Goal: Task Accomplishment & Management: Manage account settings

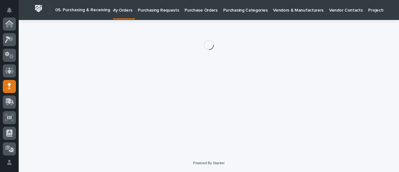
scroll to position [62, 0]
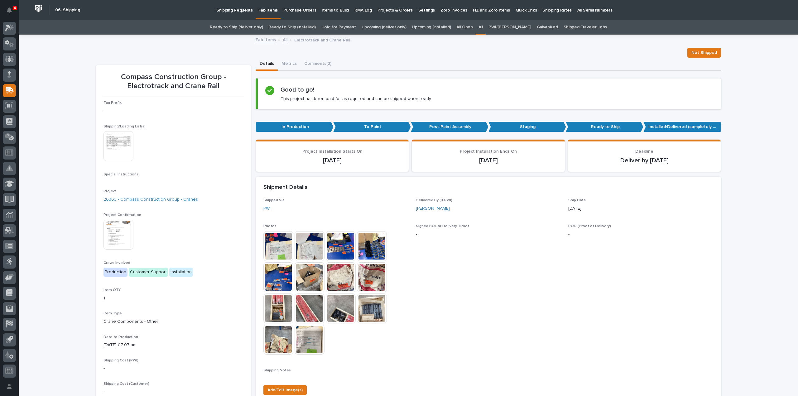
click at [483, 28] on link "All" at bounding box center [480, 27] width 4 height 15
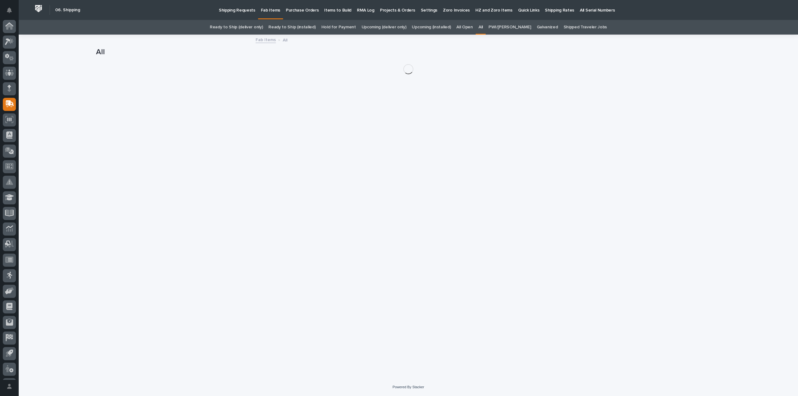
scroll to position [14, 0]
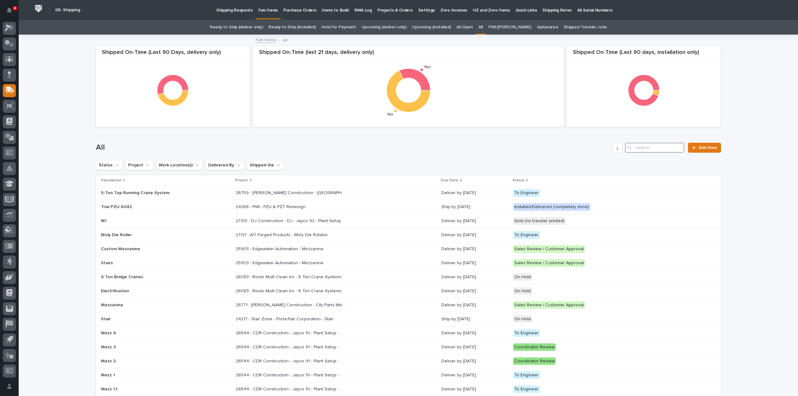
click at [655, 149] on input "Search" at bounding box center [654, 148] width 59 height 10
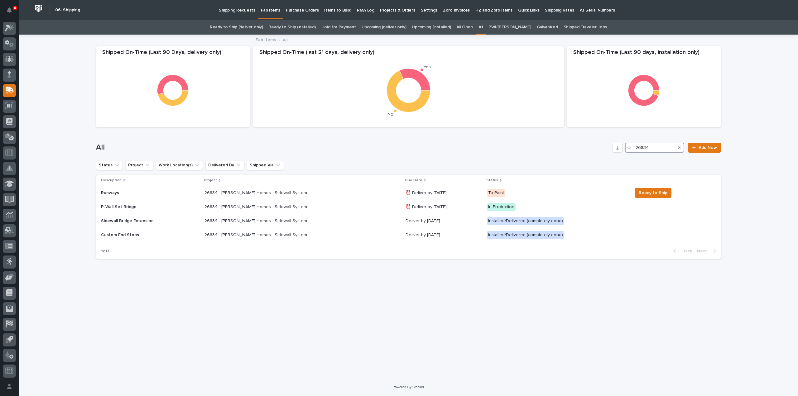
drag, startPoint x: 656, startPoint y: 149, endPoint x: 588, endPoint y: 159, distance: 68.7
click at [588, 159] on div "All 26834 Add New" at bounding box center [408, 145] width 625 height 30
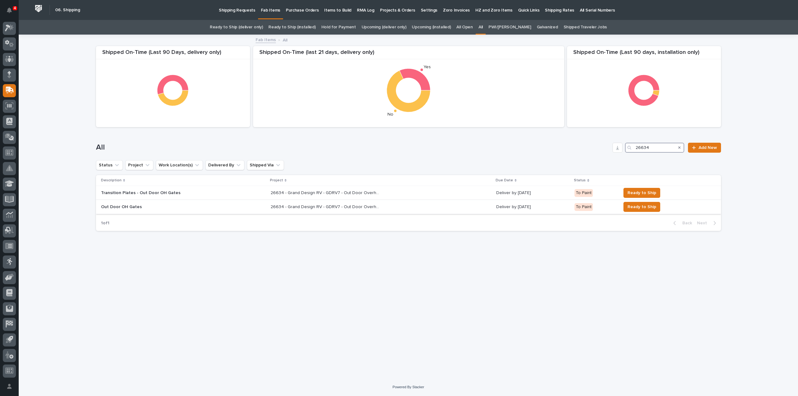
type input "26634"
click at [299, 207] on p "26634 - Grand Design RV - GDRV7 - Out Door Overhead Gates (2)" at bounding box center [325, 206] width 110 height 7
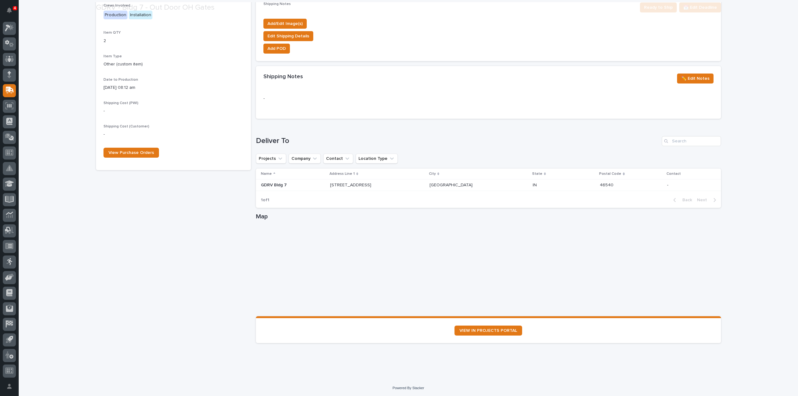
scroll to position [249, 0]
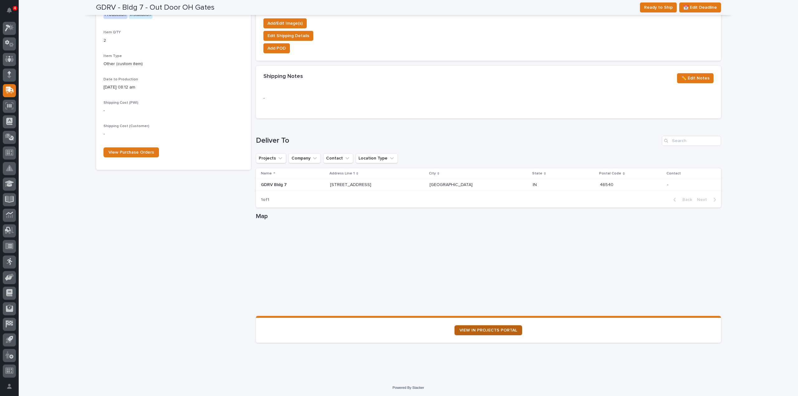
click at [495, 332] on span "VIEW IN PROJECTS PORTAL" at bounding box center [488, 330] width 58 height 4
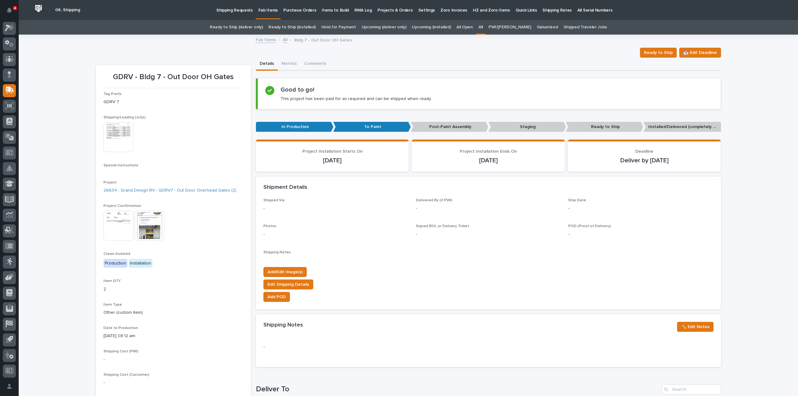
click at [483, 29] on link "All" at bounding box center [480, 27] width 4 height 15
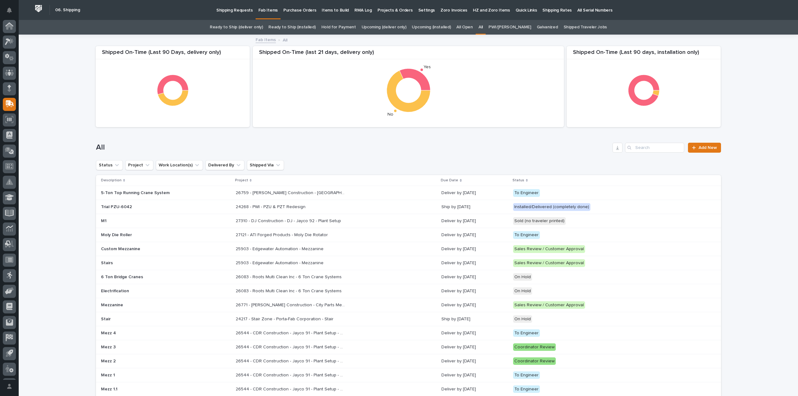
scroll to position [14, 0]
click at [760, 112] on div "Loading... Saving… Loading... Saving… Shipped On-Time (Last 90 days, installati…" at bounding box center [408, 347] width 779 height 624
click at [665, 150] on input "Search" at bounding box center [654, 148] width 59 height 10
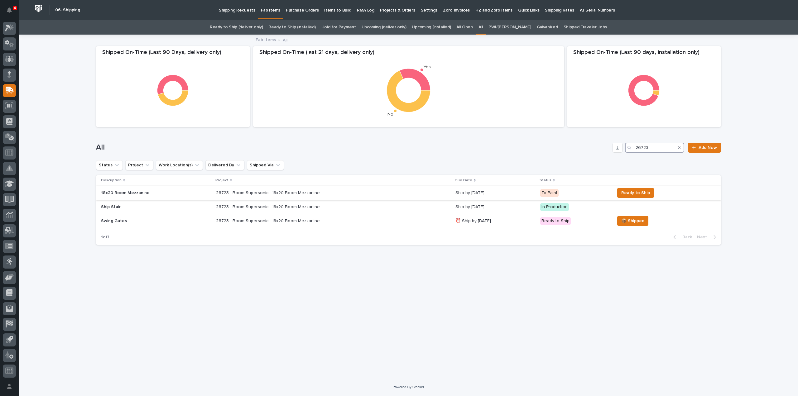
type input "26723"
click at [221, 193] on p "26723 - Boom Supersonic - 18x20 Boom Mezzanine R1" at bounding box center [271, 192] width 110 height 7
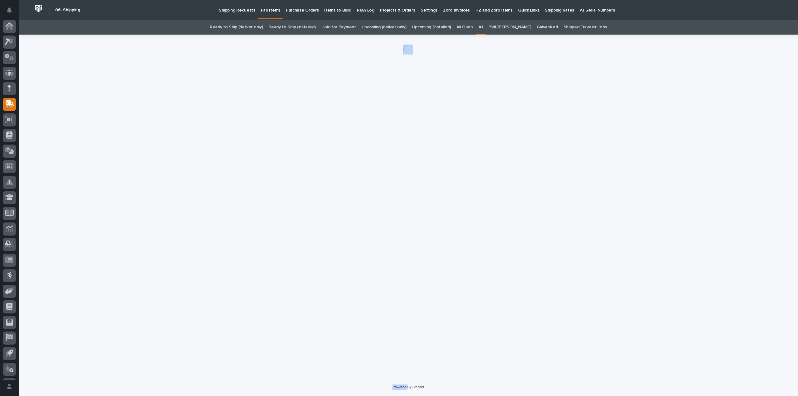
scroll to position [14, 0]
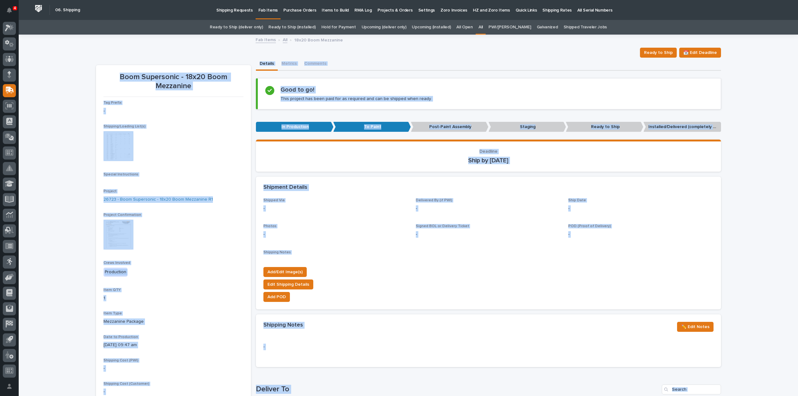
click at [414, 258] on div "Shipping Notes •••" at bounding box center [488, 256] width 450 height 12
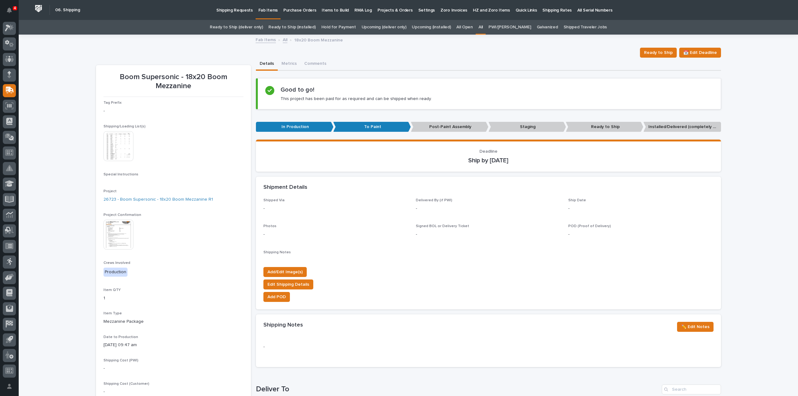
click at [483, 28] on link "All" at bounding box center [480, 27] width 4 height 15
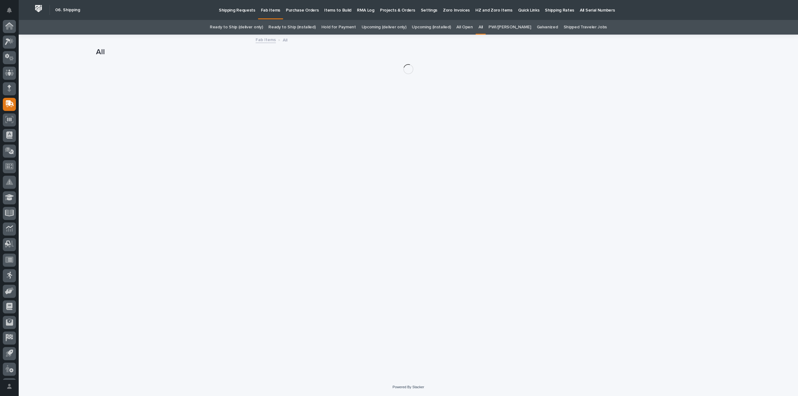
scroll to position [14, 0]
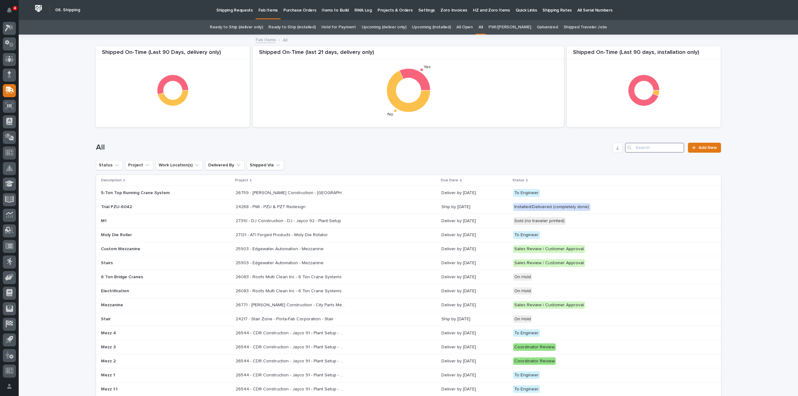
click at [668, 149] on input "Search" at bounding box center [654, 148] width 59 height 10
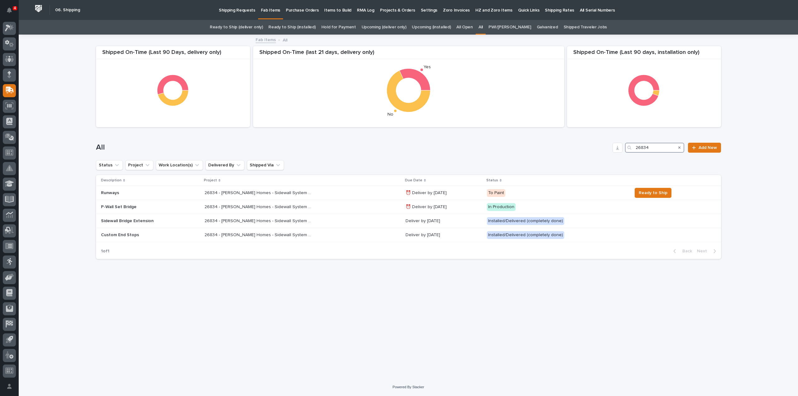
type input "26834"
click at [219, 193] on p "26834 - Clayton Homes - Sidewall System Modification and P-Wall Set System" at bounding box center [259, 192] width 110 height 7
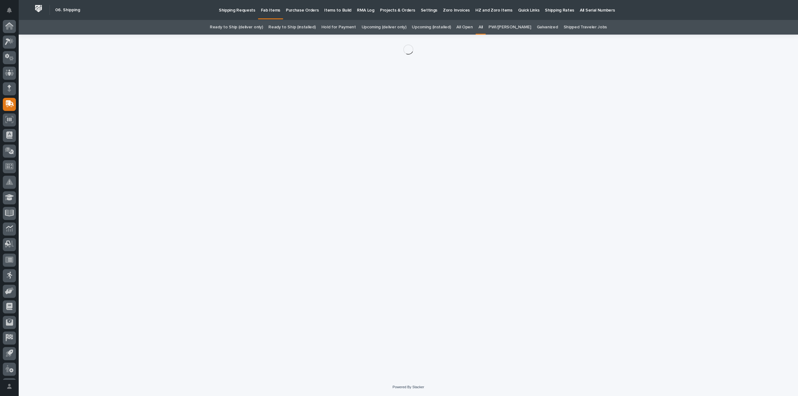
click at [219, 193] on div "Loading... Saving… Loading... Saving…" at bounding box center [408, 199] width 631 height 328
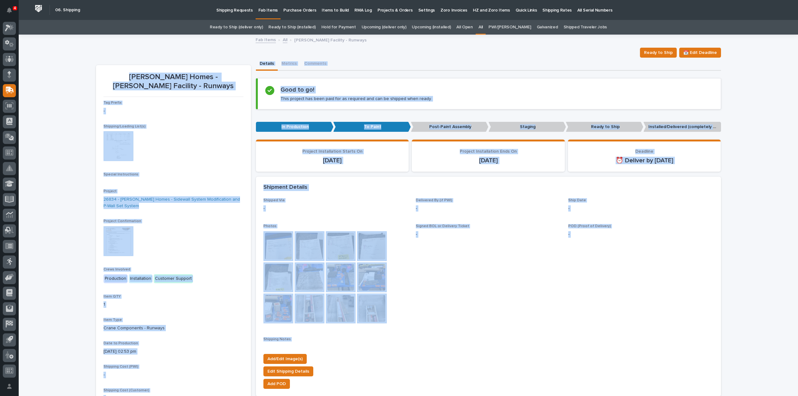
click at [550, 284] on span "Signed BOL or Delivery Ticket -" at bounding box center [488, 276] width 145 height 105
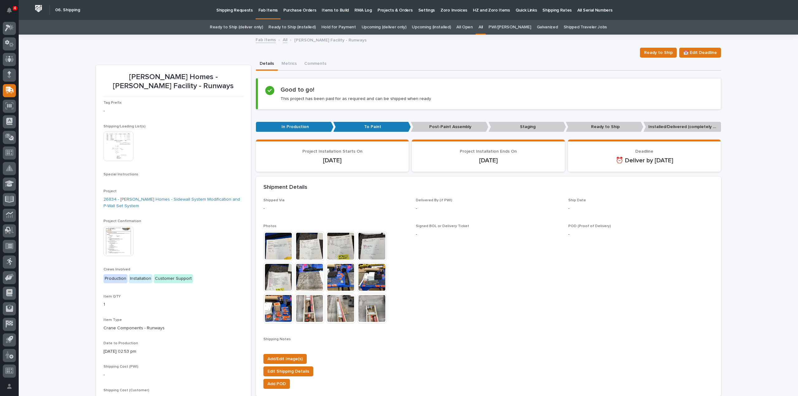
click at [483, 27] on link "All" at bounding box center [480, 27] width 4 height 15
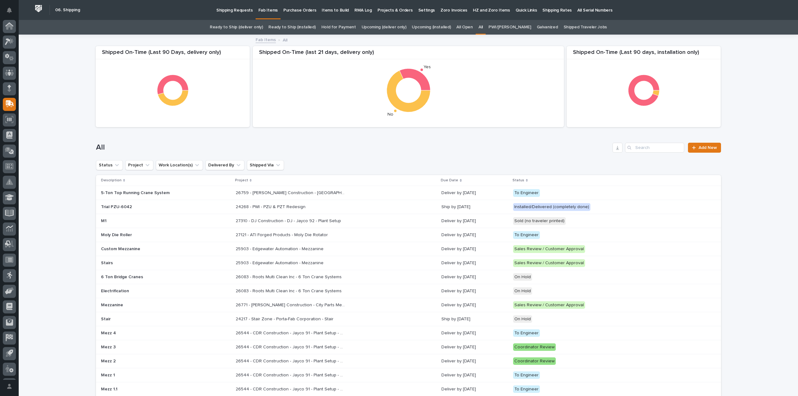
scroll to position [14, 0]
click at [747, 95] on div "Loading... Saving… Loading... Saving… Shipped On-Time (Last 90 days, installati…" at bounding box center [408, 347] width 779 height 624
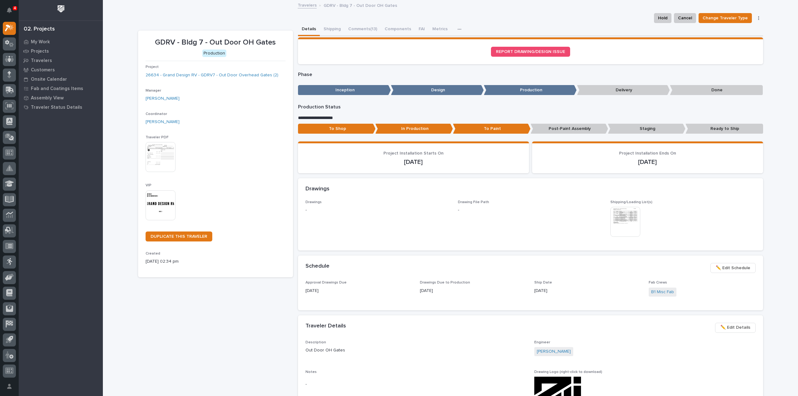
click at [621, 222] on img at bounding box center [625, 222] width 30 height 30
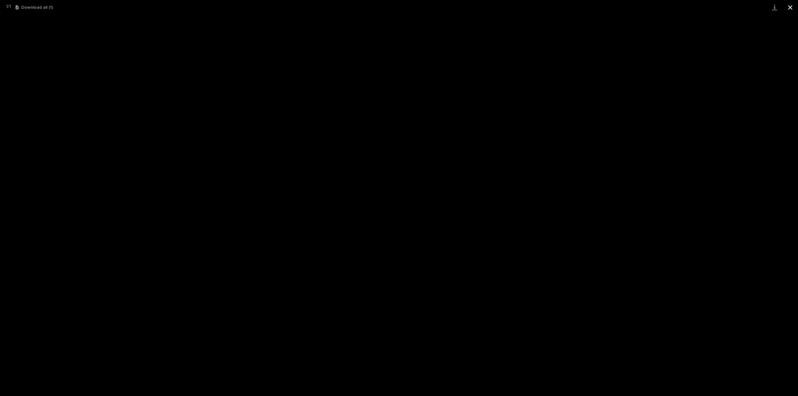
click at [790, 9] on button "Close gallery" at bounding box center [790, 7] width 16 height 15
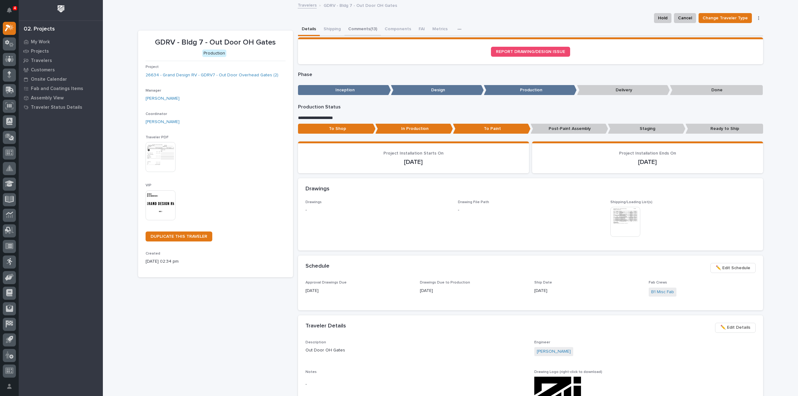
click at [354, 28] on button "Comments (13)" at bounding box center [362, 29] width 36 height 13
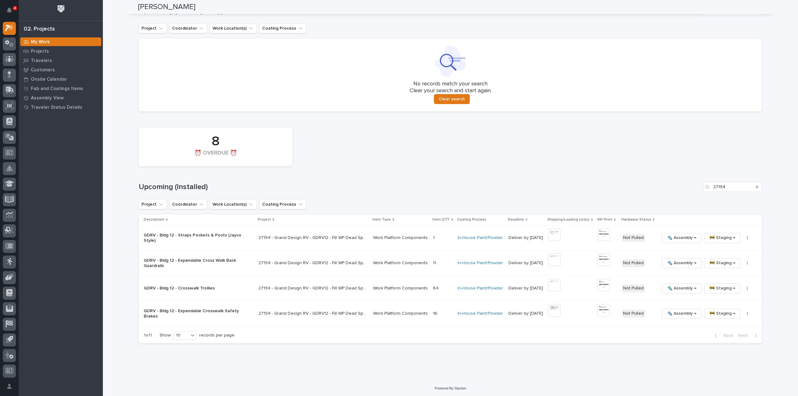
scroll to position [631, 0]
click at [756, 187] on icon "Search" at bounding box center [757, 187] width 2 height 2
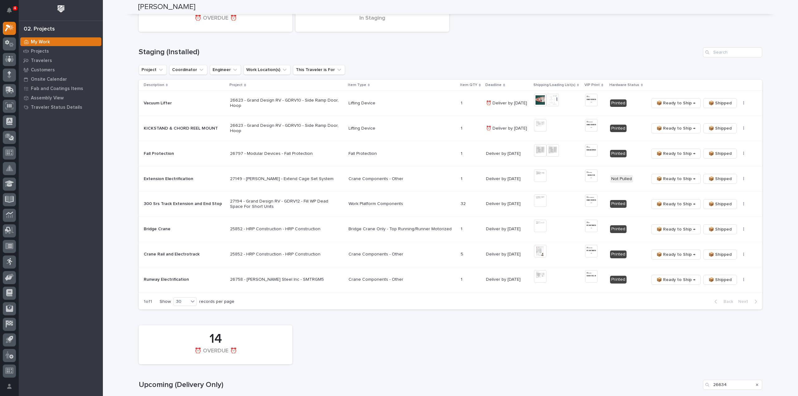
scroll to position [320, 0]
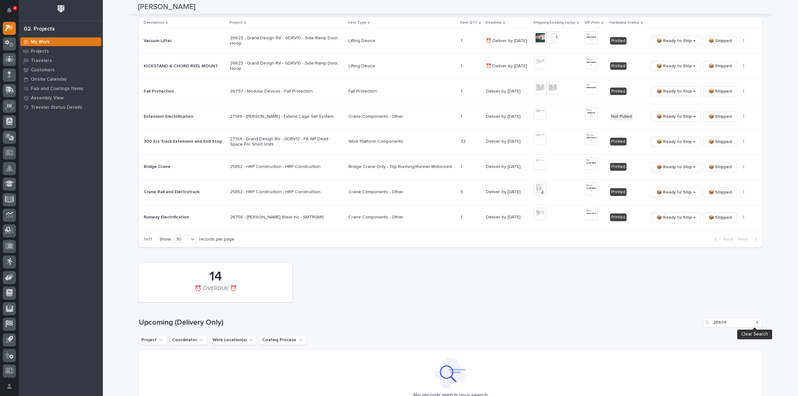
click at [756, 322] on icon "Search" at bounding box center [757, 323] width 2 height 4
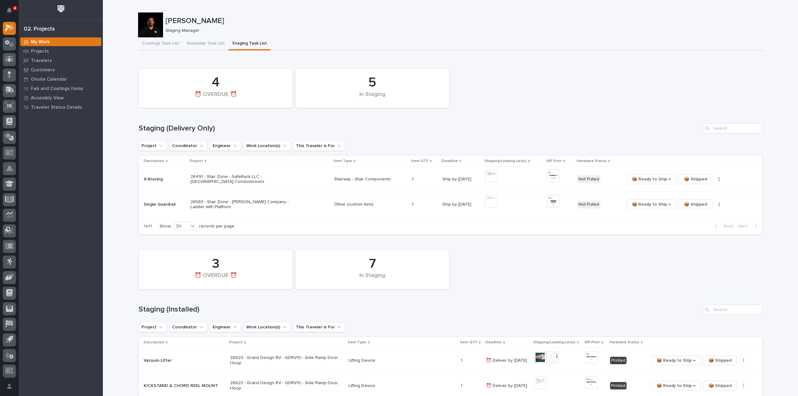
scroll to position [62, 0]
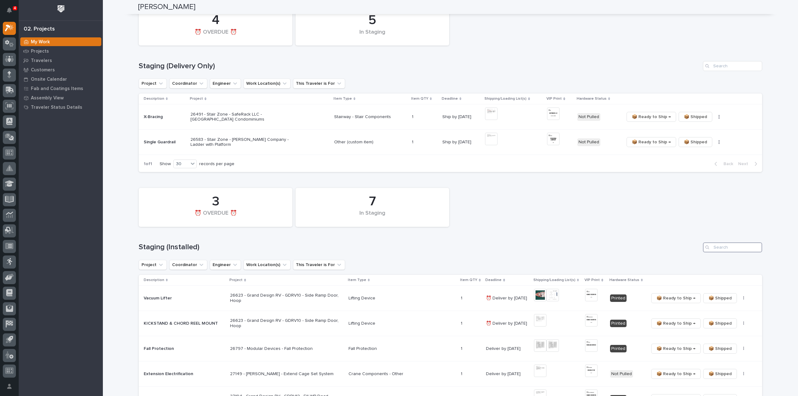
click at [736, 247] on input "Search" at bounding box center [732, 247] width 59 height 10
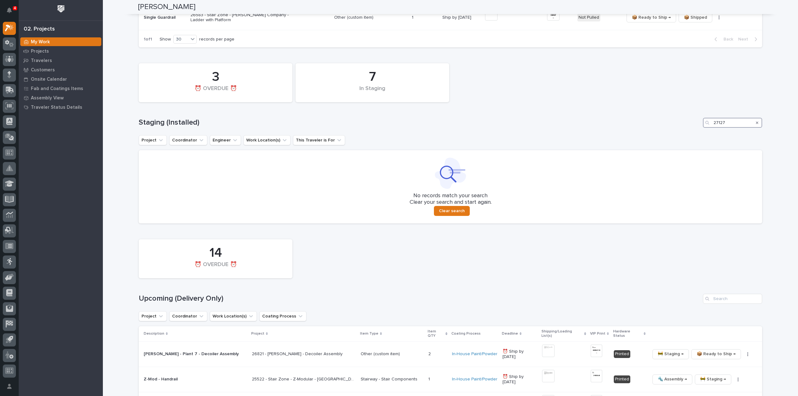
scroll to position [249, 0]
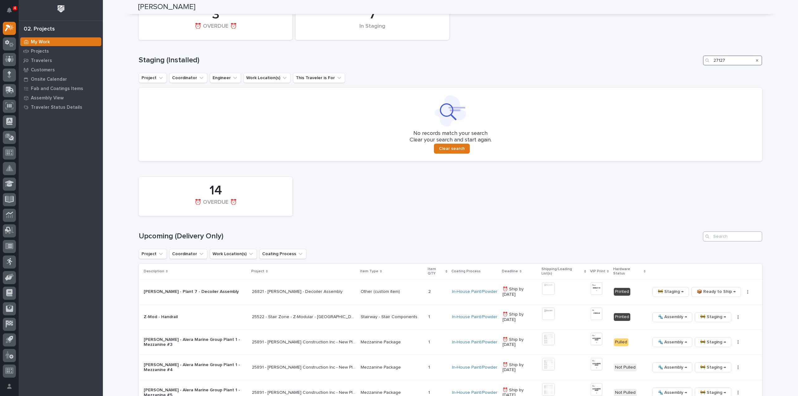
type input "27127"
click at [722, 239] on input "Search" at bounding box center [732, 237] width 59 height 10
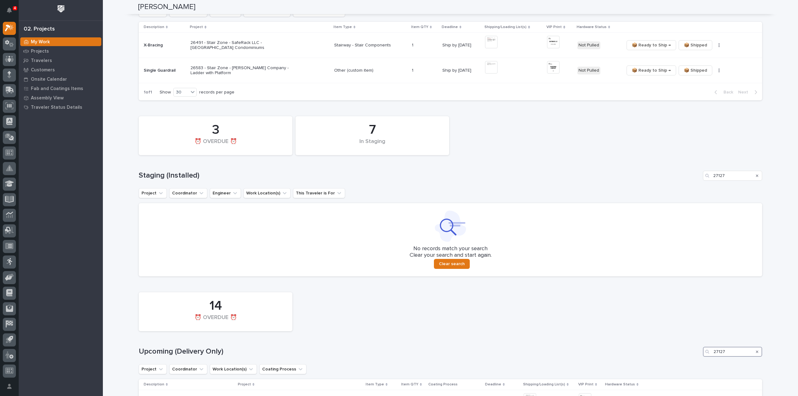
scroll to position [196, 0]
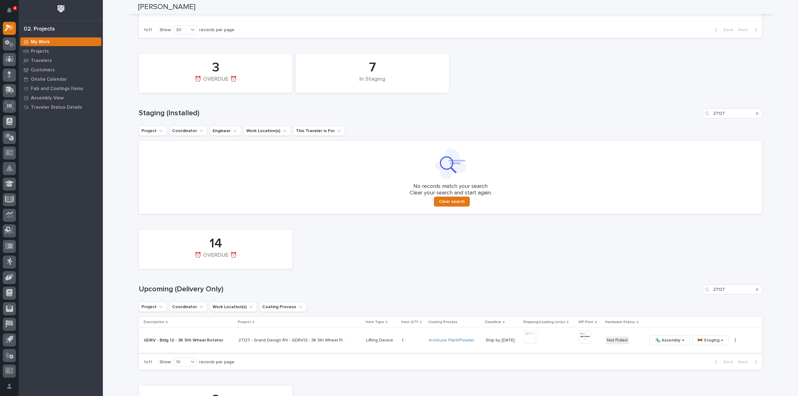
click at [526, 337] on img at bounding box center [529, 337] width 12 height 12
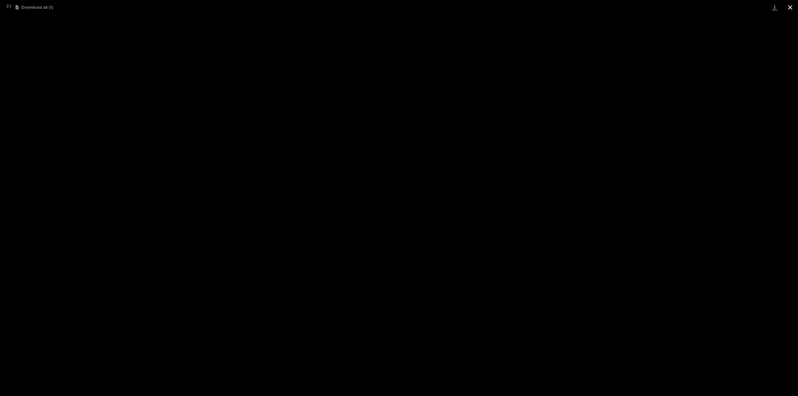
click at [790, 8] on button "Close gallery" at bounding box center [790, 7] width 16 height 15
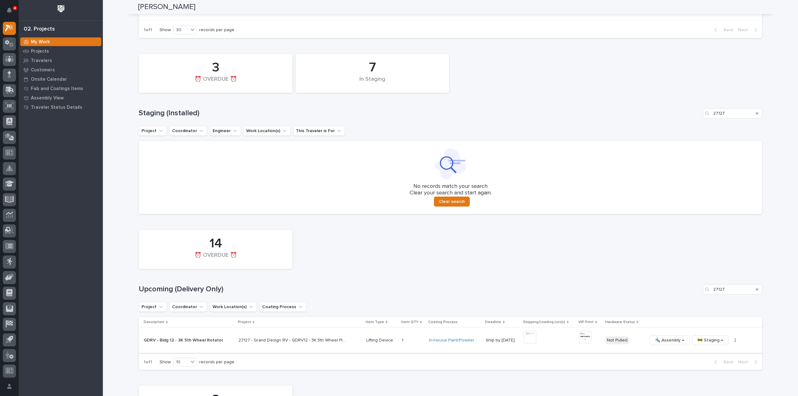
click at [584, 340] on img at bounding box center [585, 337] width 12 height 12
click at [731, 341] on button "button" at bounding box center [735, 340] width 9 height 4
click at [707, 384] on span "🔩 Hardware" at bounding box center [705, 382] width 26 height 7
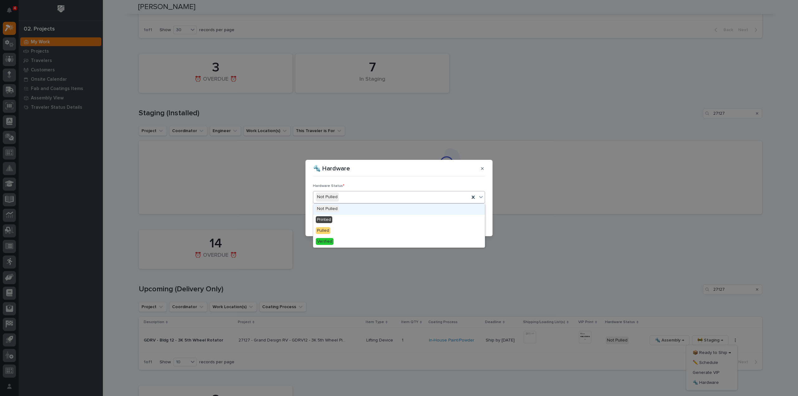
click at [358, 195] on div "Not Pulled" at bounding box center [391, 197] width 156 height 10
click at [350, 219] on div "Printed" at bounding box center [398, 220] width 171 height 11
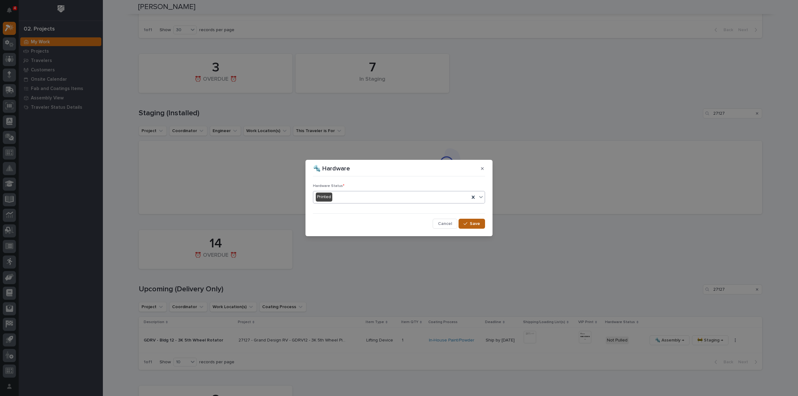
click at [474, 224] on span "Save" at bounding box center [475, 224] width 10 height 6
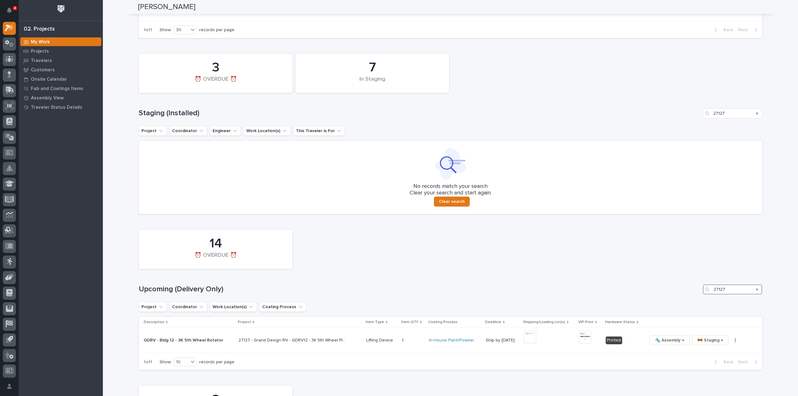
drag, startPoint x: 728, startPoint y: 291, endPoint x: 704, endPoint y: 292, distance: 23.7
click at [704, 292] on div "27127" at bounding box center [732, 289] width 59 height 10
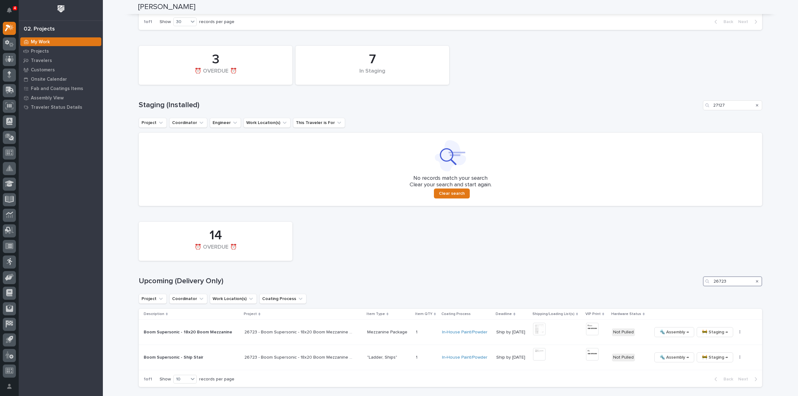
scroll to position [209, 0]
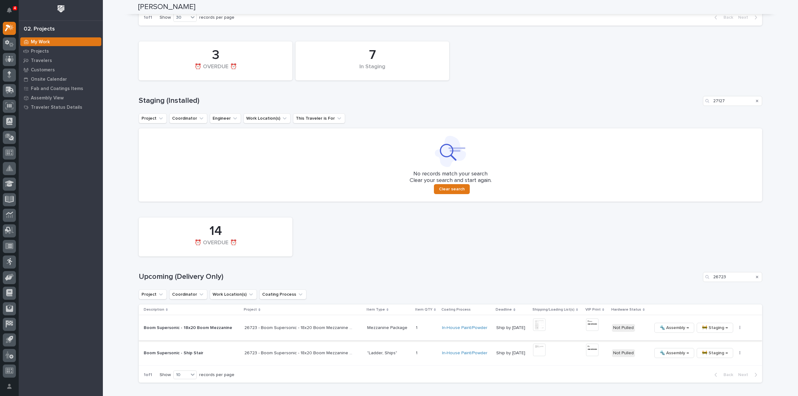
click at [536, 324] on img at bounding box center [539, 324] width 12 height 12
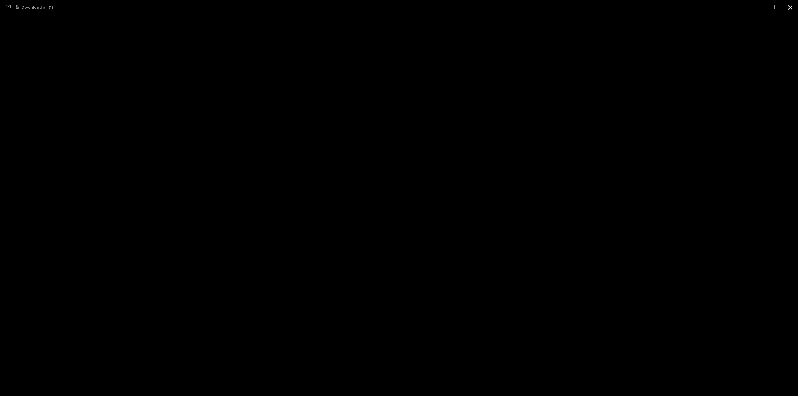
click at [789, 10] on button "Close gallery" at bounding box center [790, 7] width 16 height 15
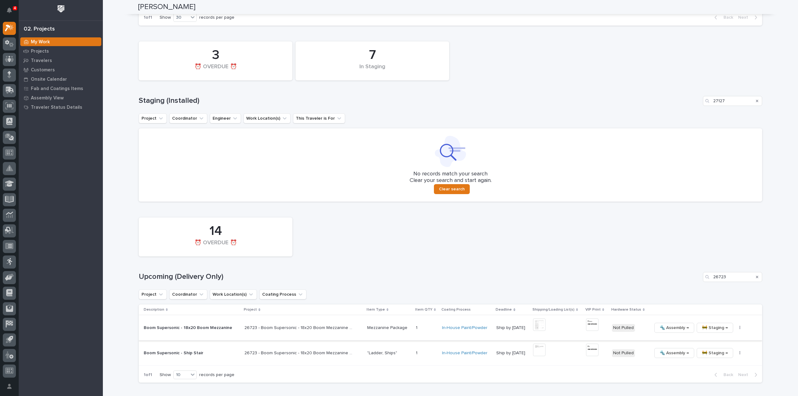
click at [586, 326] on img at bounding box center [592, 324] width 12 height 12
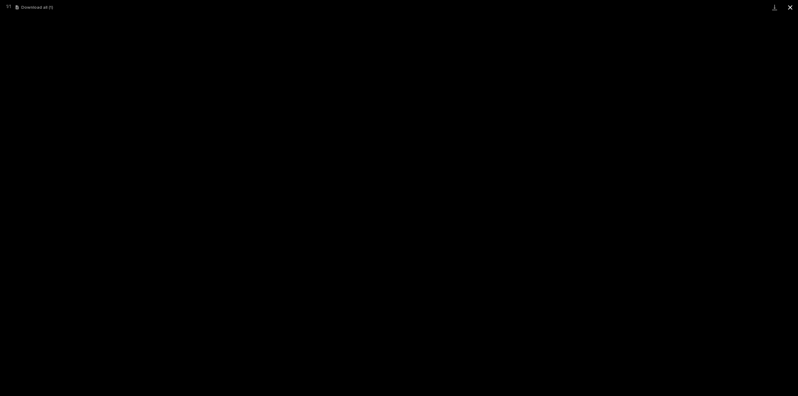
click at [789, 9] on button "Close gallery" at bounding box center [790, 7] width 16 height 15
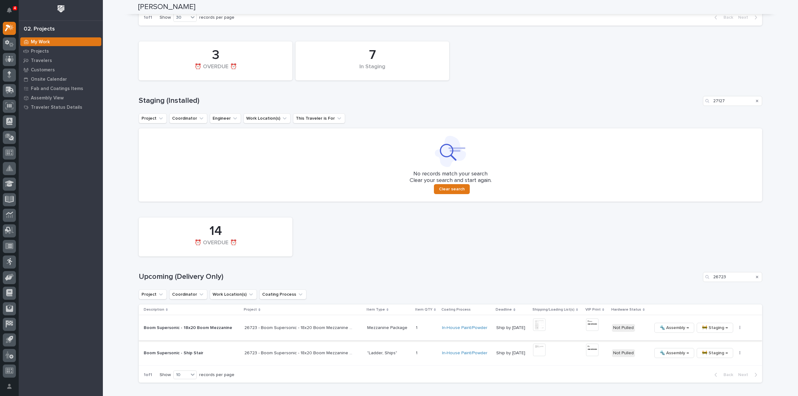
click at [735, 327] on button "button" at bounding box center [739, 328] width 9 height 4
click at [719, 372] on span "🔩 Hardware" at bounding box center [708, 369] width 26 height 7
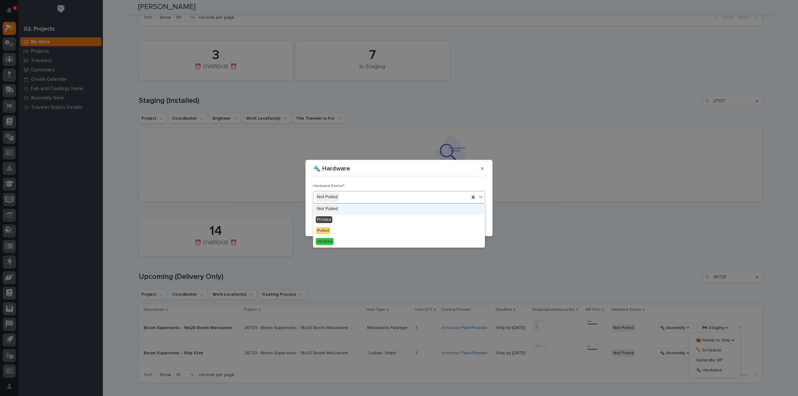
click at [338, 197] on div "Not Pulled" at bounding box center [391, 197] width 156 height 10
click at [336, 221] on div "Printed" at bounding box center [398, 220] width 171 height 11
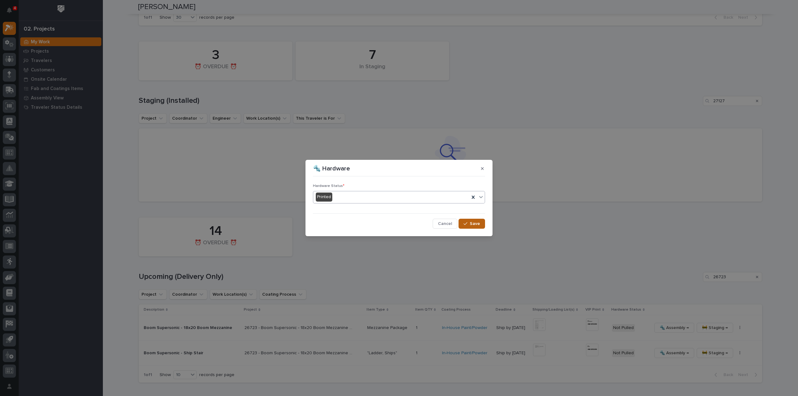
click at [475, 226] on span "Save" at bounding box center [475, 224] width 10 height 6
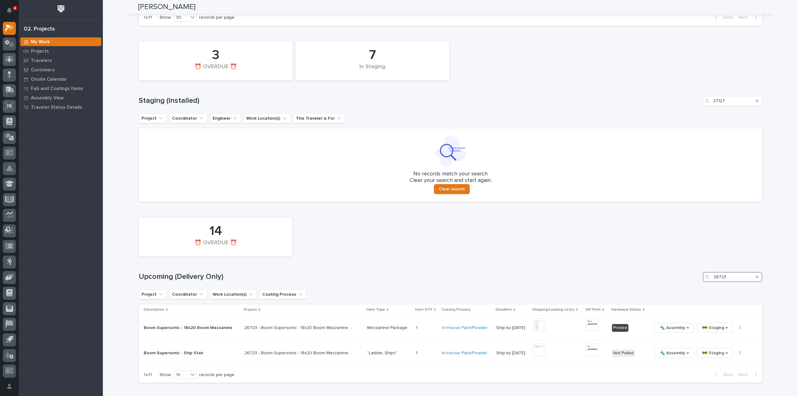
drag, startPoint x: 726, startPoint y: 279, endPoint x: 684, endPoint y: 279, distance: 41.5
click at [684, 279] on div "Upcoming (Delivery Only) 26723" at bounding box center [450, 277] width 623 height 10
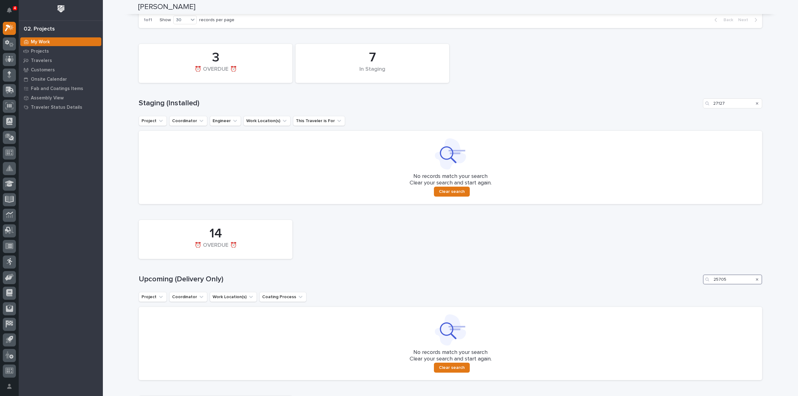
scroll to position [0, 0]
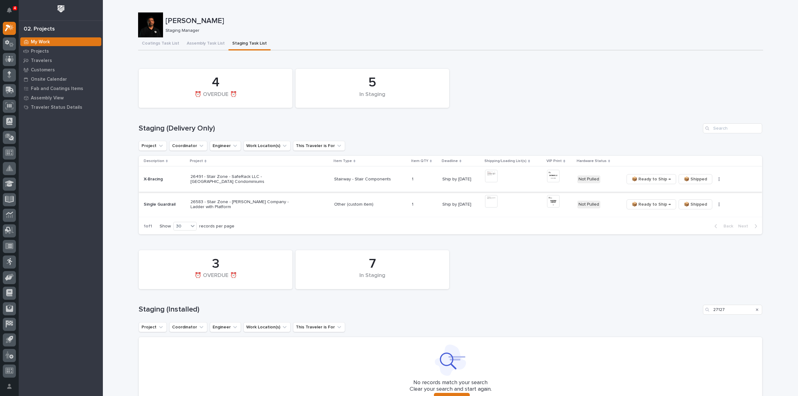
type input "25705"
click at [491, 177] on img at bounding box center [491, 176] width 12 height 12
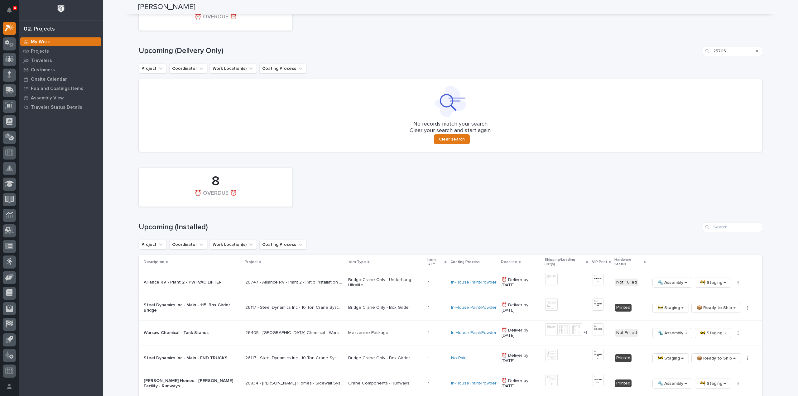
scroll to position [436, 0]
click at [728, 228] on input "Search" at bounding box center [732, 226] width 59 height 10
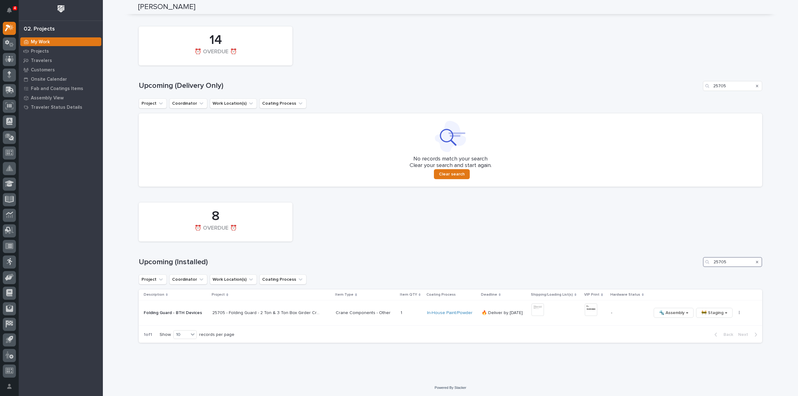
scroll to position [400, 0]
click at [540, 315] on img at bounding box center [537, 309] width 12 height 12
click at [735, 312] on button "button" at bounding box center [739, 312] width 9 height 4
click at [717, 345] on span "Generate VIP" at bounding box center [709, 344] width 27 height 7
click at [705, 220] on div "8 ⏰ OVERDUE ⏰" at bounding box center [450, 221] width 629 height 45
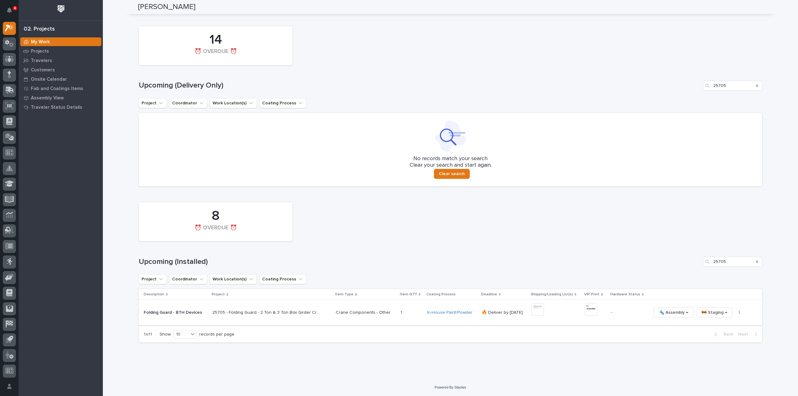
click at [587, 306] on img at bounding box center [591, 309] width 12 height 12
drag, startPoint x: 729, startPoint y: 260, endPoint x: 681, endPoint y: 271, distance: 49.2
click at [681, 271] on div "8 ⏰ OVERDUE ⏰ Upcoming (Installed) 25705 Project Coordinator Work Location(s) C…" at bounding box center [450, 270] width 623 height 143
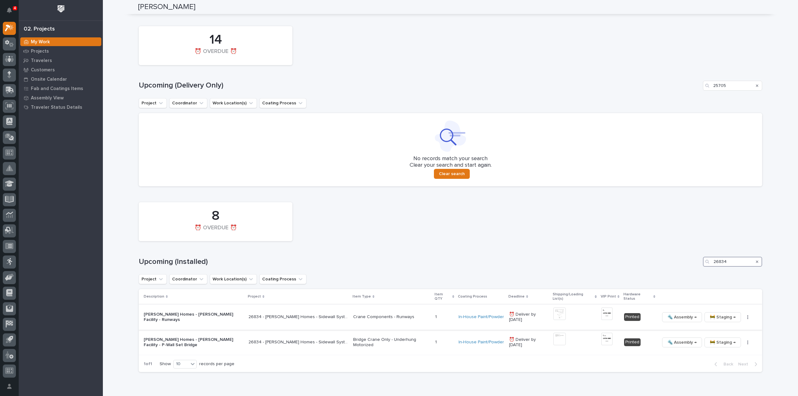
type input "26834"
click at [560, 314] on img at bounding box center [559, 314] width 12 height 12
click at [756, 262] on div "Search" at bounding box center [757, 262] width 10 height 10
click at [756, 261] on icon "Search" at bounding box center [757, 261] width 2 height 2
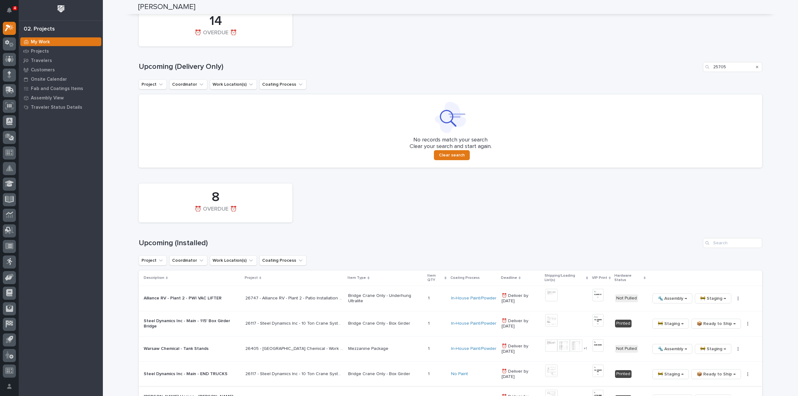
scroll to position [382, 0]
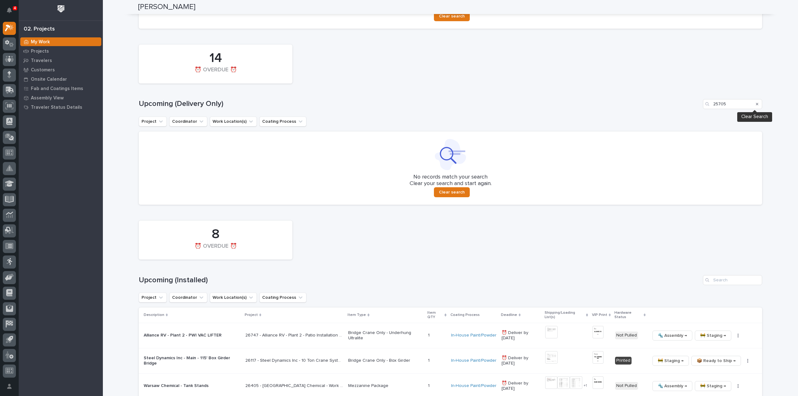
click at [756, 105] on icon "Search" at bounding box center [757, 104] width 2 height 4
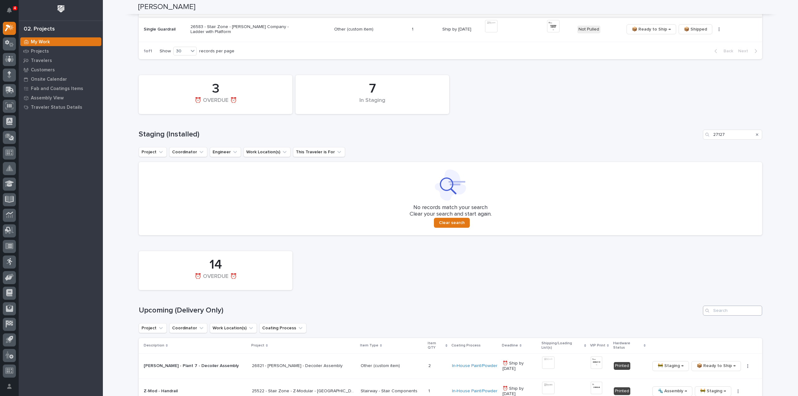
scroll to position [113, 0]
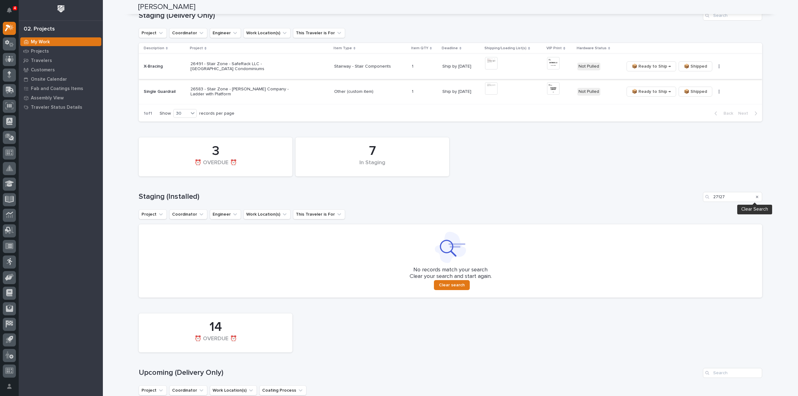
click at [756, 197] on icon "Search" at bounding box center [757, 197] width 2 height 2
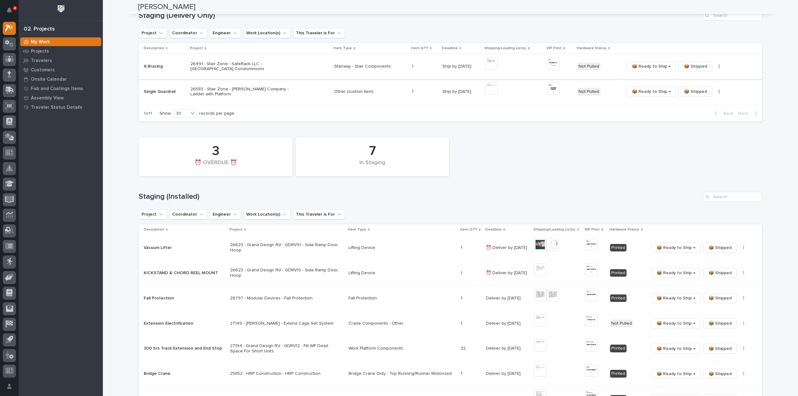
scroll to position [50, 0]
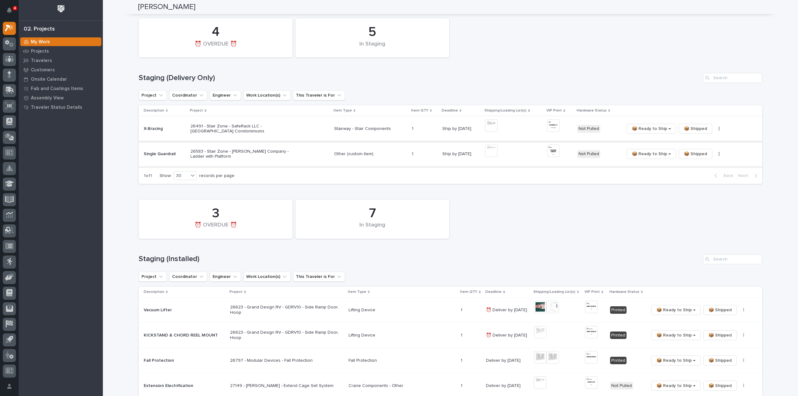
click at [489, 150] on img at bounding box center [491, 151] width 12 height 12
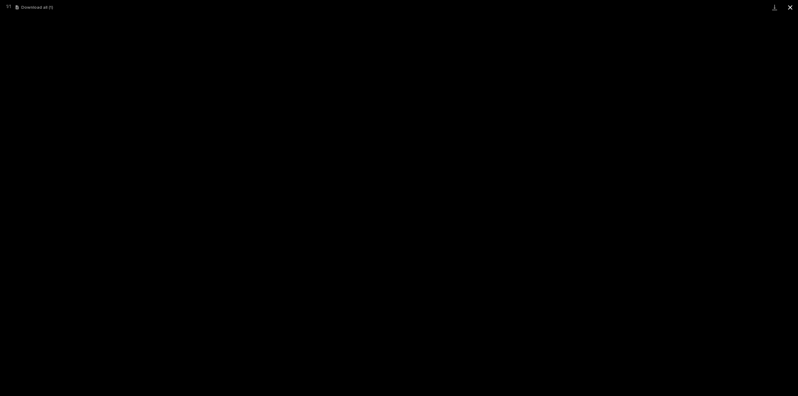
click at [788, 8] on button "Close gallery" at bounding box center [790, 7] width 16 height 15
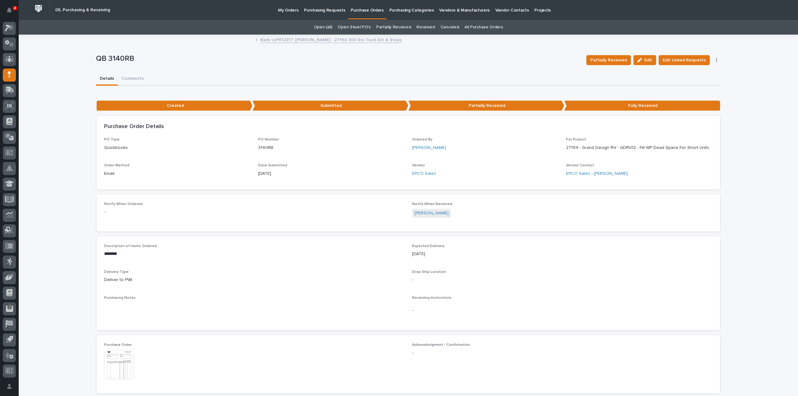
click at [317, 12] on p "Purchasing Requests" at bounding box center [324, 6] width 41 height 13
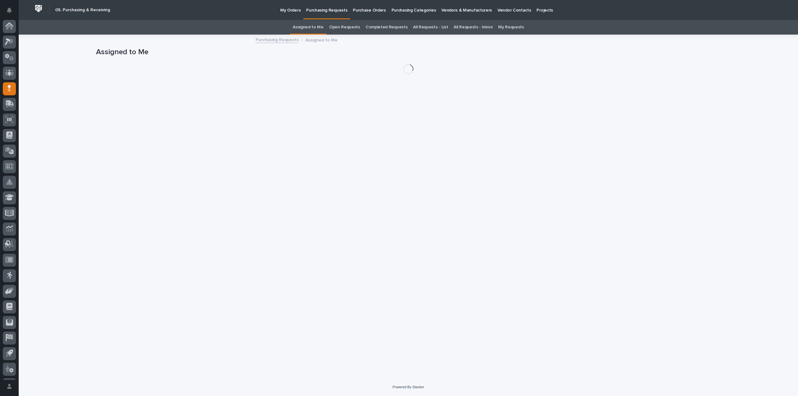
scroll to position [14, 0]
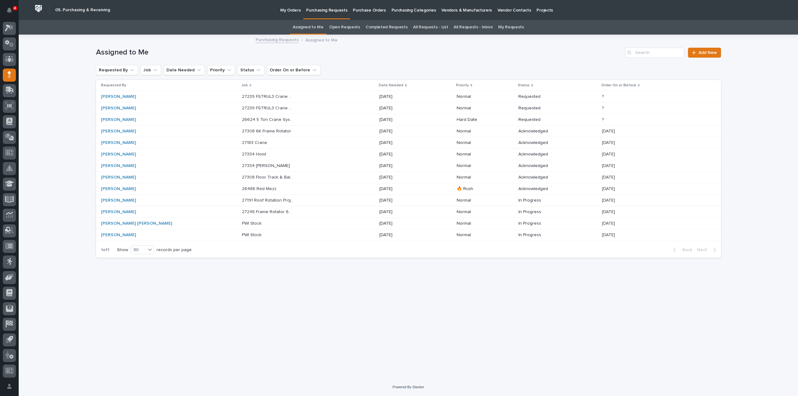
click at [429, 27] on link "All Requests - List" at bounding box center [430, 27] width 35 height 15
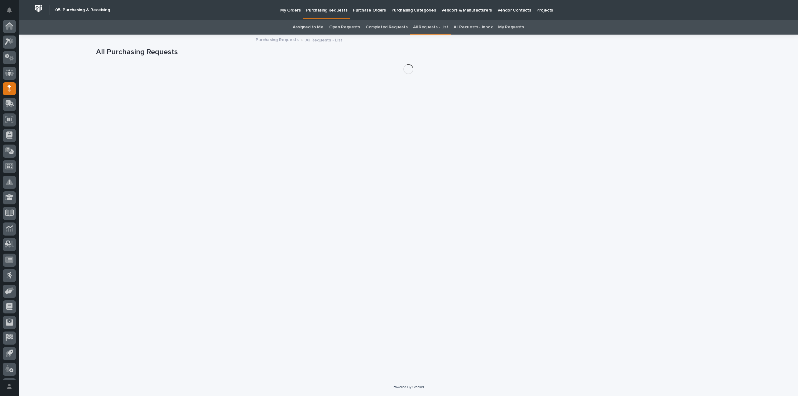
scroll to position [14, 0]
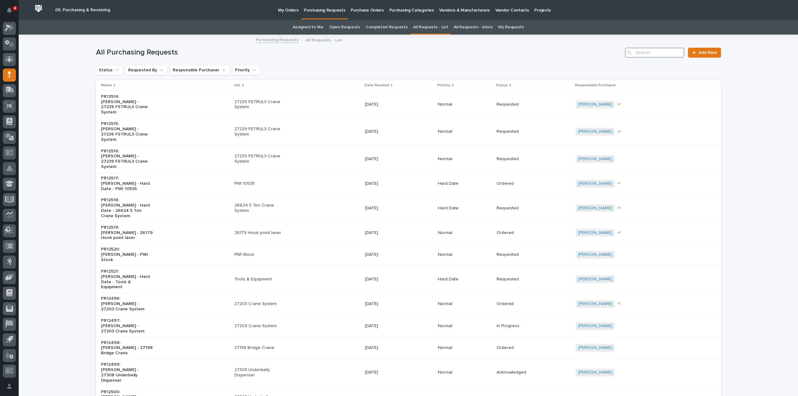
click at [648, 55] on input "Search" at bounding box center [654, 53] width 59 height 10
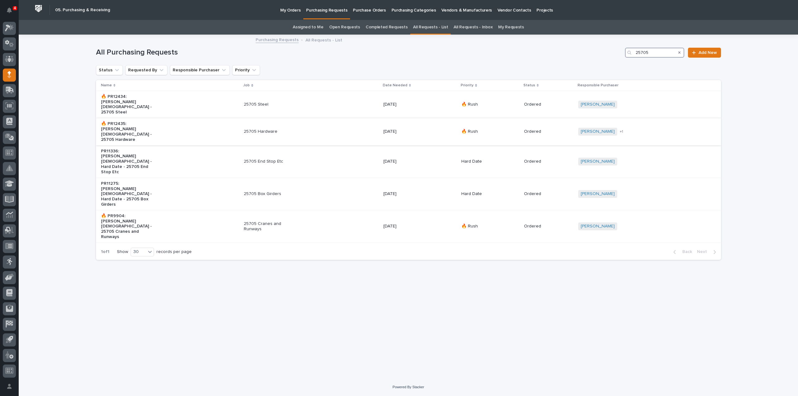
type input "25705"
click at [259, 129] on p "25705 Hardware" at bounding box center [270, 131] width 52 height 5
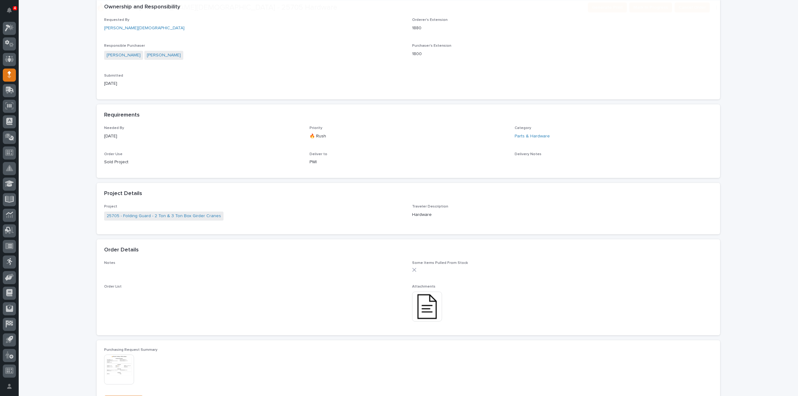
scroll to position [249, 0]
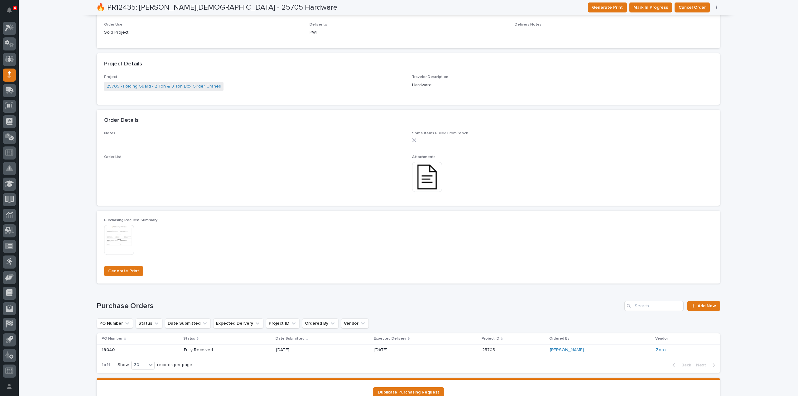
click at [200, 350] on p "Fully Received" at bounding box center [206, 349] width 45 height 5
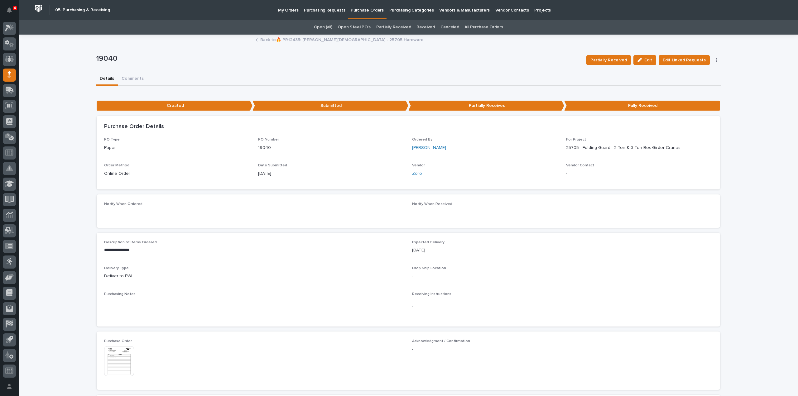
scroll to position [249, 0]
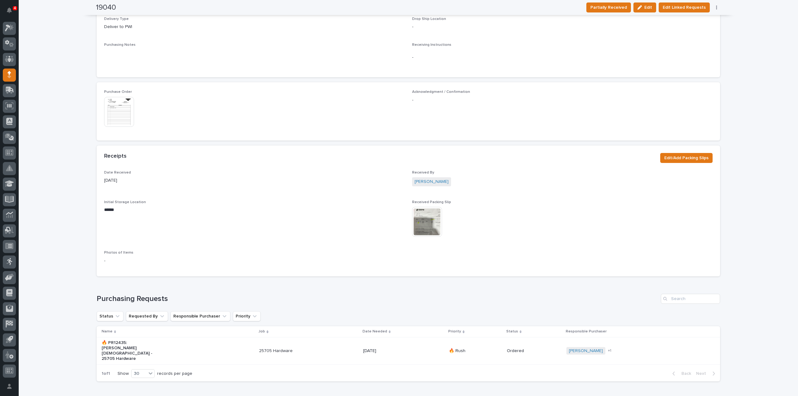
click at [108, 105] on img at bounding box center [119, 112] width 30 height 30
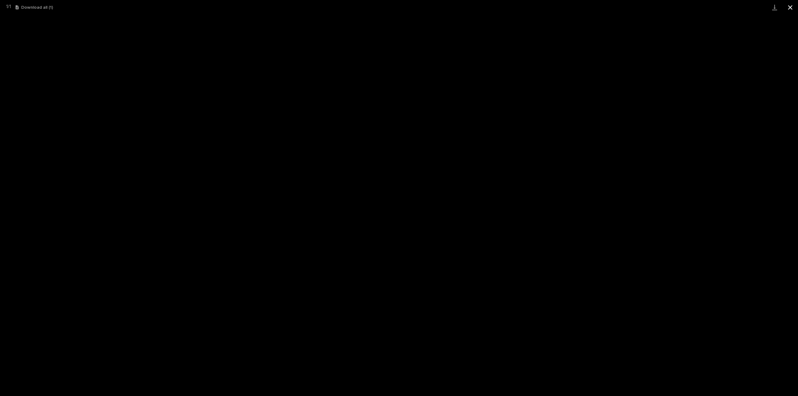
click at [790, 7] on button "Close gallery" at bounding box center [790, 7] width 16 height 15
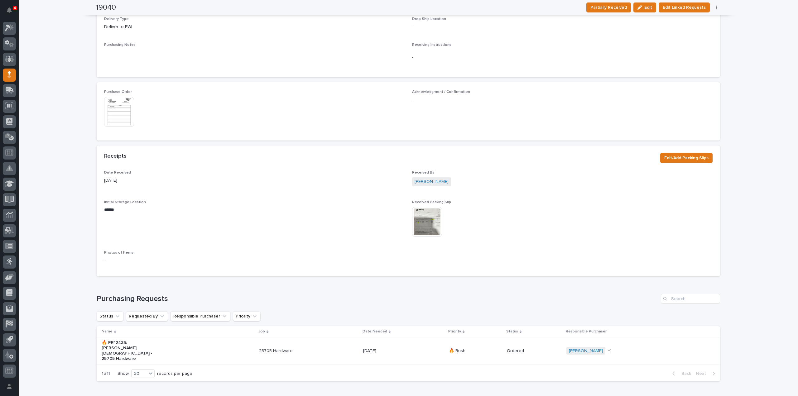
click at [673, 214] on div "This file cannot be opened Download File" at bounding box center [562, 222] width 300 height 31
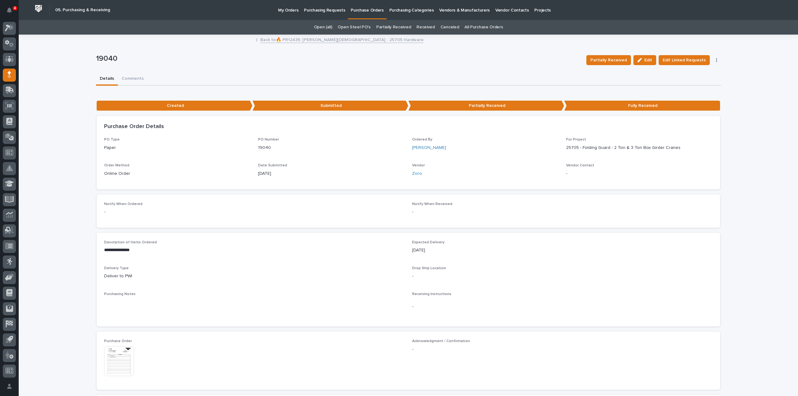
click at [320, 12] on p "Purchasing Requests" at bounding box center [324, 6] width 41 height 13
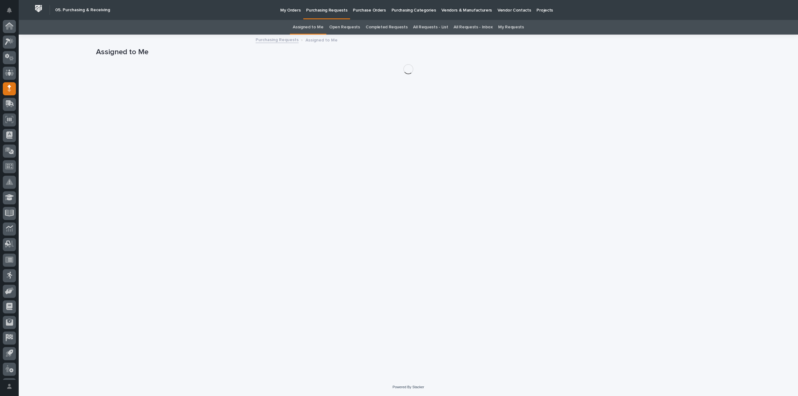
scroll to position [14, 0]
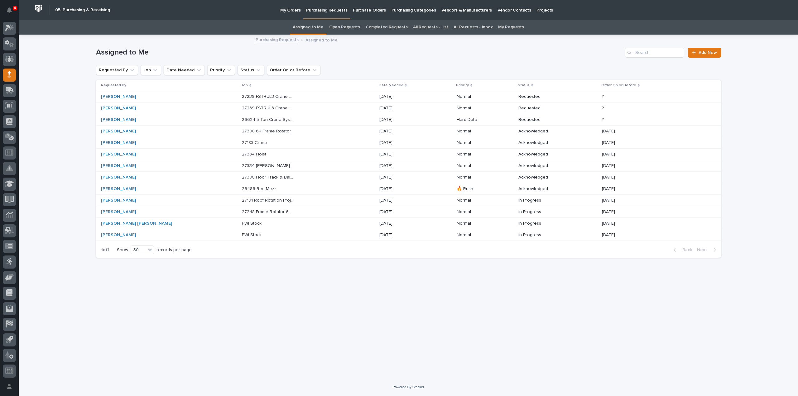
click at [318, 27] on link "Assigned to Me" at bounding box center [308, 27] width 31 height 15
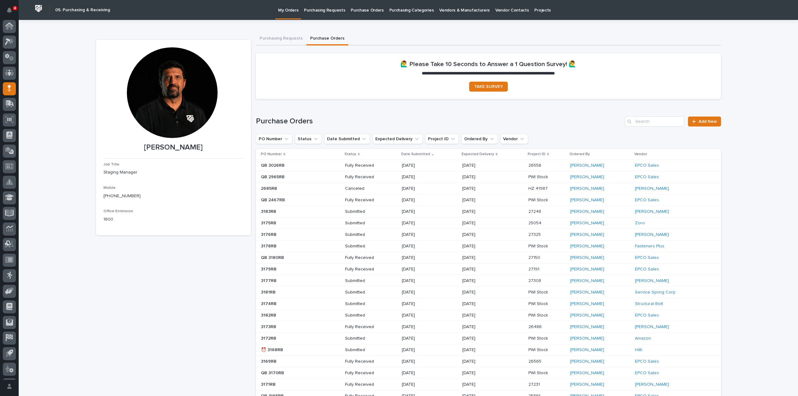
scroll to position [14, 0]
click at [698, 122] on span "Add New" at bounding box center [707, 121] width 18 height 4
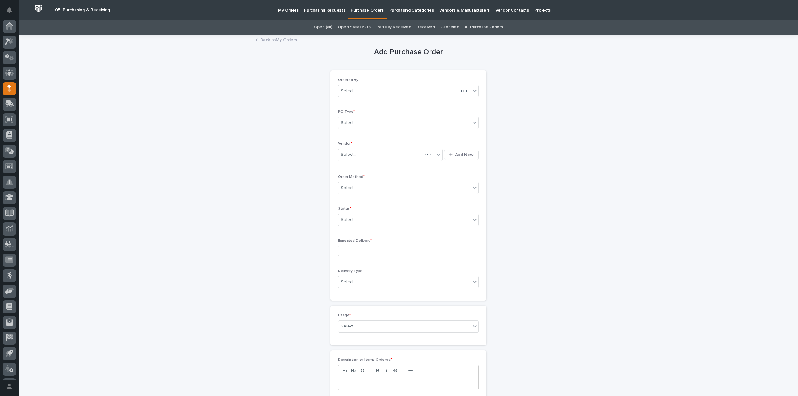
scroll to position [14, 0]
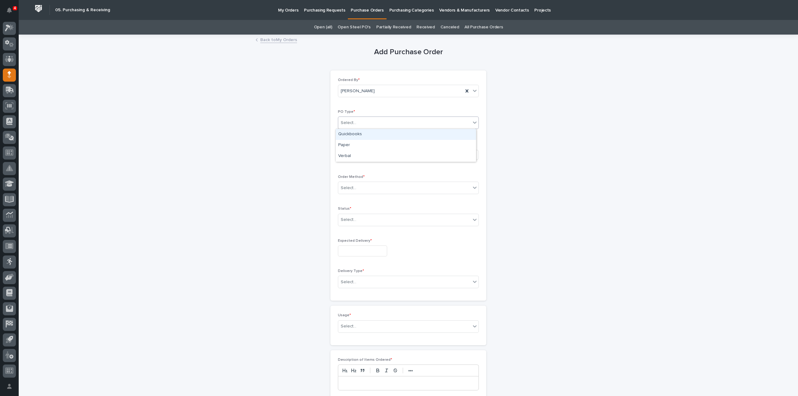
click at [353, 126] on div "Select..." at bounding box center [404, 123] width 132 height 10
click at [354, 135] on div "Quickbooks" at bounding box center [406, 134] width 140 height 11
click at [350, 155] on div "Select..." at bounding box center [349, 154] width 16 height 7
type input "****"
click at [352, 165] on div "EPCO Sales" at bounding box center [388, 165] width 105 height 11
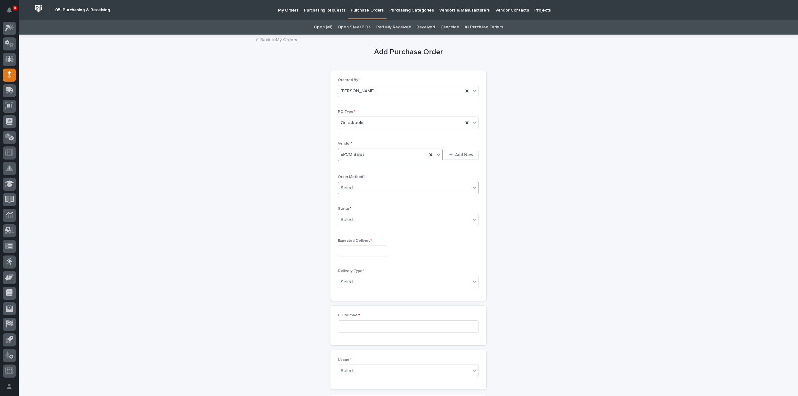
click at [359, 189] on div "Select..." at bounding box center [404, 188] width 132 height 10
drag, startPoint x: 346, startPoint y: 203, endPoint x: 350, endPoint y: 205, distance: 4.2
click at [344, 209] on div "Email" at bounding box center [406, 209] width 140 height 11
click at [344, 219] on div "Select..." at bounding box center [349, 220] width 16 height 7
click at [343, 241] on div "Submitted" at bounding box center [406, 241] width 140 height 11
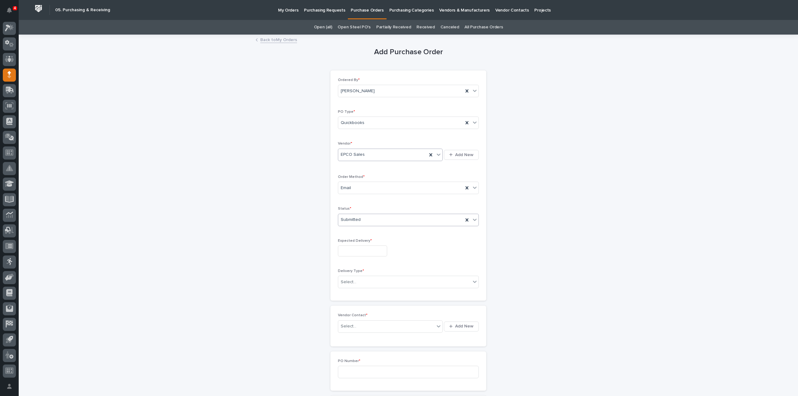
click at [347, 252] on input "text" at bounding box center [362, 251] width 49 height 11
click at [359, 190] on div "8" at bounding box center [358, 188] width 8 height 8
type input "**********"
click at [357, 279] on input "text" at bounding box center [357, 281] width 1 height 5
click at [359, 293] on div "Deliver to PWI" at bounding box center [406, 292] width 140 height 11
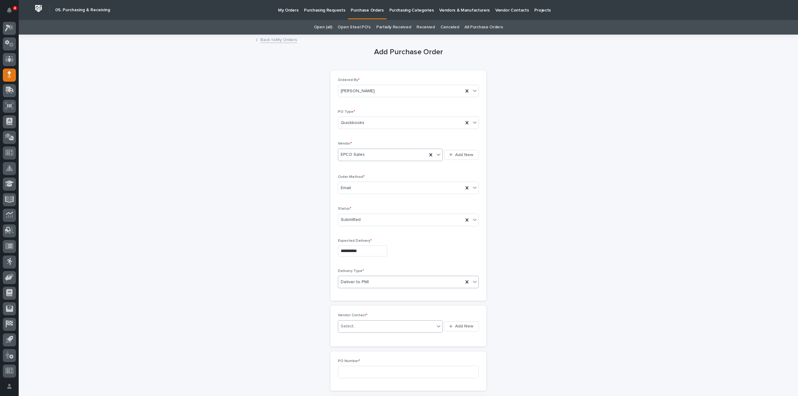
click at [352, 325] on div "Select..." at bounding box center [349, 326] width 16 height 7
type input "*****"
click at [350, 336] on div "EPCO Sales - Keith Schrock" at bounding box center [388, 336] width 105 height 11
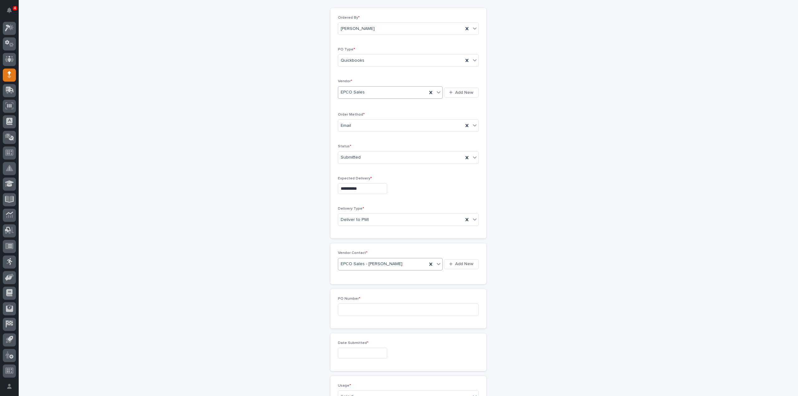
scroll to position [125, 0]
click at [350, 245] on input at bounding box center [408, 247] width 141 height 12
type input "3185RB"
click at [381, 293] on input "text" at bounding box center [362, 290] width 49 height 11
click at [348, 229] on div "7" at bounding box center [348, 228] width 8 height 8
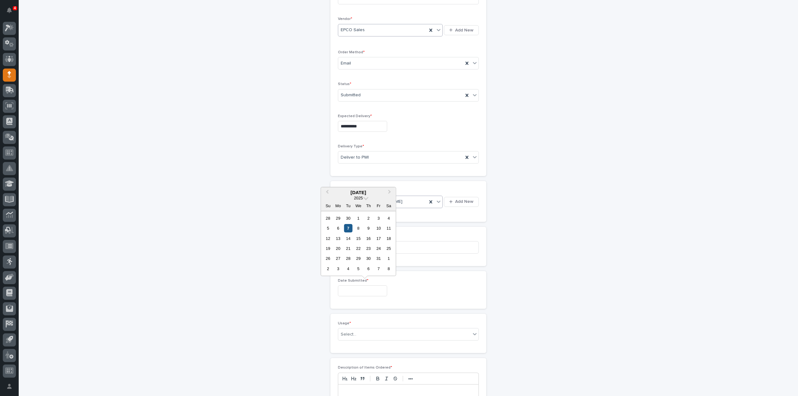
type input "**********"
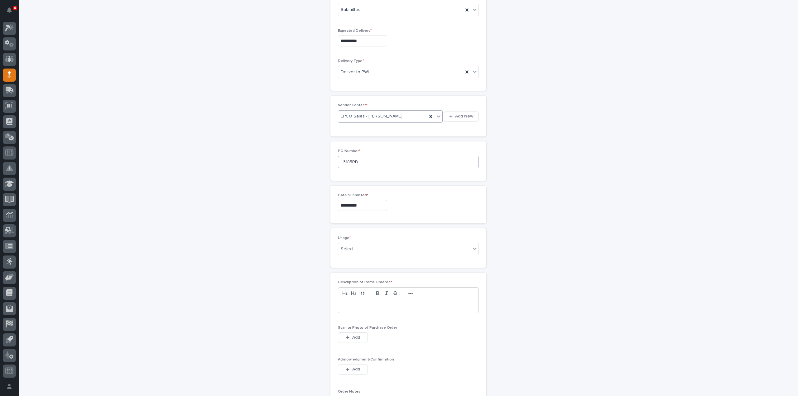
scroll to position [249, 0]
click at [346, 208] on div "Select..." at bounding box center [349, 210] width 16 height 7
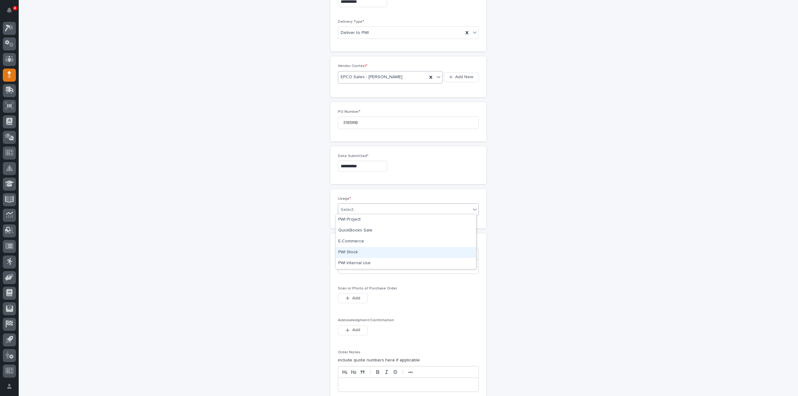
click at [352, 253] on div "PWI Stock" at bounding box center [406, 252] width 140 height 11
click at [353, 264] on p at bounding box center [408, 267] width 131 height 6
click at [348, 296] on div "button" at bounding box center [349, 298] width 6 height 4
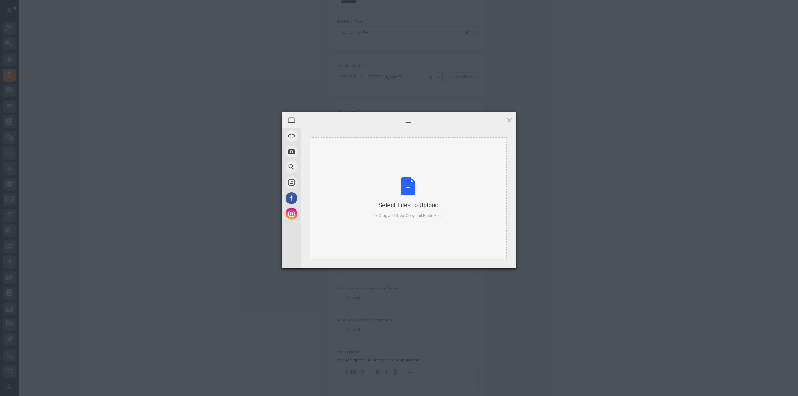
click at [411, 185] on div "Select Files to Upload or Drag and Drop, Copy and Paste Files" at bounding box center [408, 197] width 68 height 41
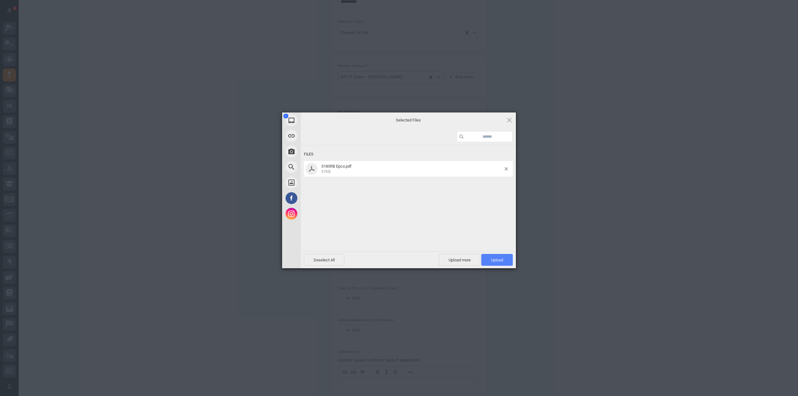
click at [489, 258] on span "Upload 1" at bounding box center [496, 260] width 31 height 12
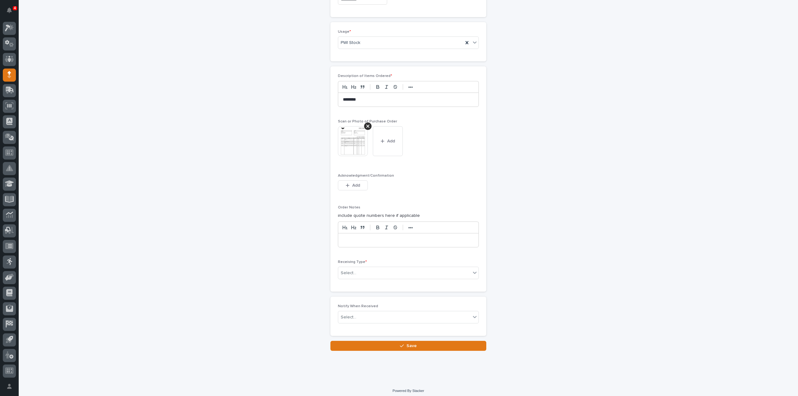
scroll to position [417, 0]
click at [366, 272] on div "Select..." at bounding box center [404, 273] width 132 height 10
click at [358, 315] on div "Deliver to" at bounding box center [406, 314] width 140 height 11
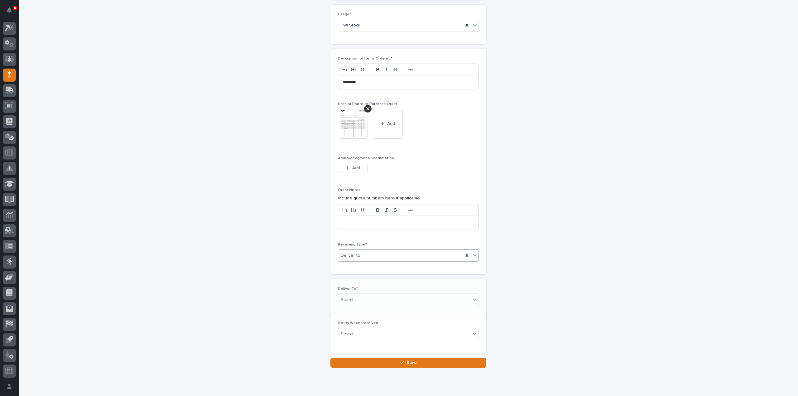
scroll to position [439, 0]
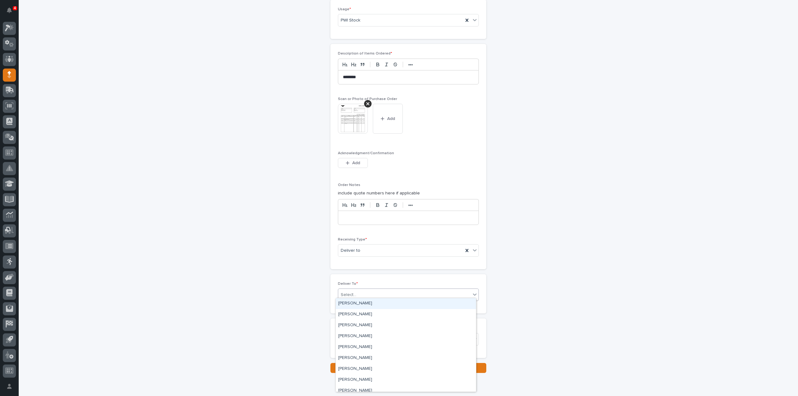
click at [349, 294] on div "Select..." at bounding box center [349, 295] width 16 height 7
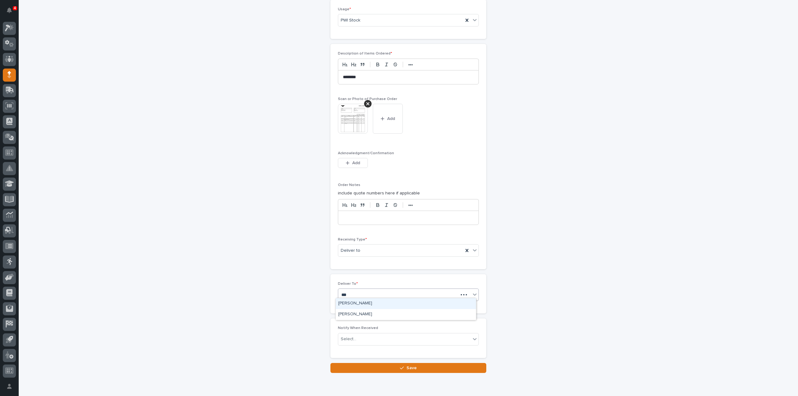
type input "****"
click at [355, 303] on div "[PERSON_NAME]" at bounding box center [406, 303] width 140 height 11
click at [345, 337] on div "Select..." at bounding box center [349, 339] width 16 height 7
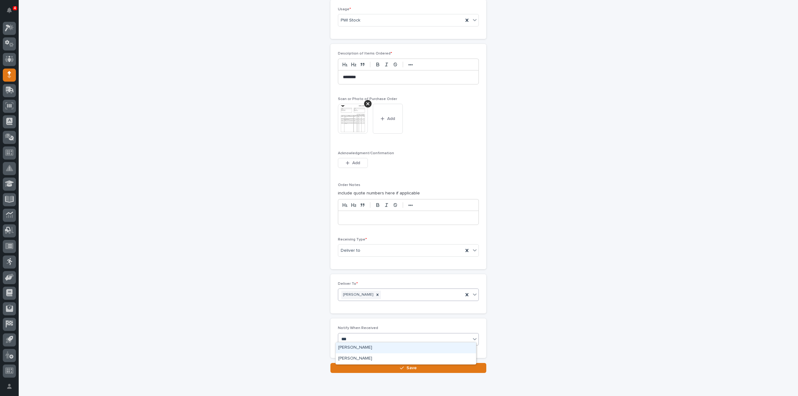
type input "****"
click at [366, 345] on div "[PERSON_NAME]" at bounding box center [406, 347] width 140 height 11
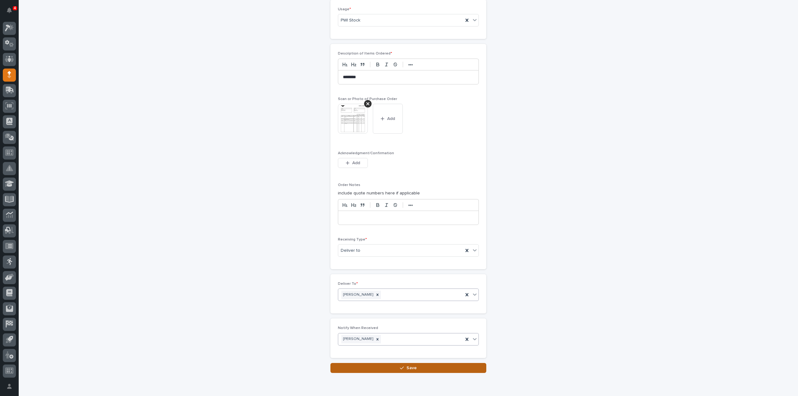
click at [367, 363] on button "Save" at bounding box center [408, 368] width 156 height 10
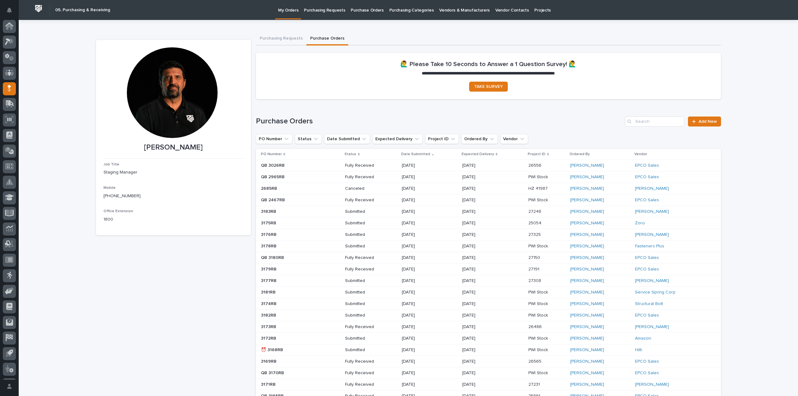
scroll to position [14, 0]
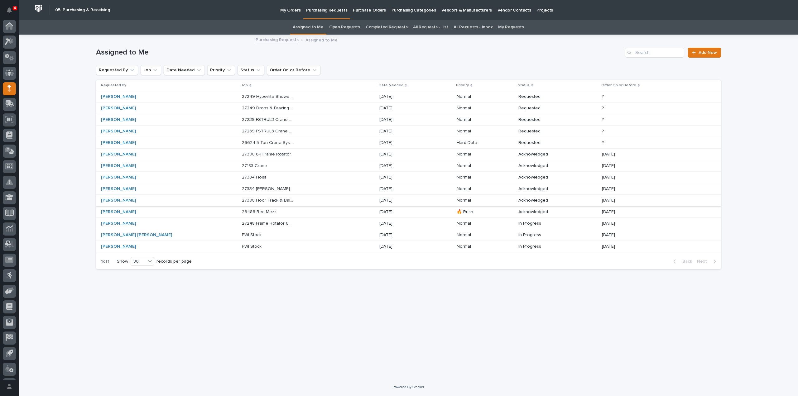
scroll to position [14, 0]
click at [242, 222] on p "27248 Frame Rotator 6K - Parts & HW" at bounding box center [268, 223] width 53 height 7
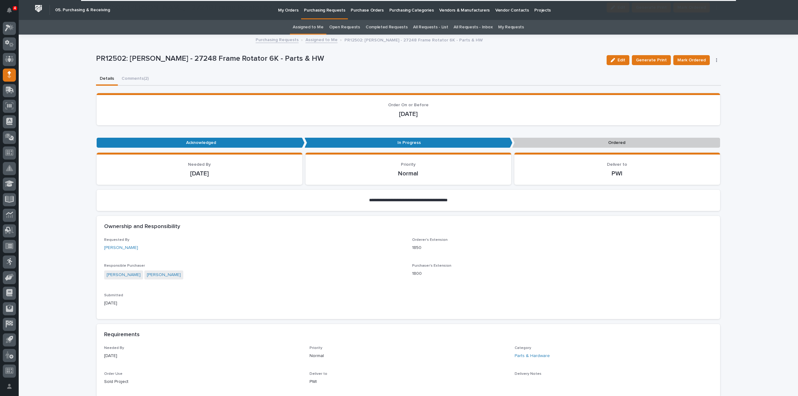
scroll to position [374, 0]
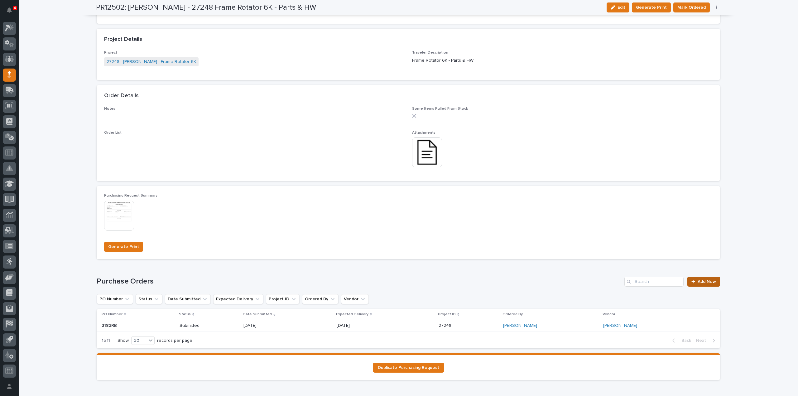
click at [694, 284] on link "Add New" at bounding box center [703, 282] width 33 height 10
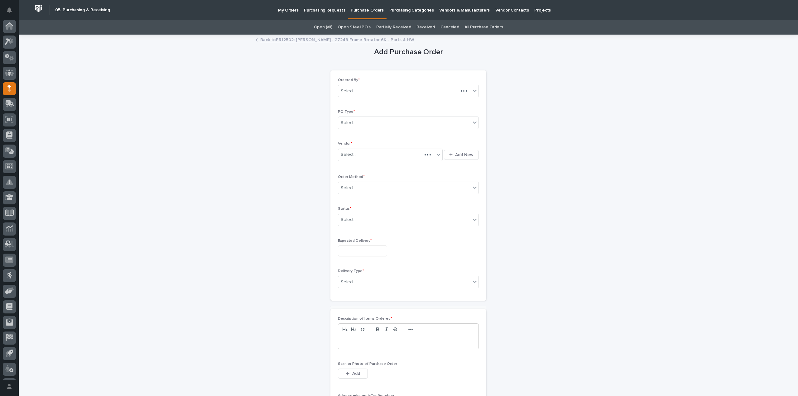
scroll to position [14, 0]
click at [373, 125] on div "Select..." at bounding box center [404, 123] width 132 height 10
click at [352, 144] on div "Paper" at bounding box center [406, 145] width 140 height 11
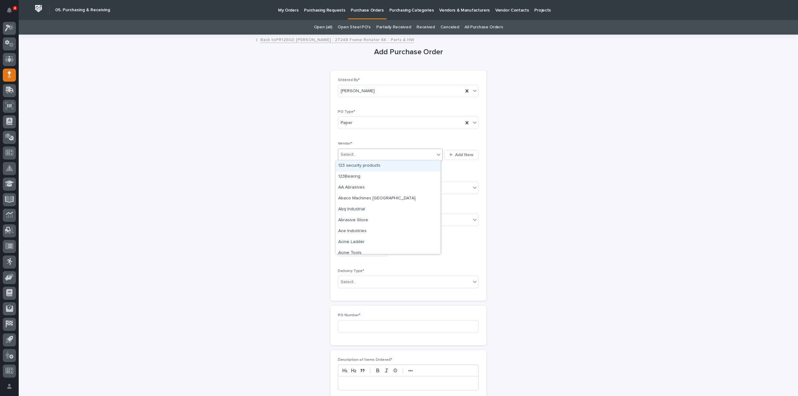
click at [354, 157] on div "Select..." at bounding box center [386, 155] width 96 height 10
type input "****"
click at [354, 165] on div "EPCO Sales" at bounding box center [388, 165] width 105 height 11
click at [352, 188] on div "Select..." at bounding box center [349, 188] width 16 height 7
click at [351, 199] on div "Online Order" at bounding box center [406, 198] width 140 height 11
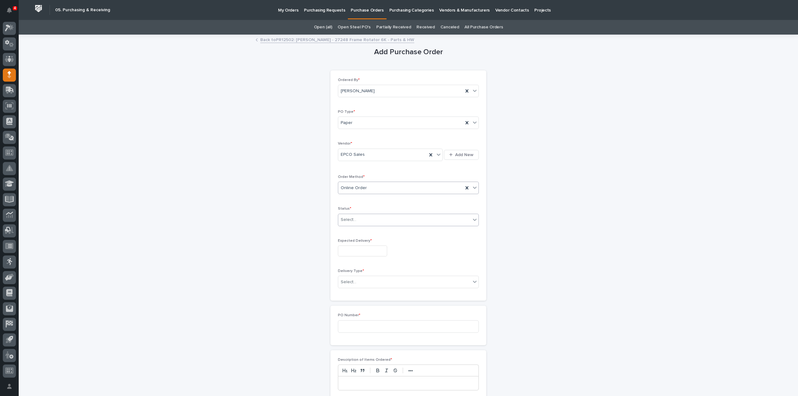
click at [348, 223] on div "Select..." at bounding box center [404, 220] width 132 height 10
click at [348, 240] on div "Submitted" at bounding box center [406, 241] width 140 height 11
click at [350, 248] on input "text" at bounding box center [362, 251] width 49 height 11
click at [368, 189] on div "9" at bounding box center [368, 188] width 8 height 8
type input "**********"
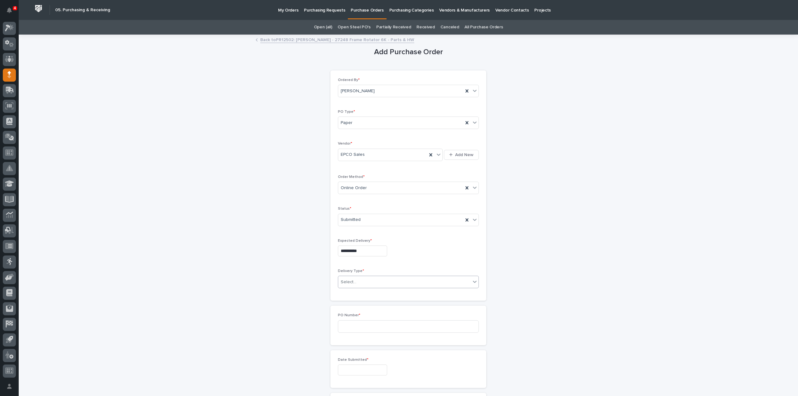
click at [354, 284] on div "Select..." at bounding box center [404, 282] width 132 height 10
click at [354, 289] on div "Deliver to PWI" at bounding box center [406, 292] width 140 height 11
click at [350, 325] on input at bounding box center [408, 326] width 141 height 12
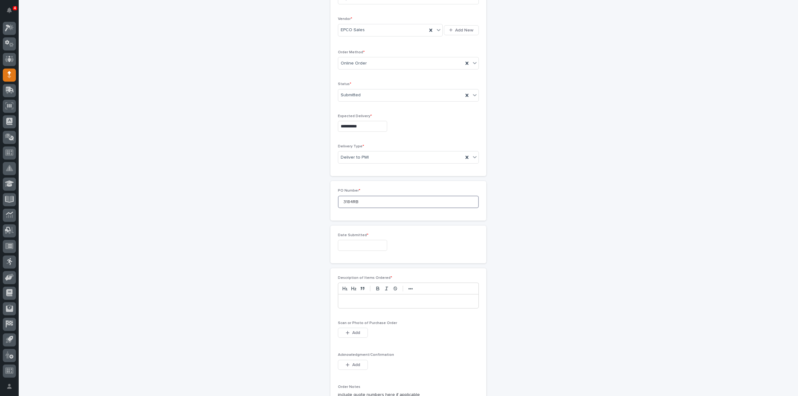
type input "3184RB"
click at [356, 246] on input "text" at bounding box center [362, 245] width 49 height 11
click at [349, 181] on div "7" at bounding box center [348, 183] width 8 height 8
type input "**********"
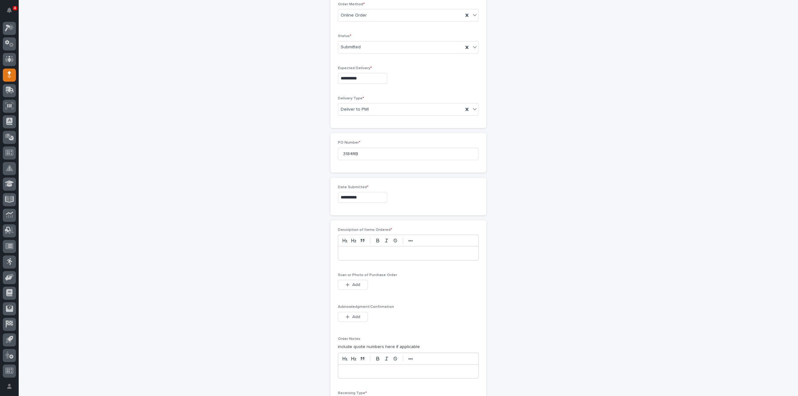
scroll to position [187, 0]
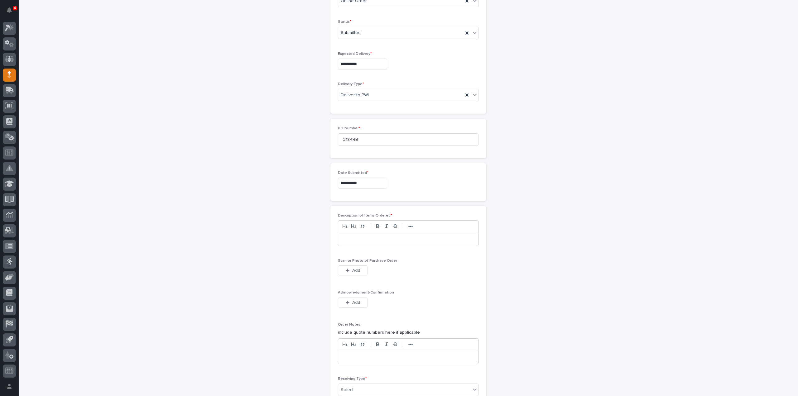
click at [363, 236] on p at bounding box center [408, 239] width 131 height 6
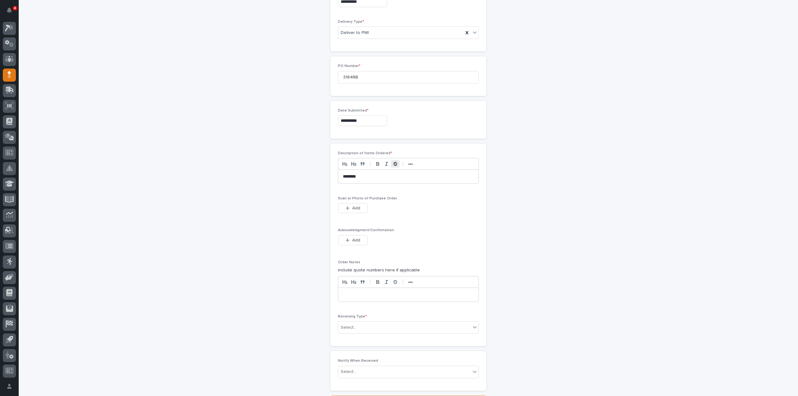
scroll to position [305, 0]
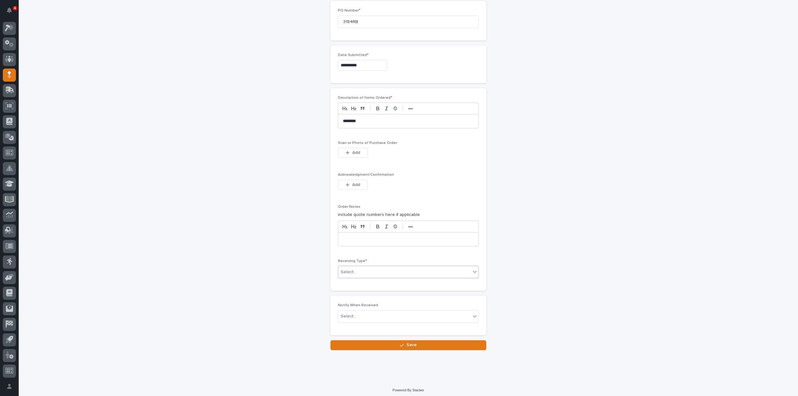
click at [369, 271] on div "Select..." at bounding box center [404, 272] width 132 height 10
drag, startPoint x: 352, startPoint y: 308, endPoint x: 351, endPoint y: 315, distance: 6.9
click at [351, 315] on div "Deliver to" at bounding box center [406, 314] width 140 height 11
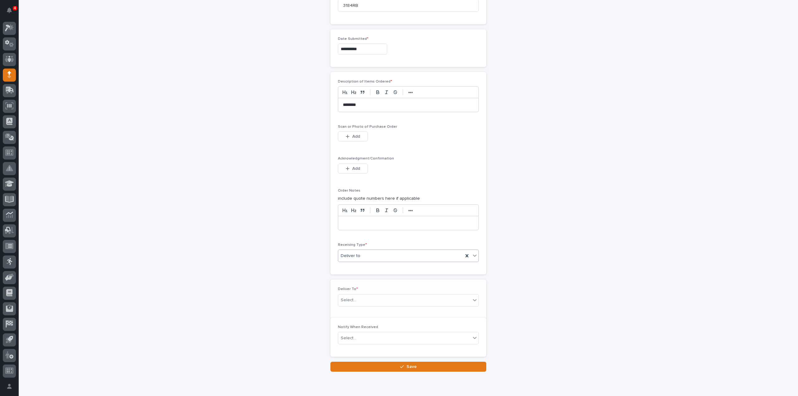
scroll to position [327, 0]
click at [352, 292] on div "Select..." at bounding box center [349, 294] width 16 height 7
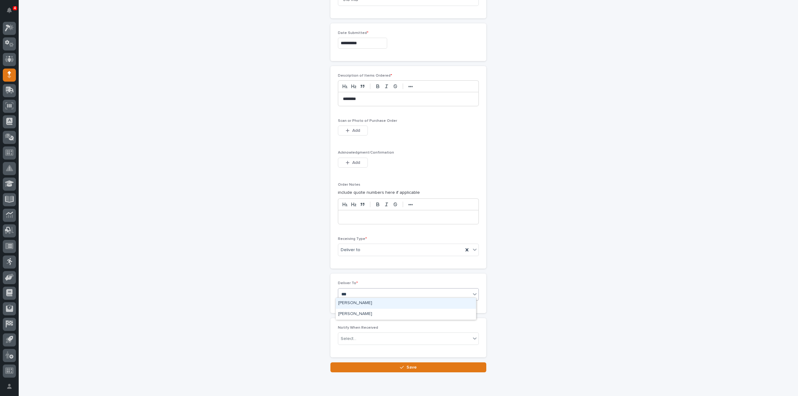
type input "****"
click at [353, 305] on div "Reinhart Burkholder" at bounding box center [406, 303] width 140 height 11
click at [356, 337] on div "Select..." at bounding box center [404, 339] width 132 height 10
type input "*****"
click at [356, 348] on div "Reinhart Burkholder" at bounding box center [406, 347] width 140 height 11
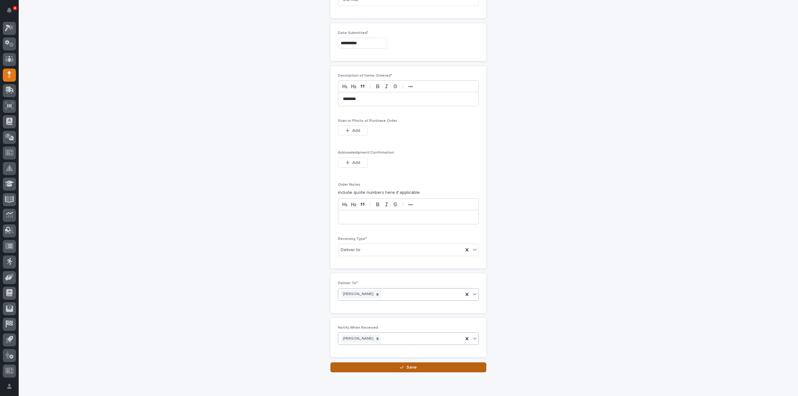
click at [357, 363] on button "Save" at bounding box center [408, 367] width 156 height 10
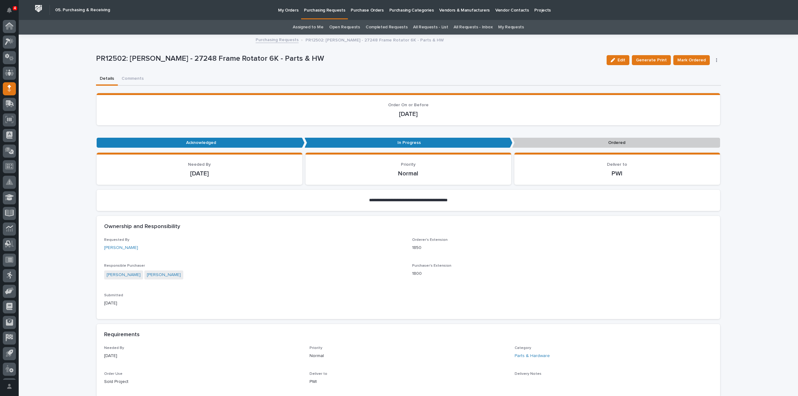
scroll to position [14, 0]
click at [125, 78] on button "Comments (2)" at bounding box center [135, 79] width 35 height 13
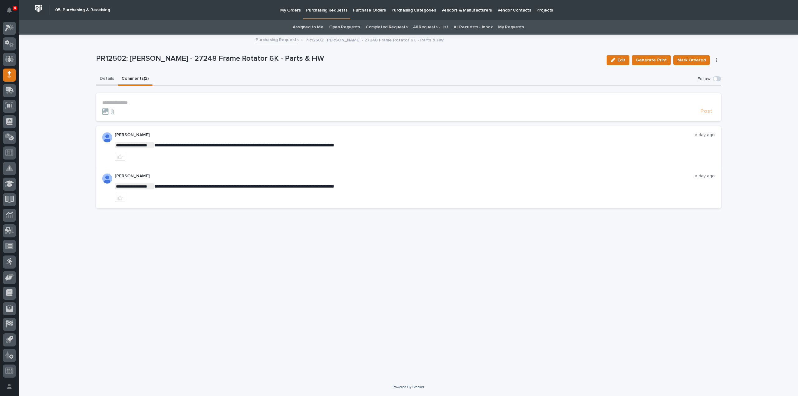
click at [106, 79] on button "Details" at bounding box center [107, 79] width 22 height 13
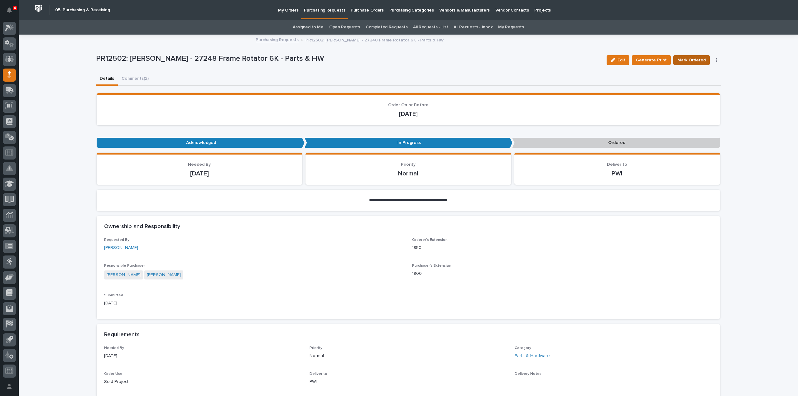
click at [699, 60] on span "Mark Ordered" at bounding box center [691, 59] width 28 height 7
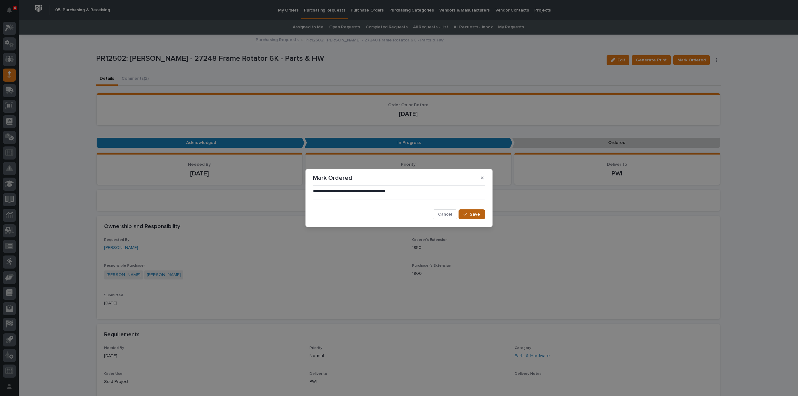
click at [462, 214] on button "Save" at bounding box center [471, 214] width 26 height 10
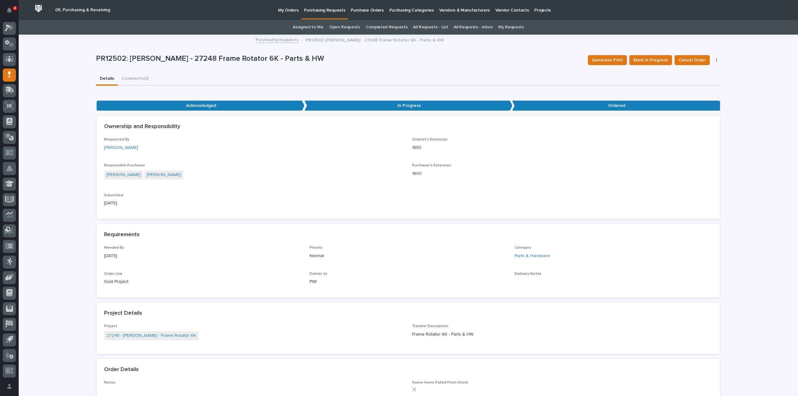
click at [308, 26] on link "Assigned to Me" at bounding box center [308, 27] width 31 height 15
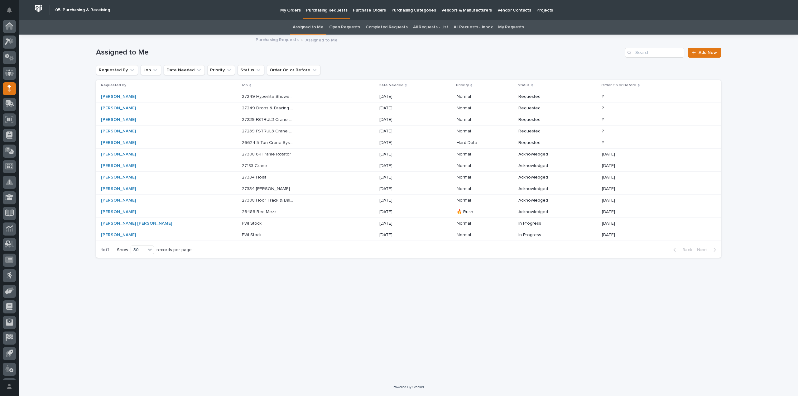
scroll to position [14, 0]
click at [242, 232] on p "PWI Stock" at bounding box center [252, 234] width 21 height 7
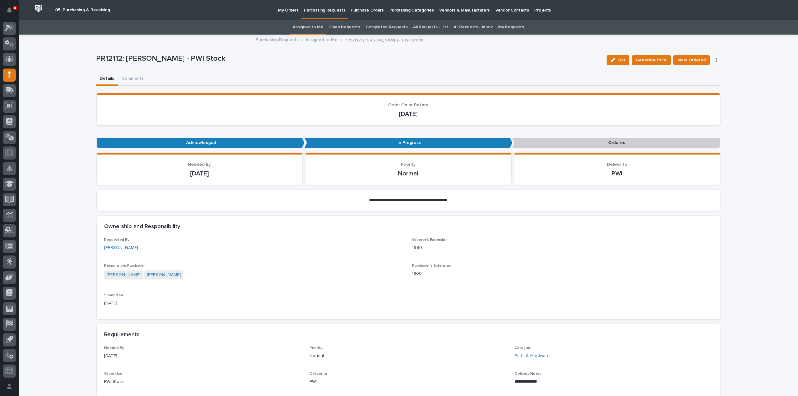
click at [309, 26] on link "Assigned to Me" at bounding box center [308, 27] width 31 height 15
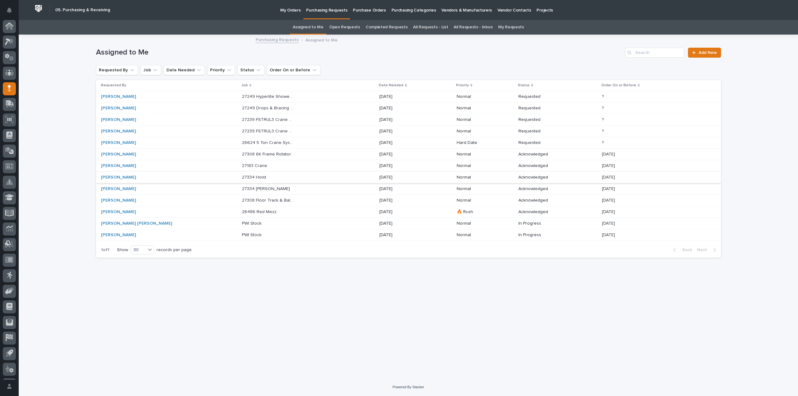
scroll to position [14, 0]
click at [242, 221] on p at bounding box center [268, 223] width 52 height 5
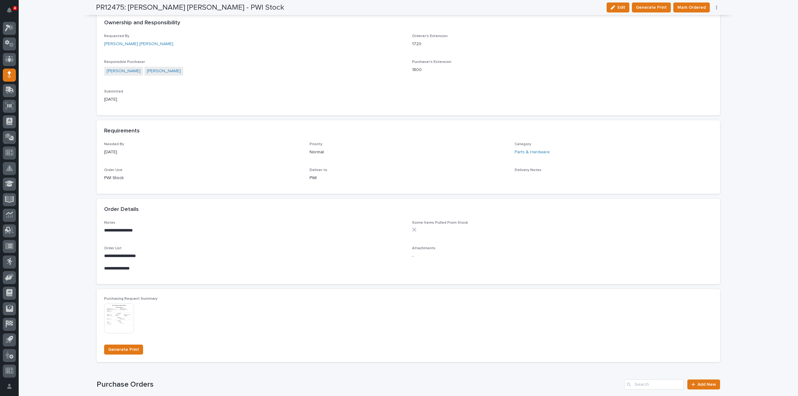
scroll to position [312, 0]
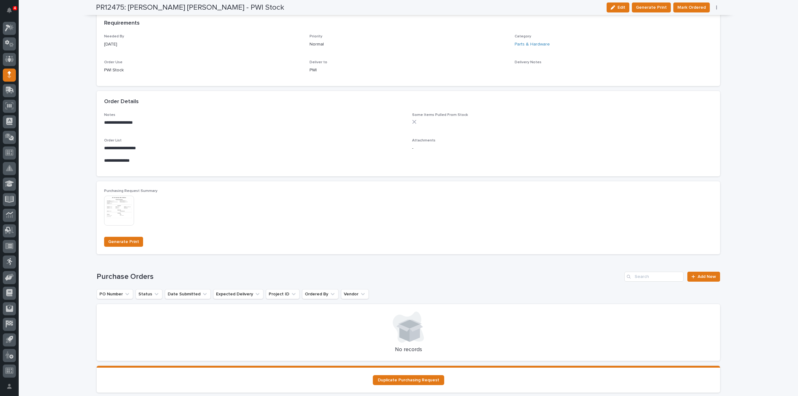
click at [122, 219] on img at bounding box center [119, 211] width 30 height 30
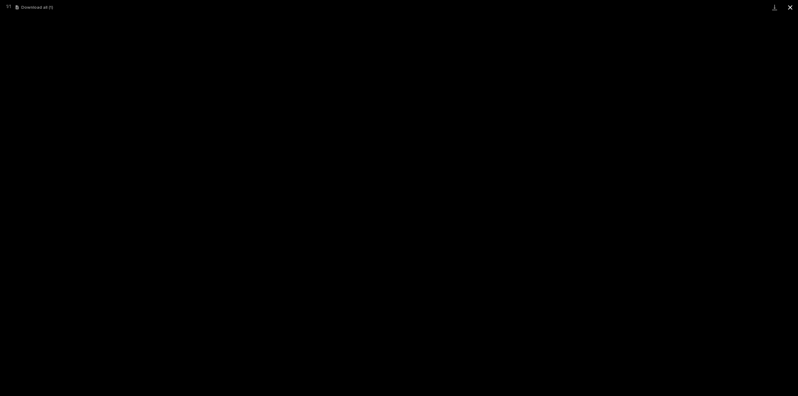
click at [791, 8] on button "Close gallery" at bounding box center [790, 7] width 16 height 15
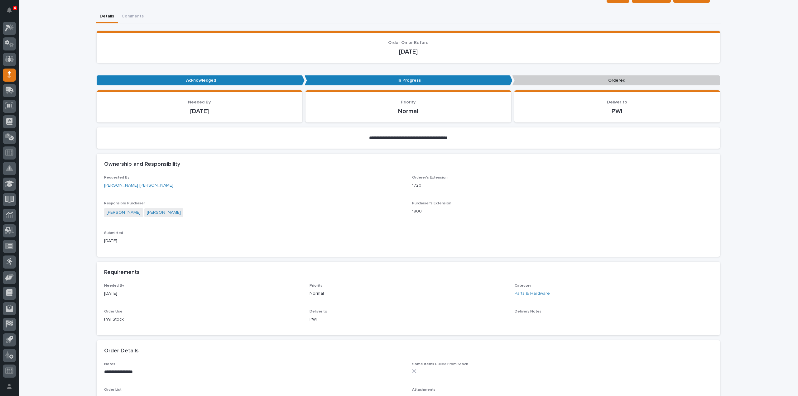
scroll to position [0, 0]
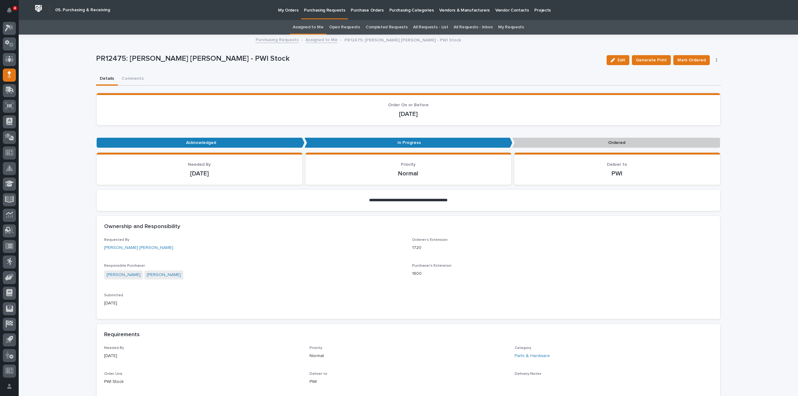
click at [716, 60] on icon "button" at bounding box center [716, 60] width 1 height 4
click at [684, 80] on span "Edit Linked PO's" at bounding box center [697, 82] width 32 height 7
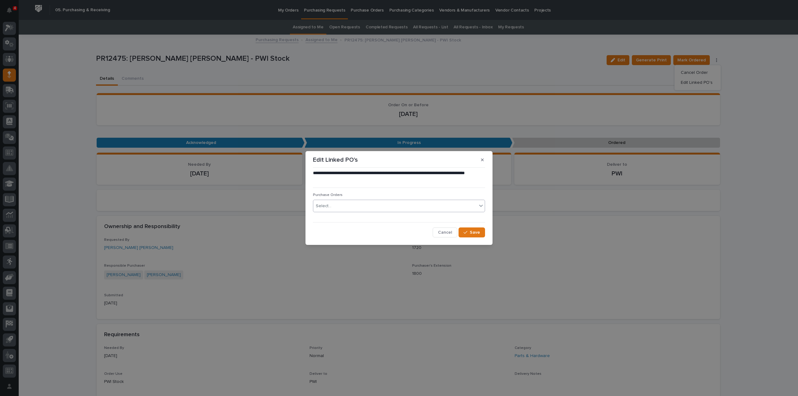
click at [368, 206] on div "Select..." at bounding box center [395, 206] width 164 height 10
type input "****"
click at [341, 219] on div "3182RB" at bounding box center [398, 218] width 171 height 11
click at [465, 232] on icon "button" at bounding box center [465, 232] width 4 height 4
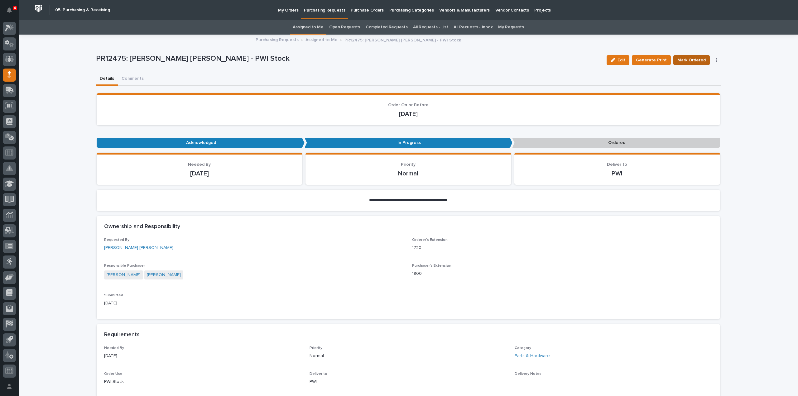
click at [687, 60] on span "Mark Ordered" at bounding box center [691, 59] width 28 height 7
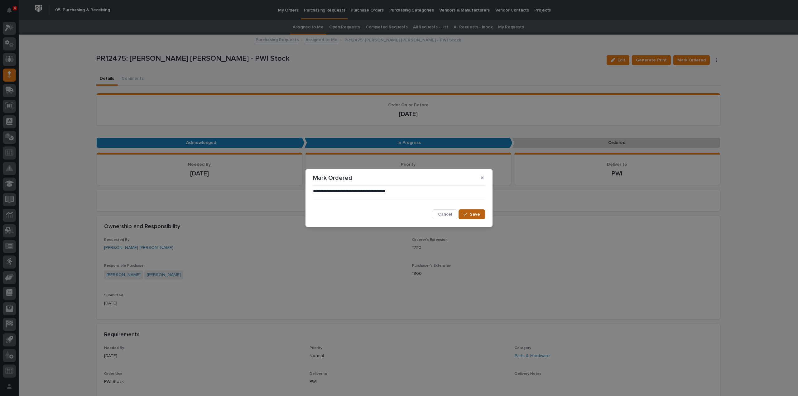
click at [480, 215] on button "Save" at bounding box center [471, 214] width 26 height 10
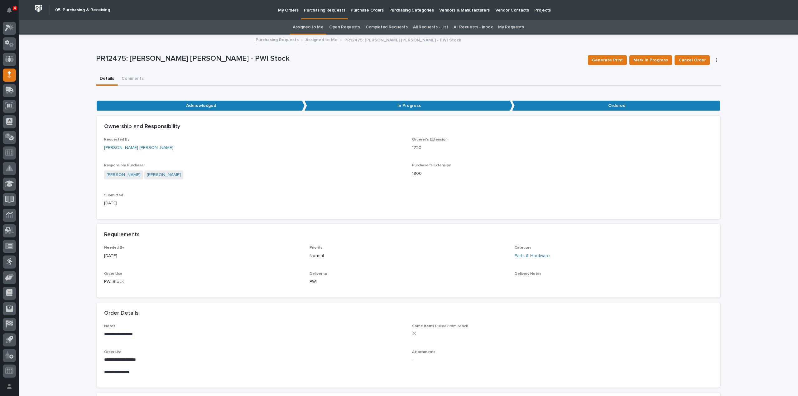
click at [313, 28] on link "Assigned to Me" at bounding box center [308, 27] width 31 height 15
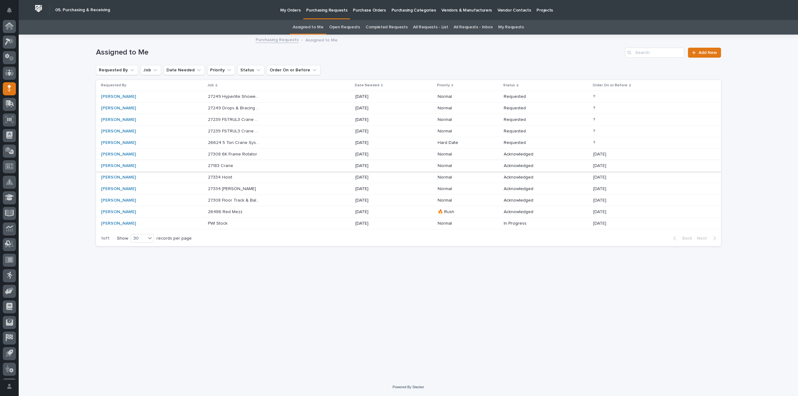
scroll to position [14, 0]
click at [222, 198] on p "27308 Floor Track & Ball Hitch Rotator" at bounding box center [234, 200] width 53 height 7
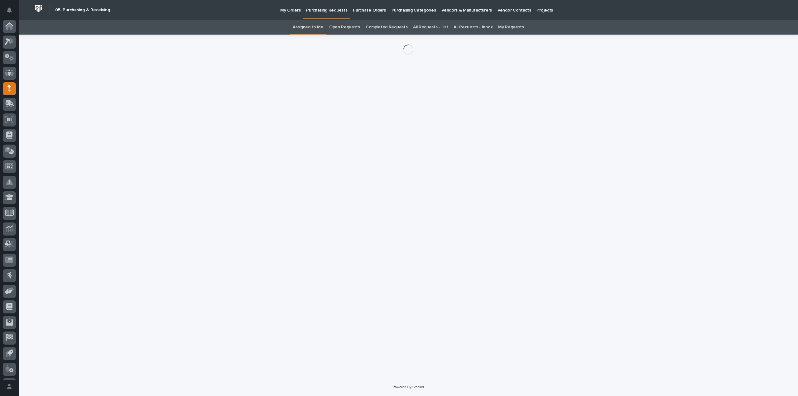
scroll to position [14, 0]
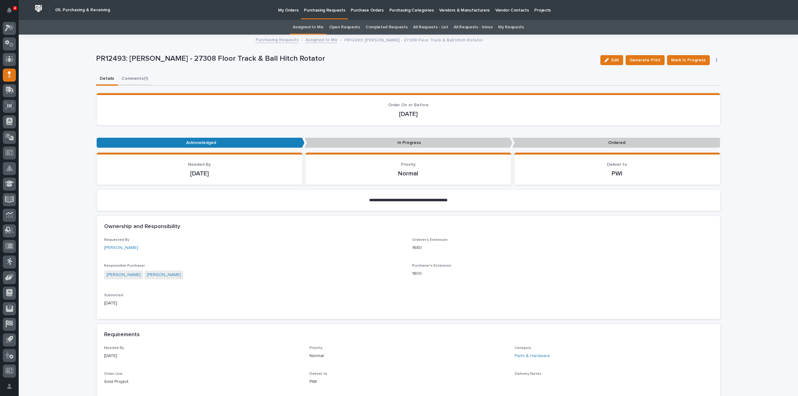
click at [140, 79] on button "Comments (1)" at bounding box center [135, 79] width 34 height 13
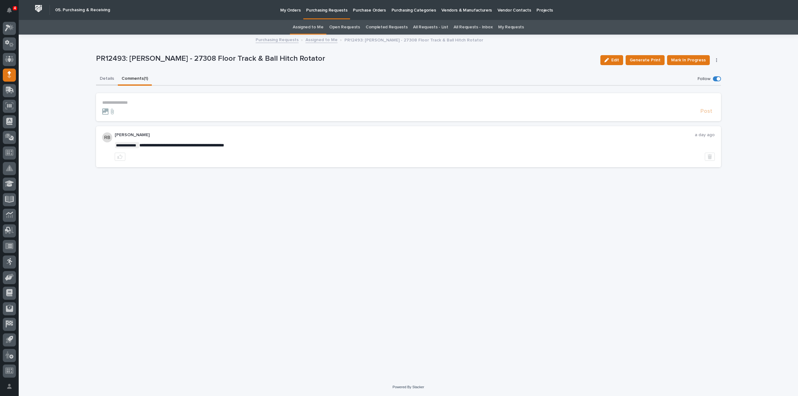
click at [106, 78] on button "Details" at bounding box center [107, 79] width 22 height 13
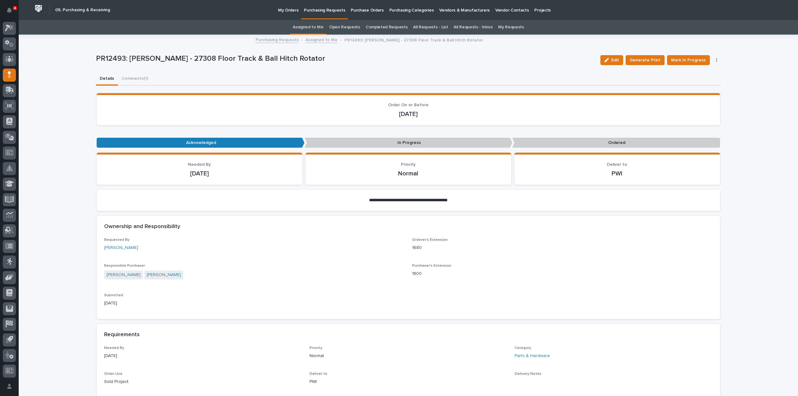
click at [313, 26] on link "Assigned to Me" at bounding box center [308, 27] width 31 height 15
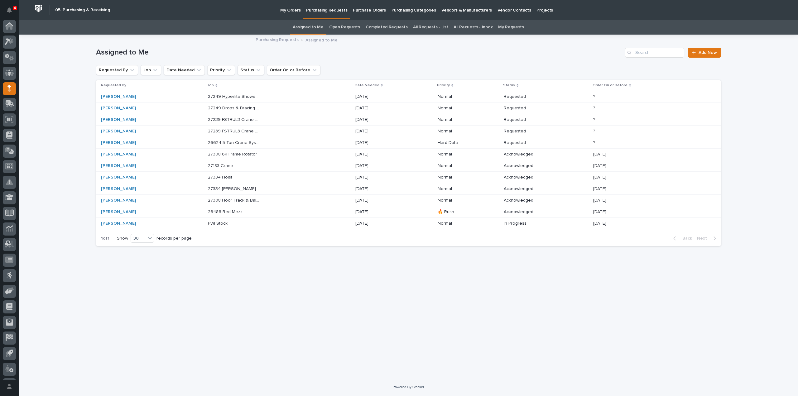
scroll to position [14, 0]
click at [241, 189] on p "27334 [PERSON_NAME]" at bounding box center [232, 188] width 49 height 7
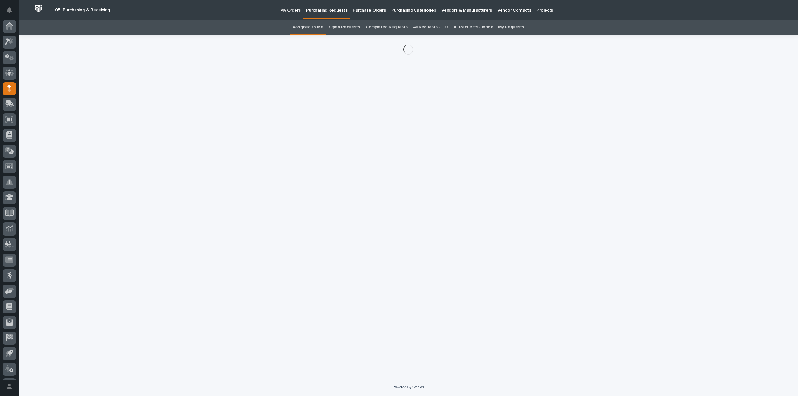
scroll to position [14, 0]
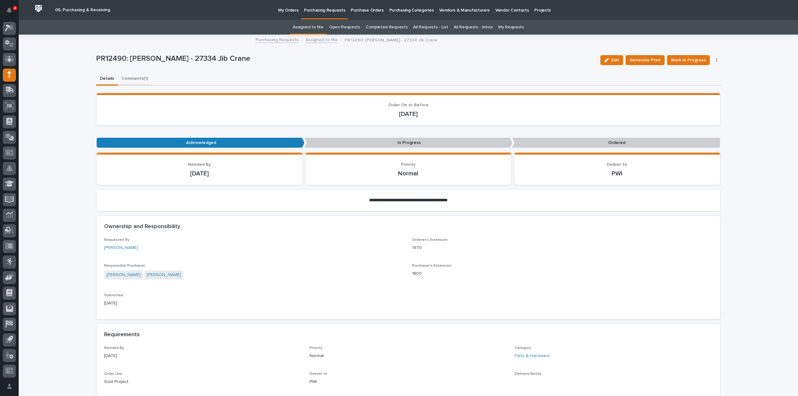
click at [136, 77] on button "Comments (1)" at bounding box center [135, 79] width 34 height 13
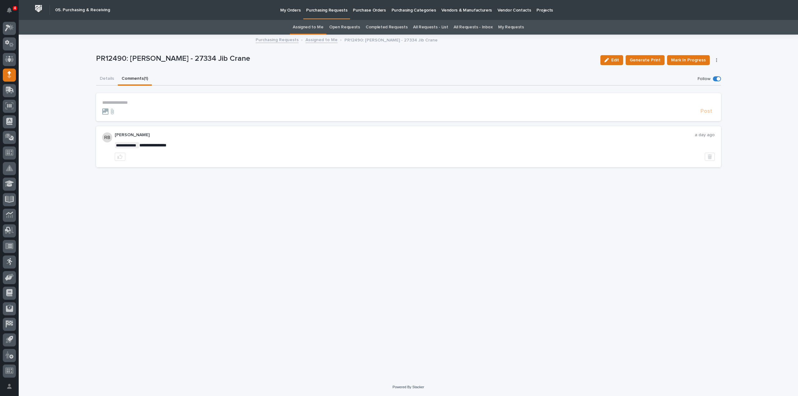
click at [308, 26] on link "Assigned to Me" at bounding box center [308, 27] width 31 height 15
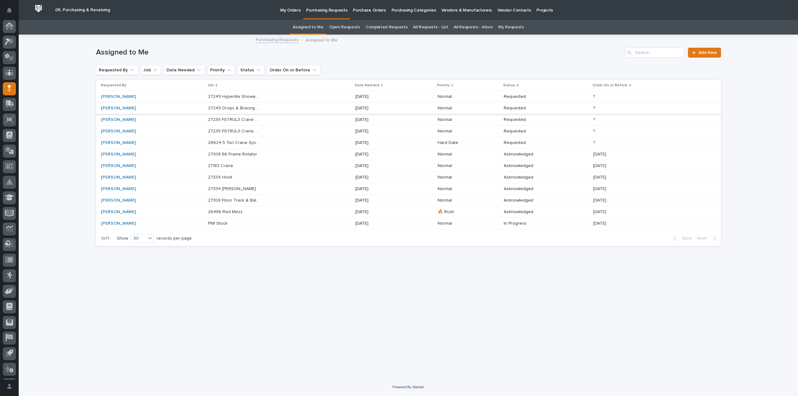
scroll to position [14, 0]
click at [229, 164] on p "27183 Crane" at bounding box center [221, 165] width 26 height 7
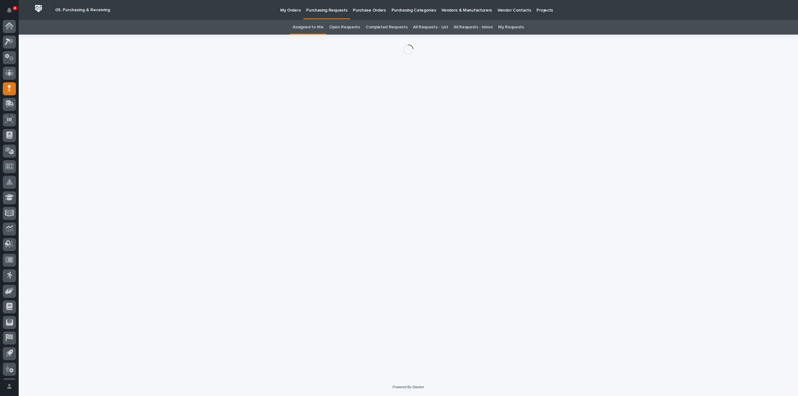
scroll to position [14, 0]
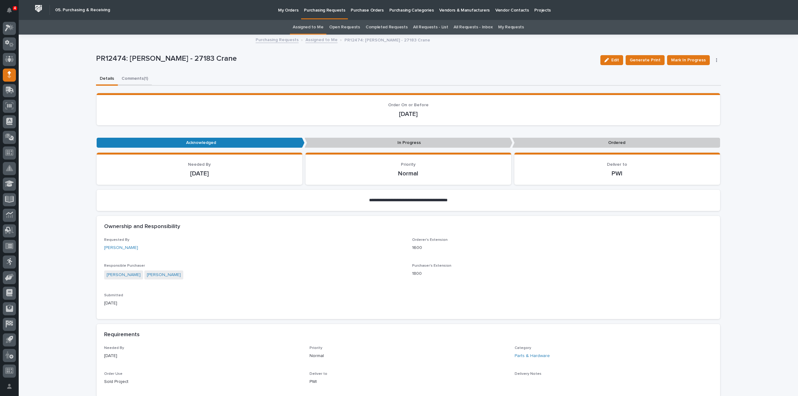
click at [131, 78] on button "Comments (1)" at bounding box center [135, 79] width 34 height 13
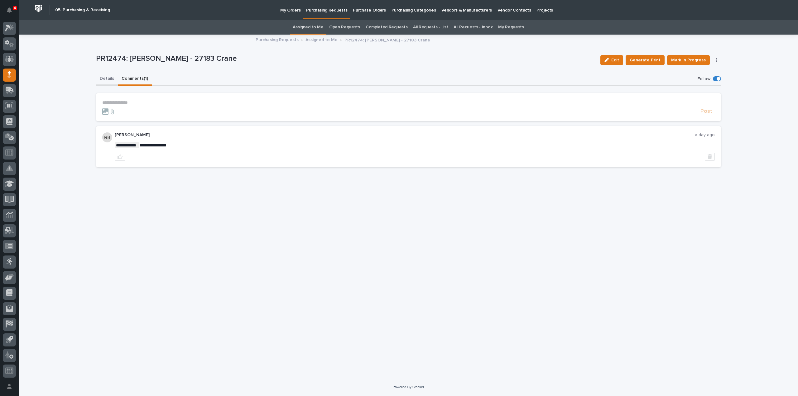
click at [108, 78] on button "Details" at bounding box center [107, 79] width 22 height 13
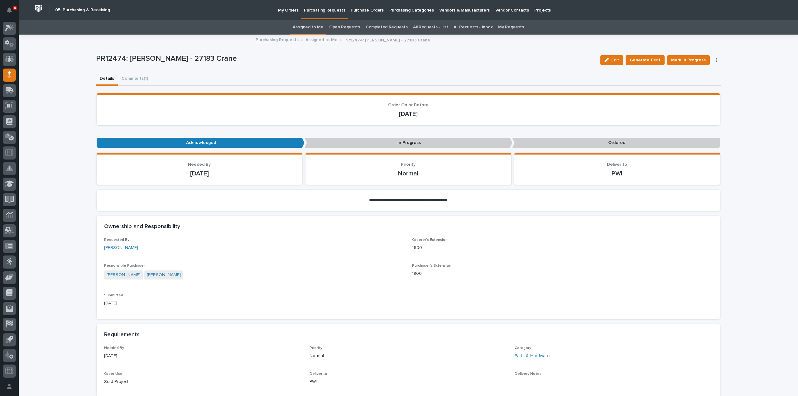
click at [320, 27] on link "Assigned to Me" at bounding box center [308, 27] width 31 height 15
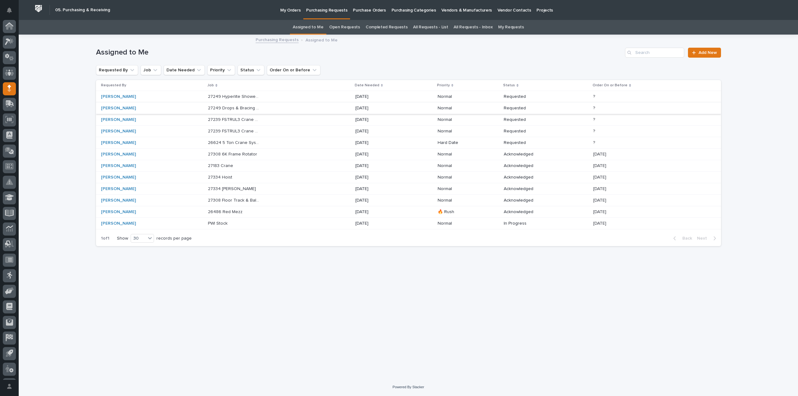
scroll to position [14, 0]
click at [249, 155] on p "27308 6K Frame Rotator" at bounding box center [233, 153] width 50 height 7
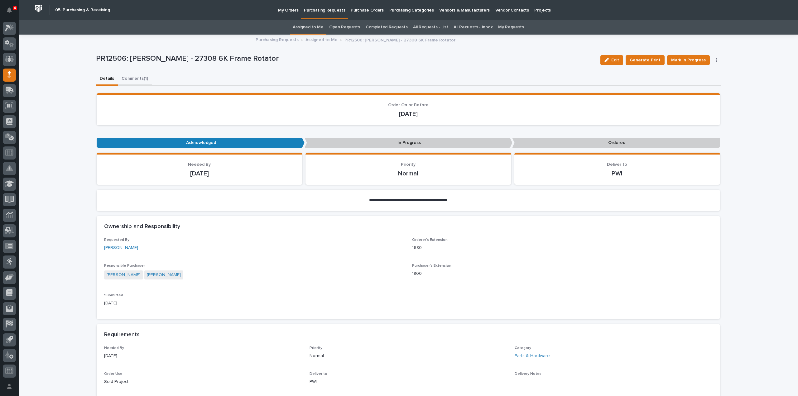
click at [138, 79] on button "Comments (1)" at bounding box center [135, 79] width 34 height 13
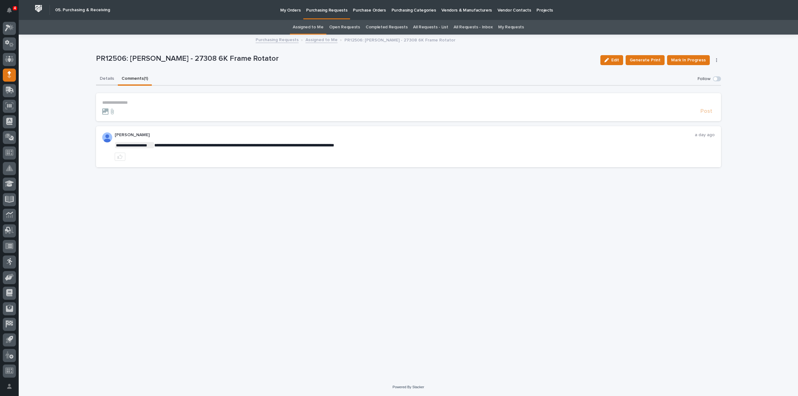
click at [107, 77] on button "Details" at bounding box center [107, 79] width 22 height 13
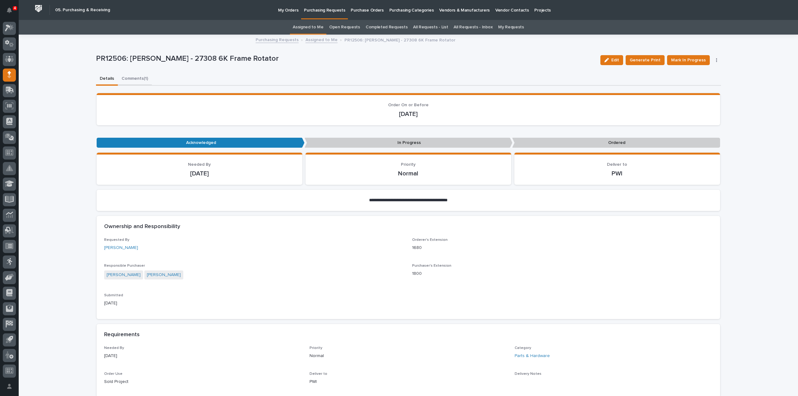
click at [136, 80] on button "Comments (1)" at bounding box center [135, 79] width 34 height 13
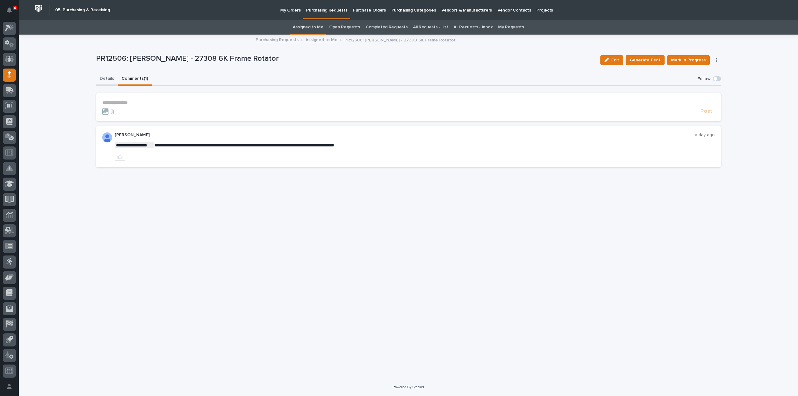
click at [103, 77] on button "Details" at bounding box center [107, 79] width 22 height 13
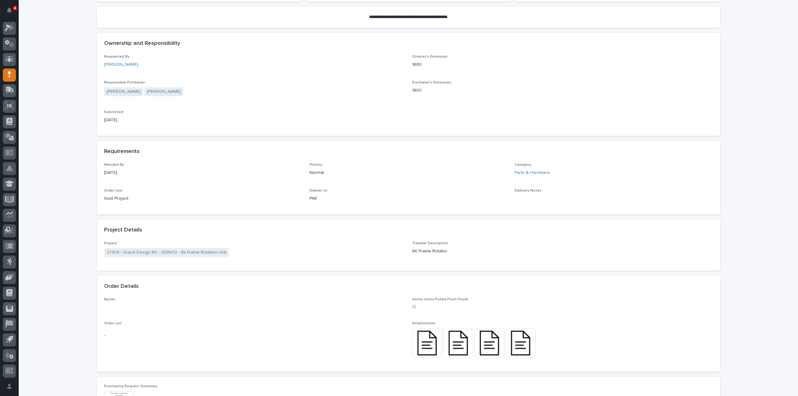
scroll to position [187, 0]
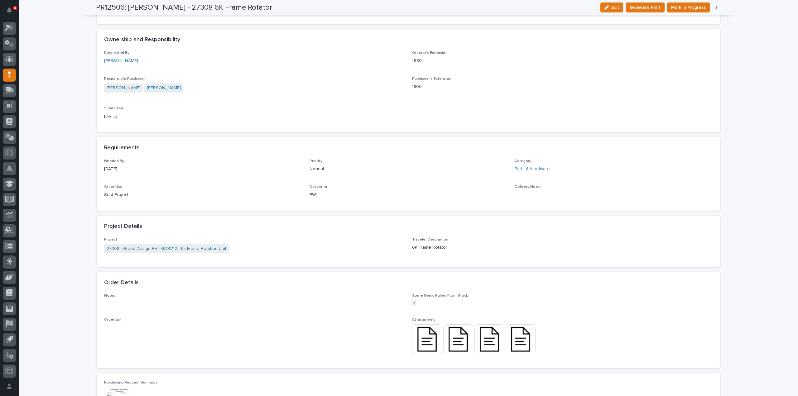
click at [430, 343] on img at bounding box center [427, 339] width 30 height 30
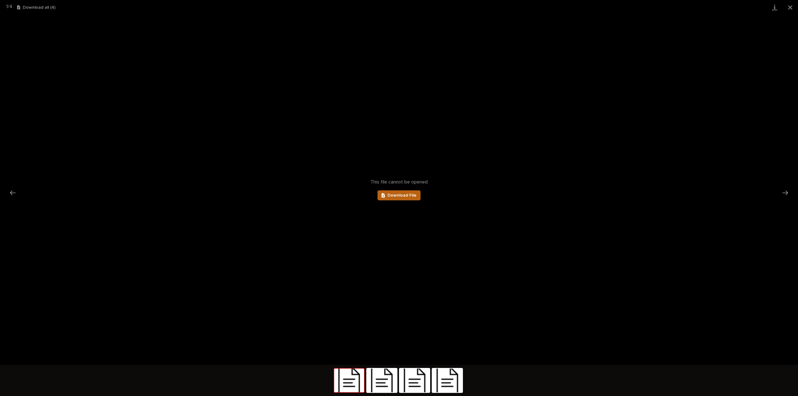
click at [399, 199] on link "Download File" at bounding box center [398, 195] width 43 height 10
click at [788, 8] on button "Close gallery" at bounding box center [790, 7] width 16 height 15
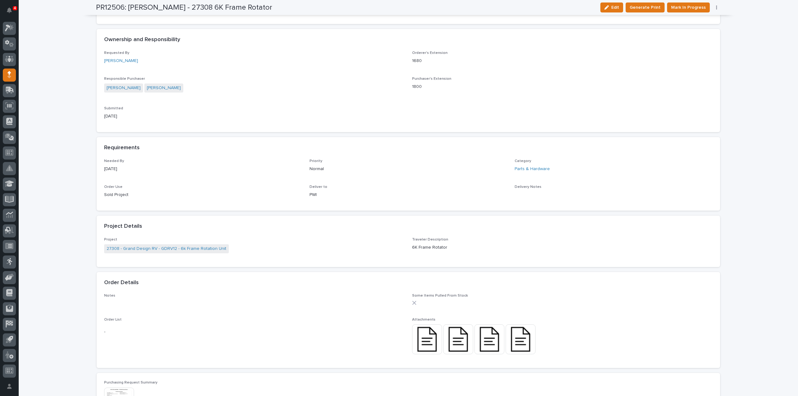
drag, startPoint x: 77, startPoint y: 72, endPoint x: 83, endPoint y: 9, distance: 63.9
click at [79, 68] on div "**********" at bounding box center [408, 234] width 779 height 772
click at [449, 339] on img at bounding box center [458, 339] width 30 height 30
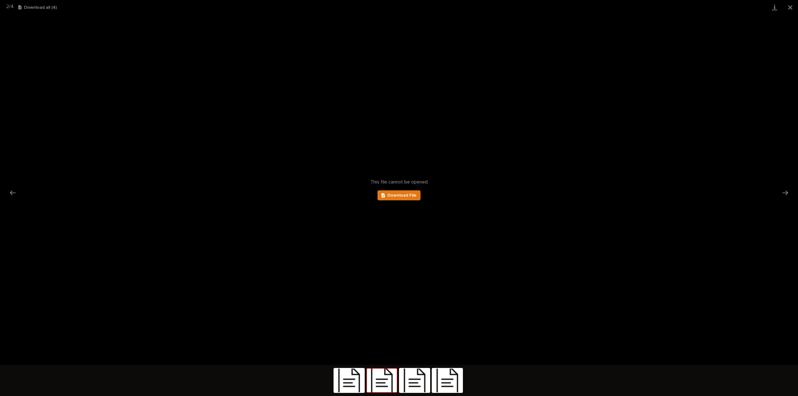
click at [232, 61] on div "This file cannot be opened Download File" at bounding box center [399, 190] width 798 height 350
click at [790, 7] on button "Close gallery" at bounding box center [790, 7] width 16 height 15
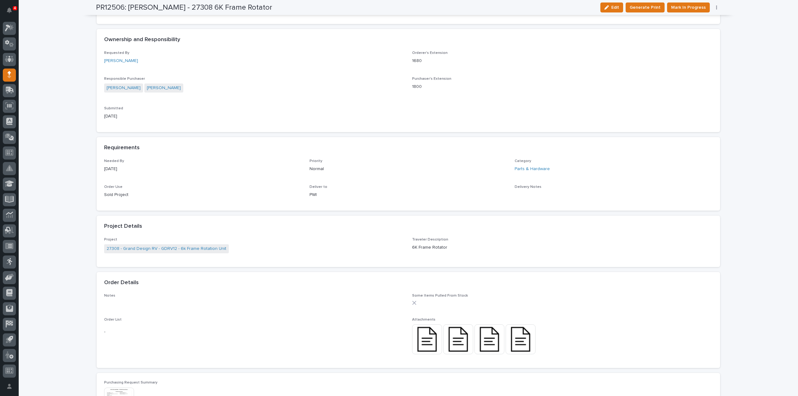
click at [63, 112] on div "**********" at bounding box center [408, 234] width 779 height 772
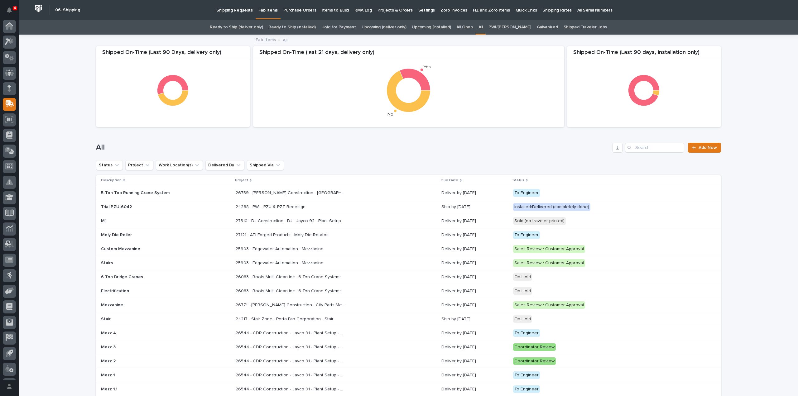
scroll to position [14, 0]
click at [662, 147] on input "Search" at bounding box center [654, 148] width 59 height 10
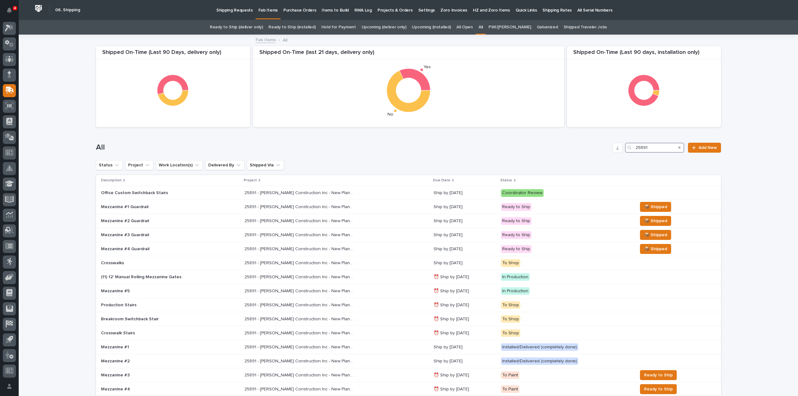
type input "25891"
click at [270, 208] on p "25891 - [PERSON_NAME] Construction Inc - New Plant Setup - Mezzanine Project" at bounding box center [299, 206] width 110 height 7
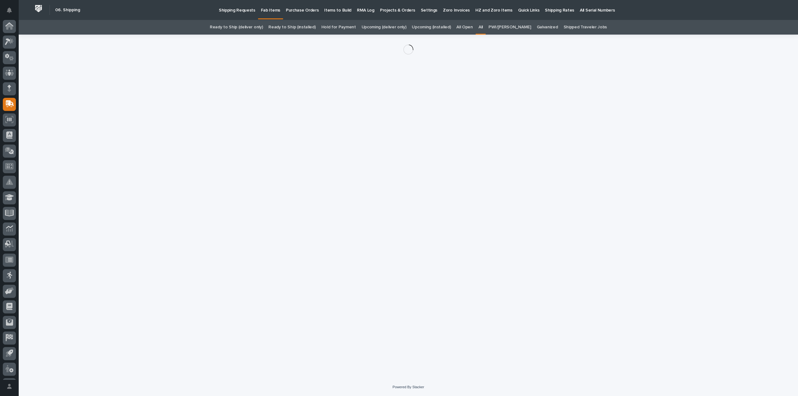
scroll to position [14, 0]
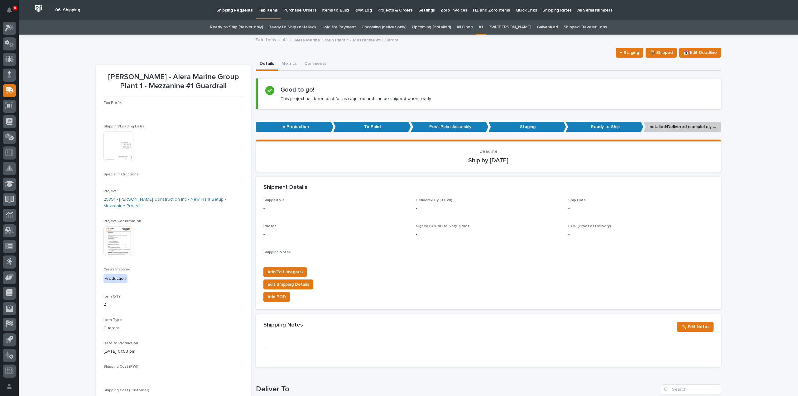
click at [121, 245] on img at bounding box center [118, 241] width 30 height 30
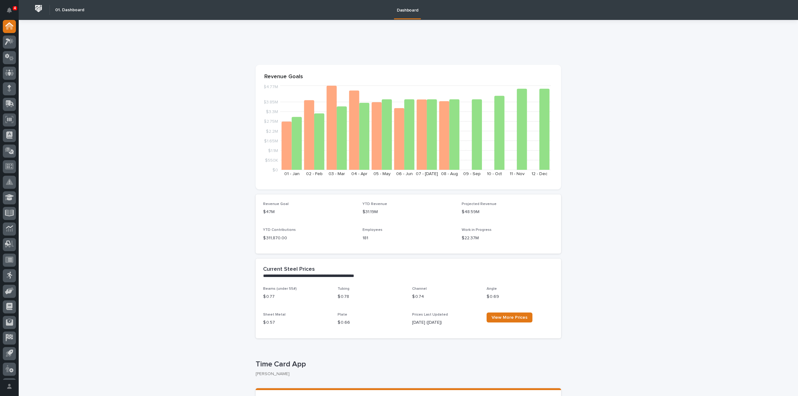
scroll to position [187, 0]
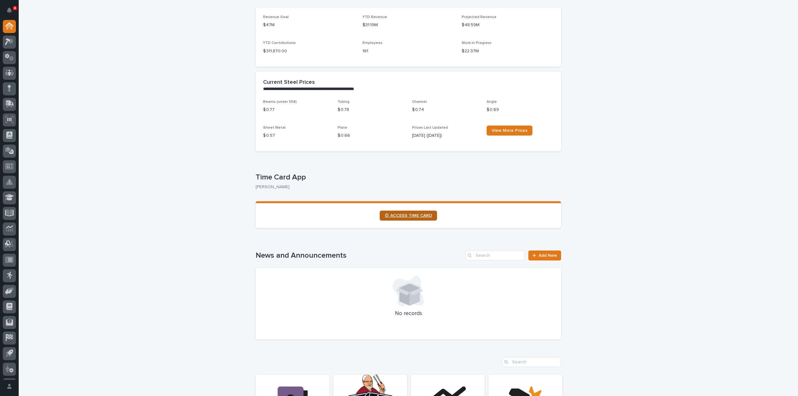
click at [403, 217] on span "⏲ ACCESS TIME CARD" at bounding box center [408, 215] width 47 height 4
click at [7, 86] on icon at bounding box center [9, 88] width 4 height 7
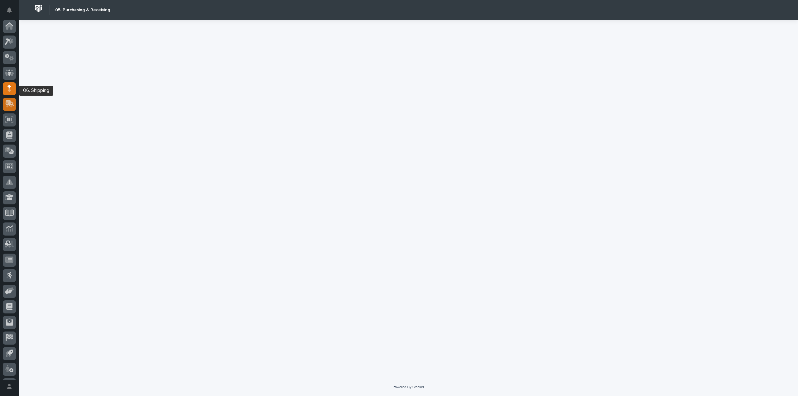
scroll to position [14, 0]
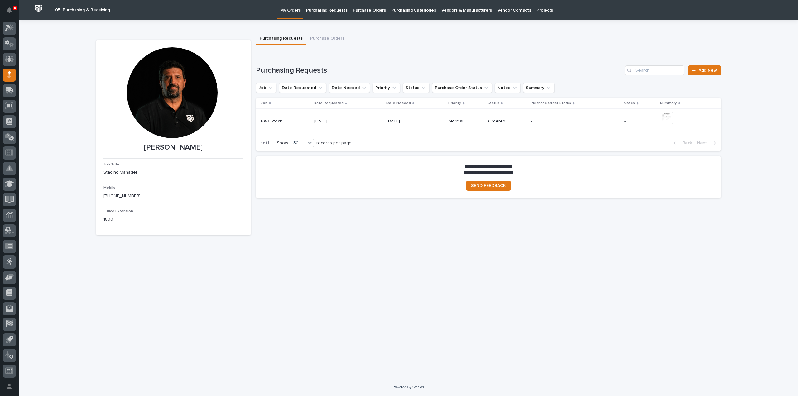
click at [332, 10] on p "Purchasing Requests" at bounding box center [326, 6] width 41 height 13
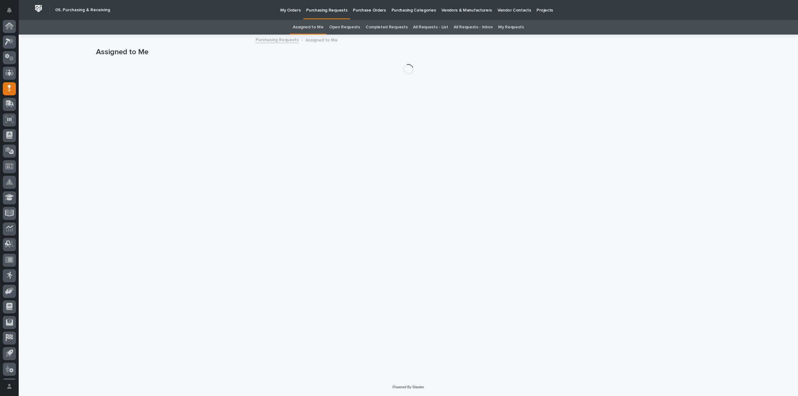
scroll to position [14, 0]
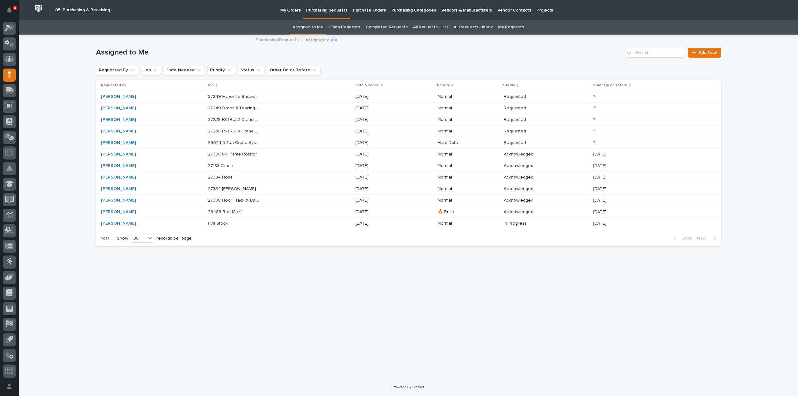
click at [261, 142] on p "26624 5 Ton Crane System" at bounding box center [234, 142] width 53 height 7
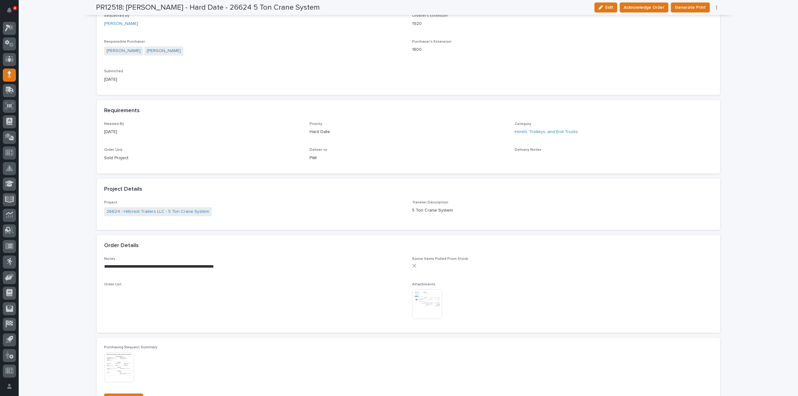
scroll to position [249, 0]
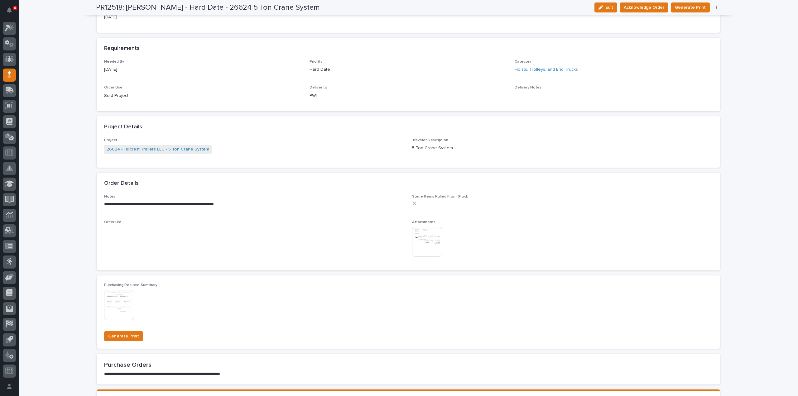
click at [424, 240] on img at bounding box center [427, 242] width 30 height 30
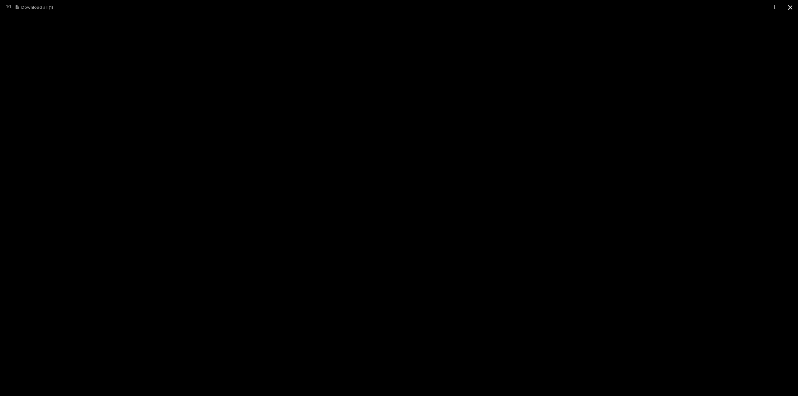
click at [790, 8] on button "Close gallery" at bounding box center [790, 7] width 16 height 15
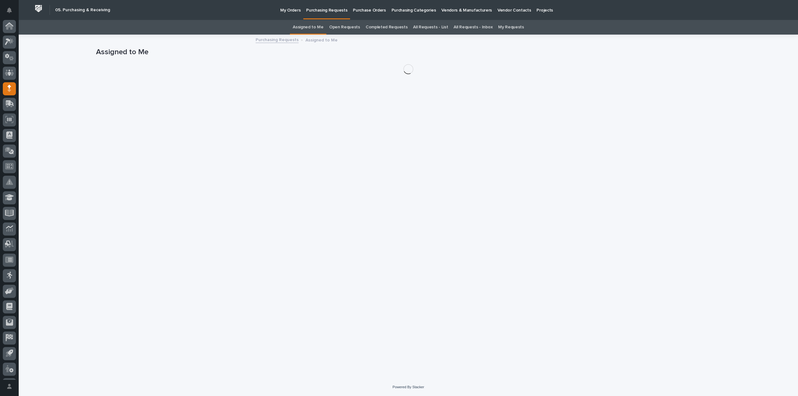
scroll to position [14, 0]
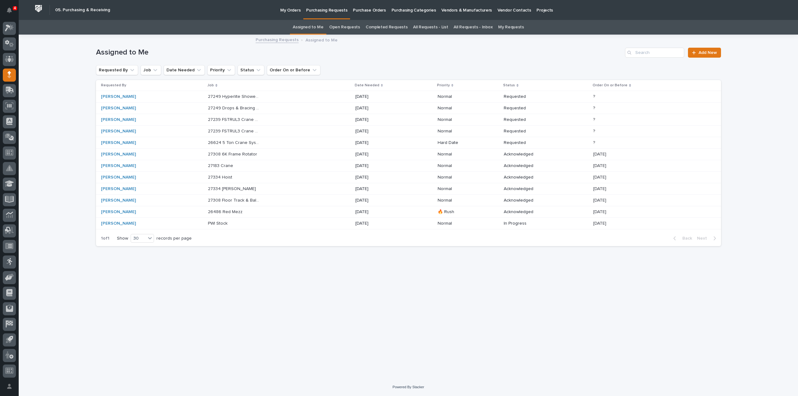
click at [222, 133] on p "27239 FSTRUL3 Crane System" at bounding box center [234, 130] width 53 height 7
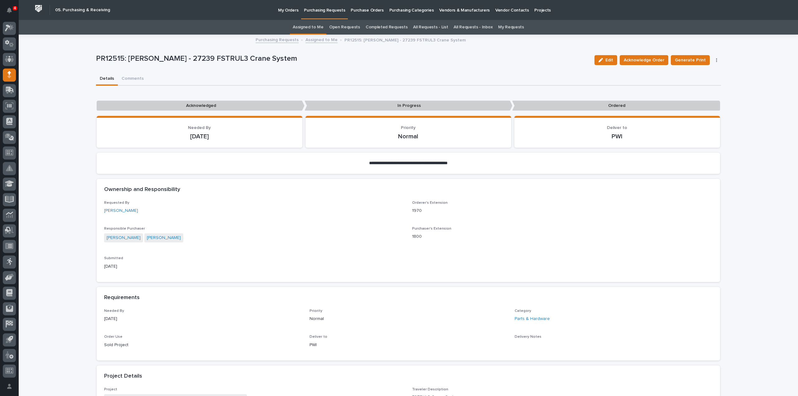
scroll to position [249, 0]
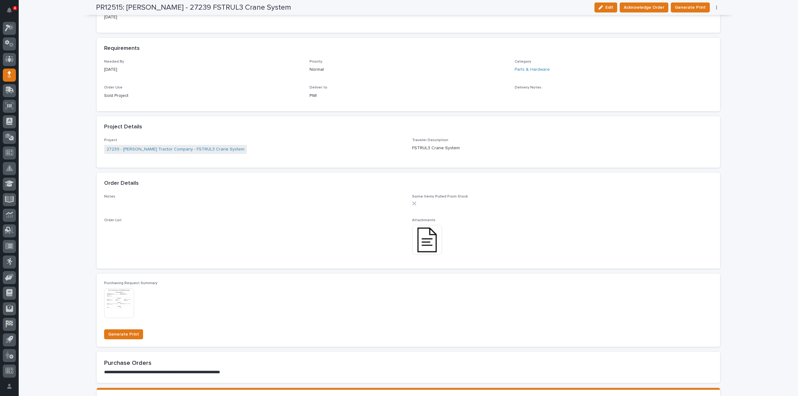
click at [422, 249] on img at bounding box center [427, 240] width 30 height 30
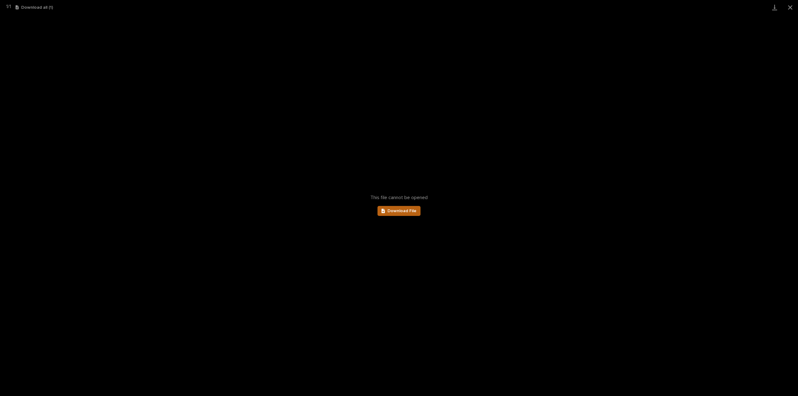
click at [404, 210] on span "Download File" at bounding box center [401, 211] width 29 height 4
click at [791, 10] on button "Close gallery" at bounding box center [790, 7] width 16 height 15
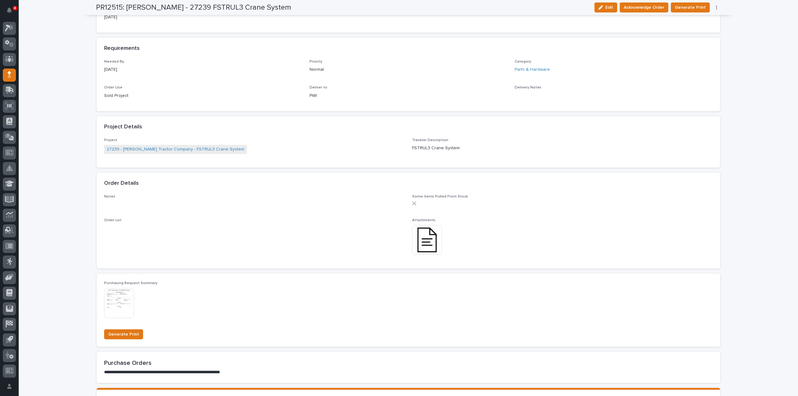
scroll to position [0, 0]
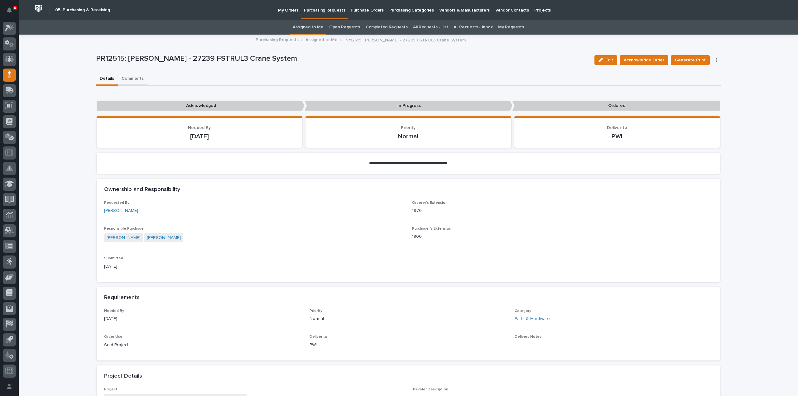
click at [131, 78] on button "Comments" at bounding box center [133, 79] width 30 height 13
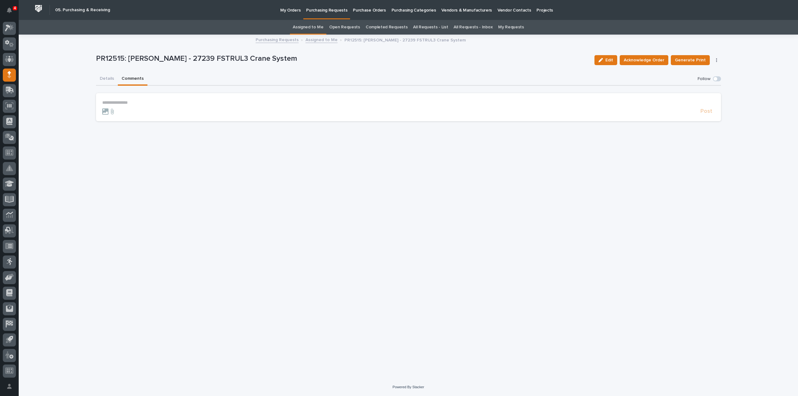
click at [146, 103] on p "**********" at bounding box center [408, 102] width 612 height 5
click at [110, 111] on span "[PERSON_NAME]" at bounding box center [121, 112] width 35 height 4
click at [137, 102] on p "**********" at bounding box center [408, 103] width 612 height 6
click at [705, 116] on span "Post" at bounding box center [706, 114] width 12 height 7
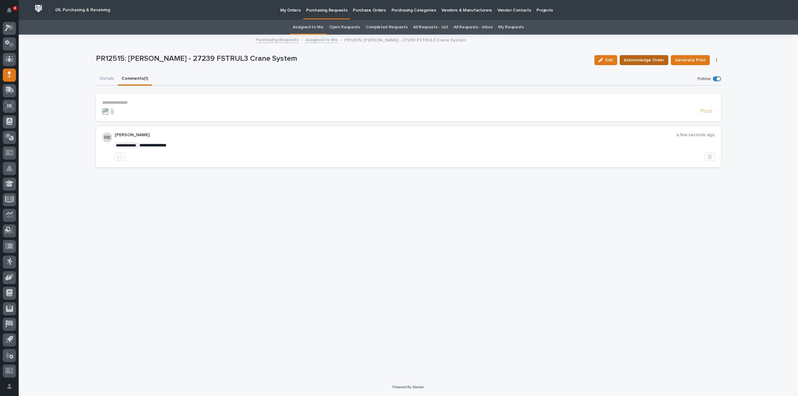
click at [648, 60] on span "Acknowledge Order" at bounding box center [643, 59] width 41 height 7
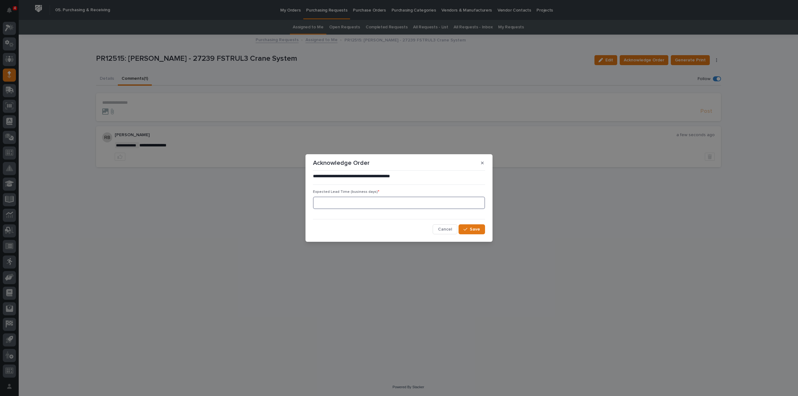
click at [330, 200] on input at bounding box center [399, 203] width 172 height 12
type input "0"
click at [471, 233] on button "Save" at bounding box center [471, 229] width 26 height 10
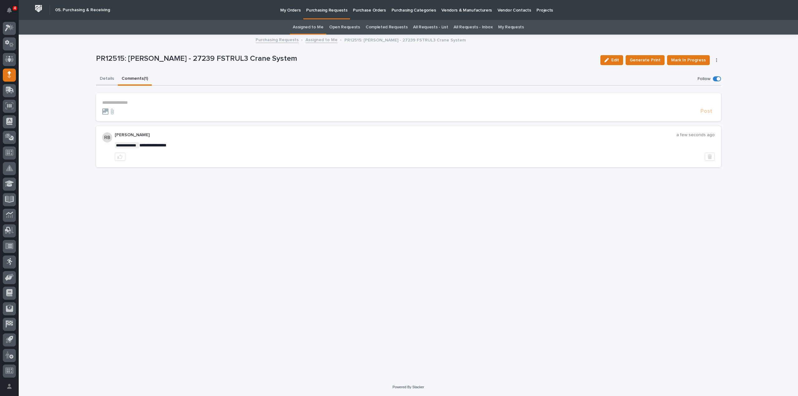
click at [105, 78] on button "Details" at bounding box center [107, 79] width 22 height 13
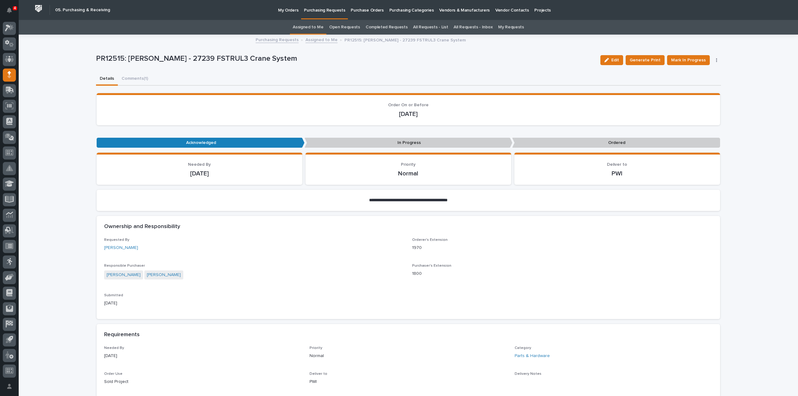
click at [301, 27] on link "Assigned to Me" at bounding box center [308, 27] width 31 height 15
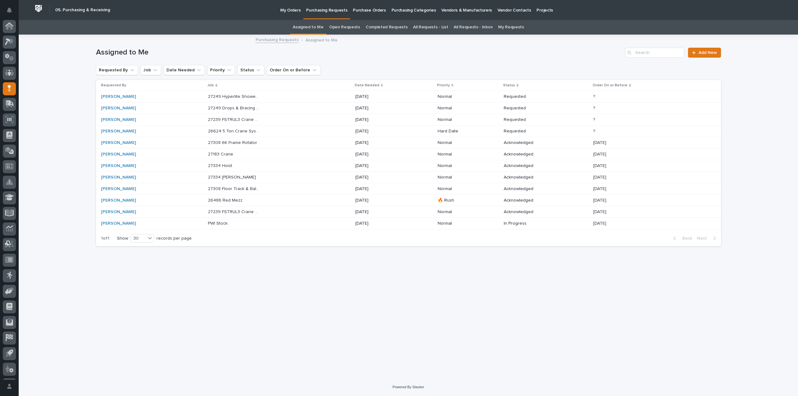
scroll to position [14, 0]
click at [230, 119] on p "27239 FSTRUL3 Crane System" at bounding box center [234, 119] width 53 height 7
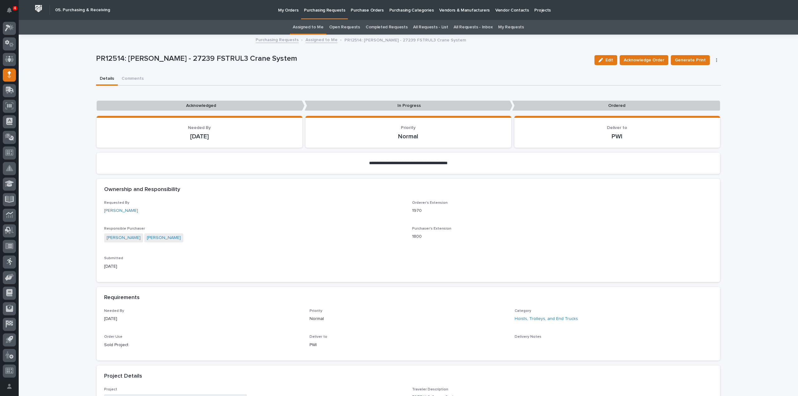
scroll to position [312, 0]
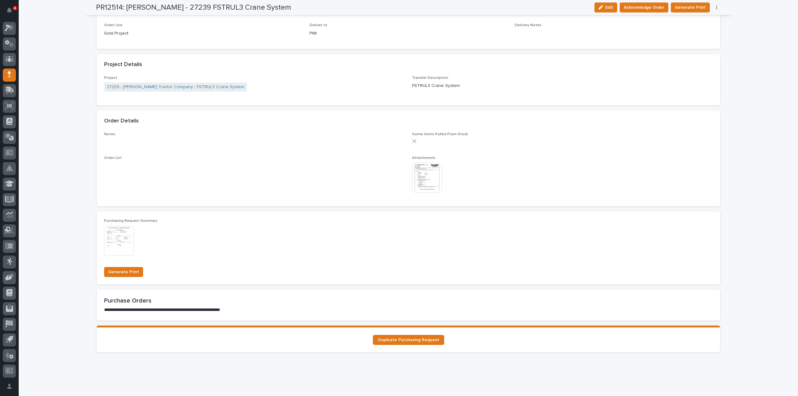
click at [421, 183] on img at bounding box center [427, 178] width 30 height 30
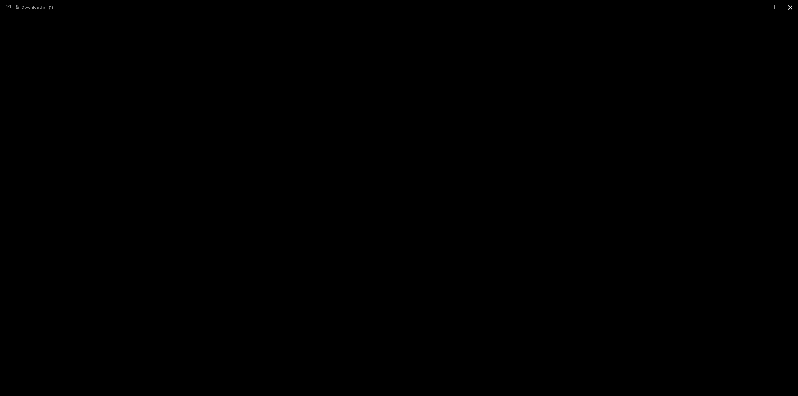
click at [791, 9] on button "Close gallery" at bounding box center [790, 7] width 16 height 15
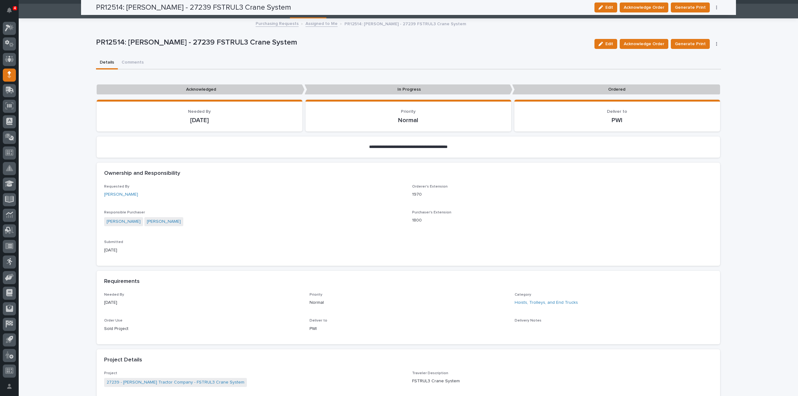
scroll to position [0, 0]
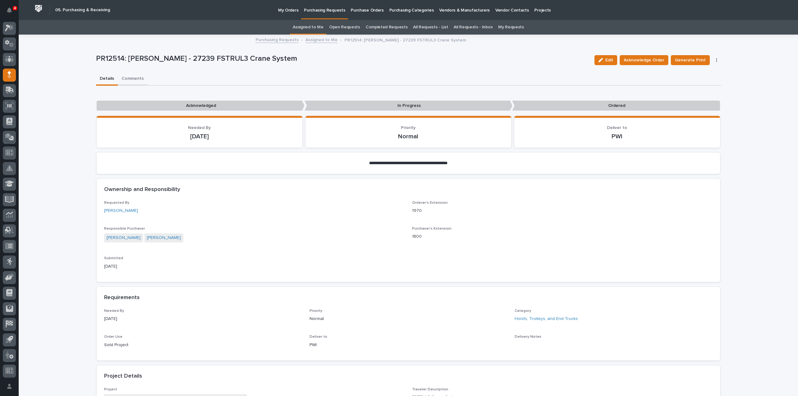
click at [134, 79] on button "Comments" at bounding box center [133, 79] width 30 height 13
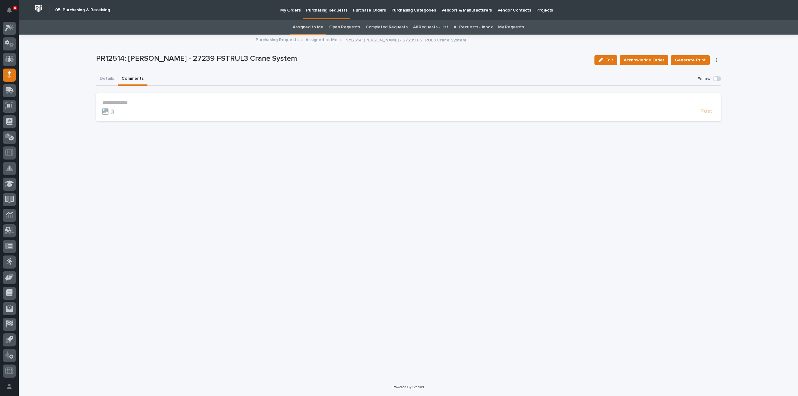
click at [155, 103] on p "**********" at bounding box center [408, 102] width 612 height 5
click at [119, 114] on button "[PERSON_NAME]" at bounding box center [121, 112] width 37 height 6
click at [131, 105] on p "**********" at bounding box center [408, 103] width 612 height 6
click at [704, 115] on span "Post" at bounding box center [706, 114] width 12 height 7
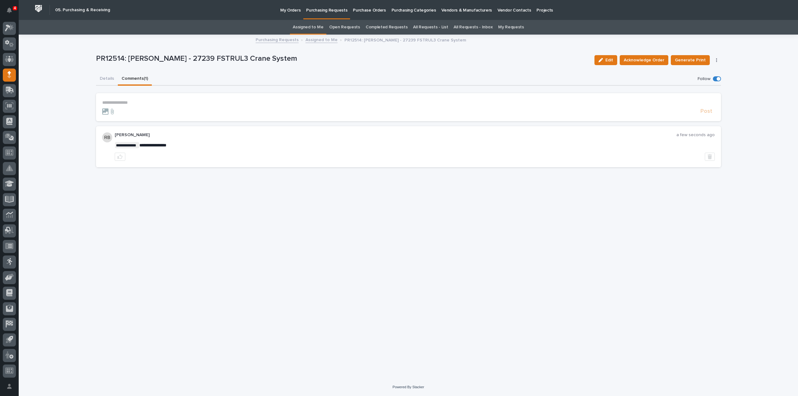
click at [315, 26] on link "Assigned to Me" at bounding box center [308, 27] width 31 height 15
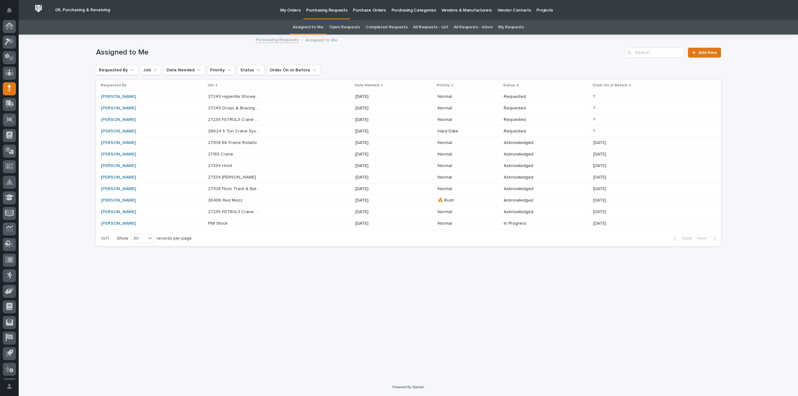
scroll to position [14, 0]
click at [257, 120] on p "27239 FSTRUL3 Crane System" at bounding box center [234, 119] width 53 height 7
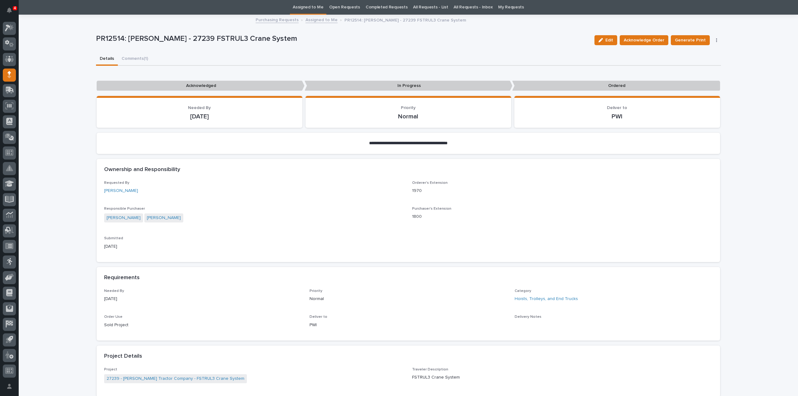
scroll to position [269, 0]
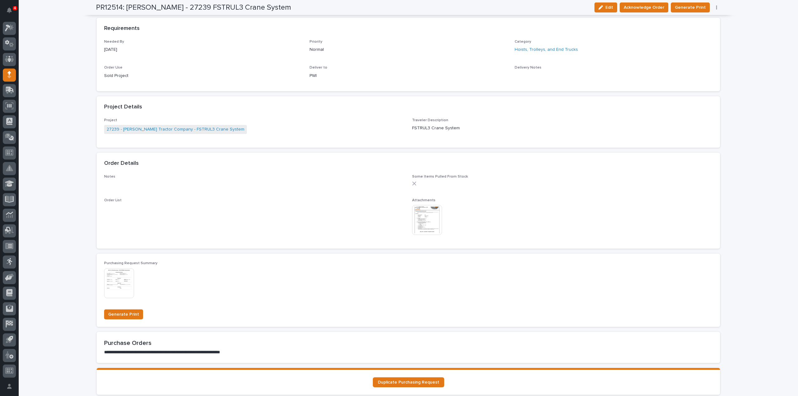
click at [429, 225] on img at bounding box center [427, 220] width 30 height 30
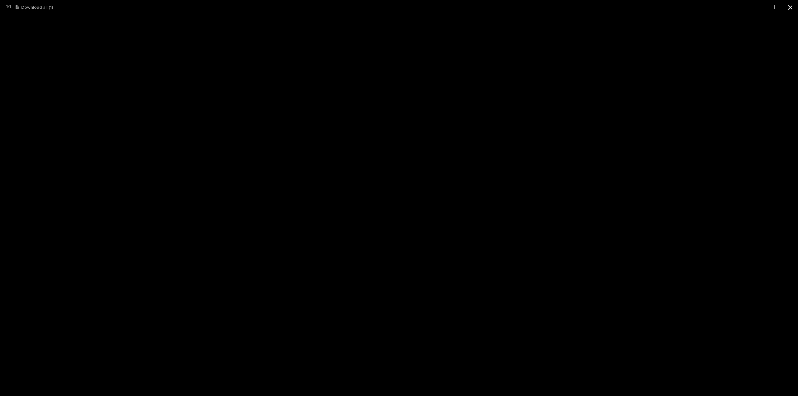
drag, startPoint x: 790, startPoint y: 7, endPoint x: 782, endPoint y: 13, distance: 10.5
click at [790, 7] on button "Close gallery" at bounding box center [790, 7] width 16 height 15
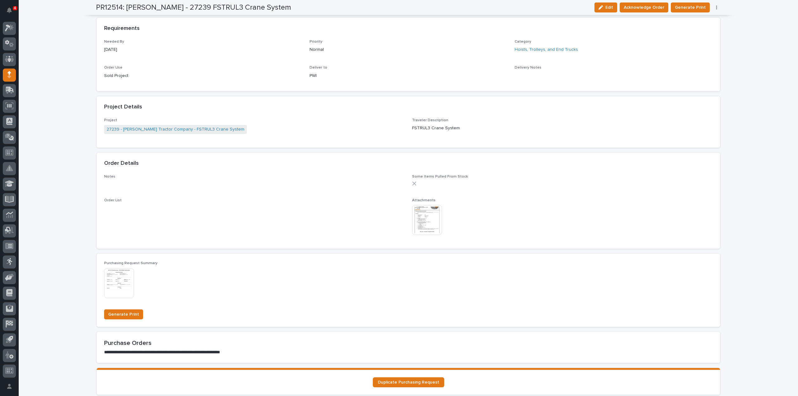
scroll to position [0, 0]
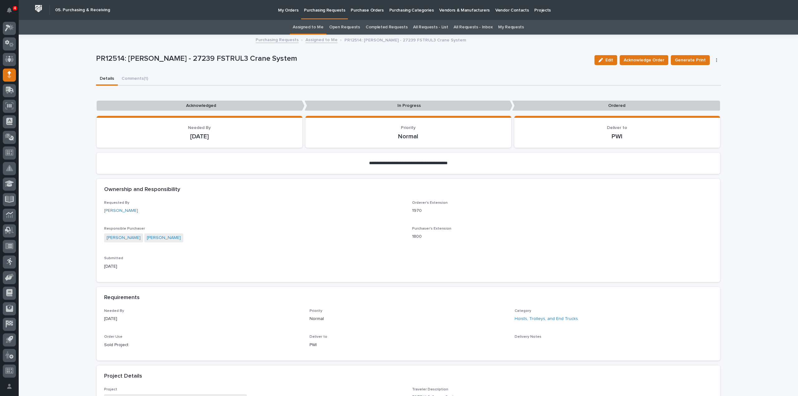
click at [322, 26] on link "Assigned to Me" at bounding box center [308, 27] width 31 height 15
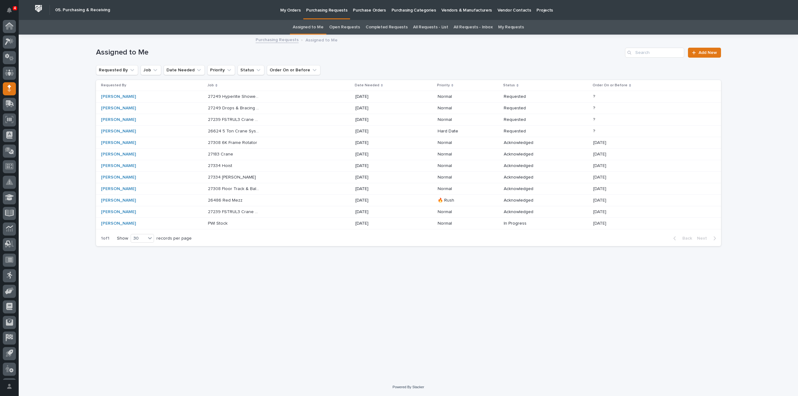
scroll to position [14, 0]
click at [226, 210] on p "27239 FSTRUL3 Crane System" at bounding box center [234, 211] width 53 height 7
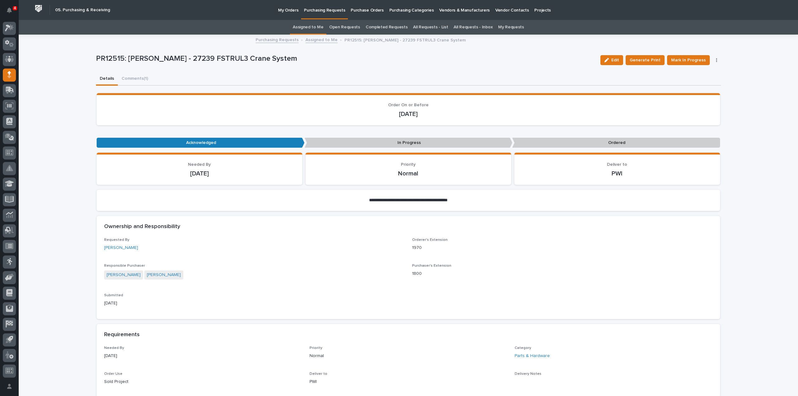
click at [319, 28] on link "Assigned to Me" at bounding box center [308, 27] width 31 height 15
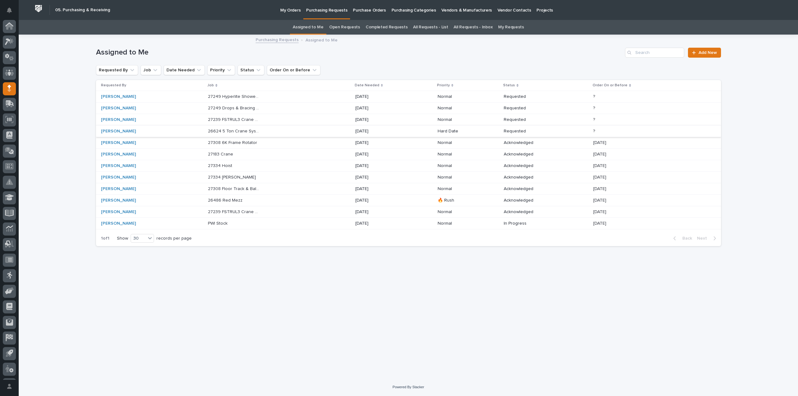
scroll to position [14, 0]
click at [230, 108] on p "27249 Drops & Bracing - Parts & HW" at bounding box center [234, 107] width 53 height 7
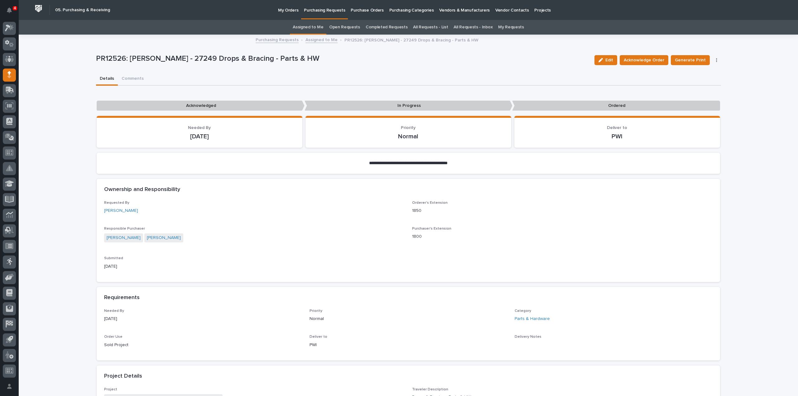
scroll to position [187, 0]
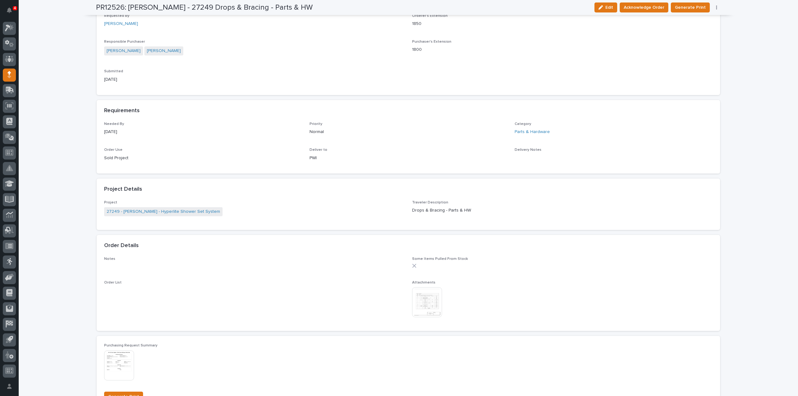
click at [430, 308] on img at bounding box center [427, 302] width 30 height 30
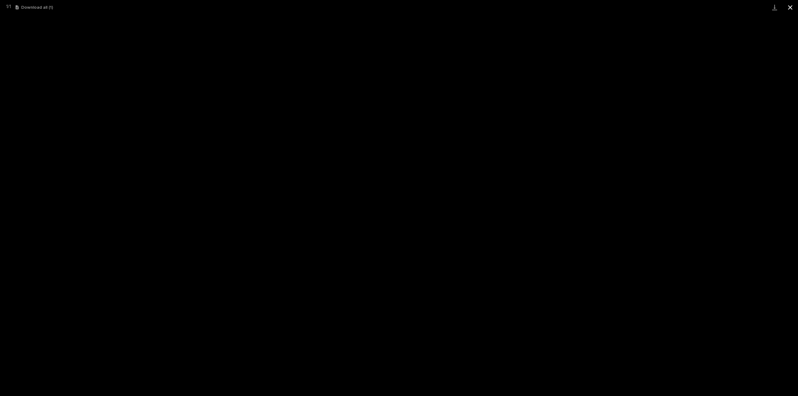
click at [788, 6] on button "Close gallery" at bounding box center [790, 7] width 16 height 15
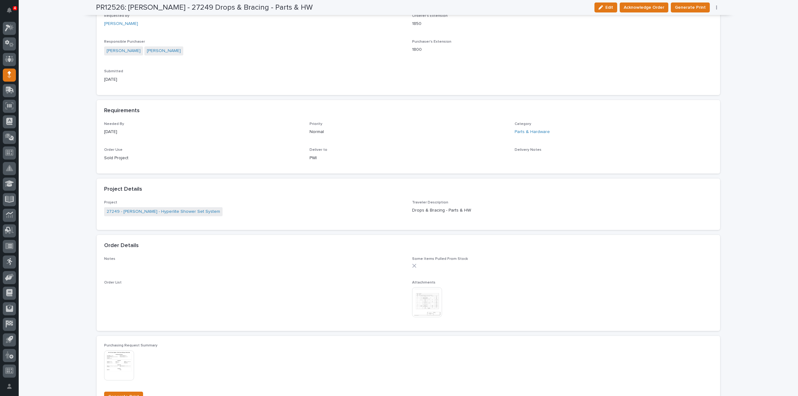
scroll to position [0, 0]
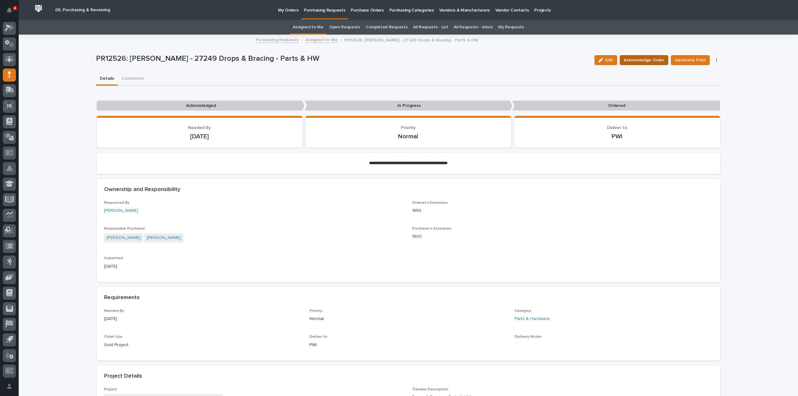
click at [654, 63] on span "Acknowledge Order" at bounding box center [643, 59] width 41 height 7
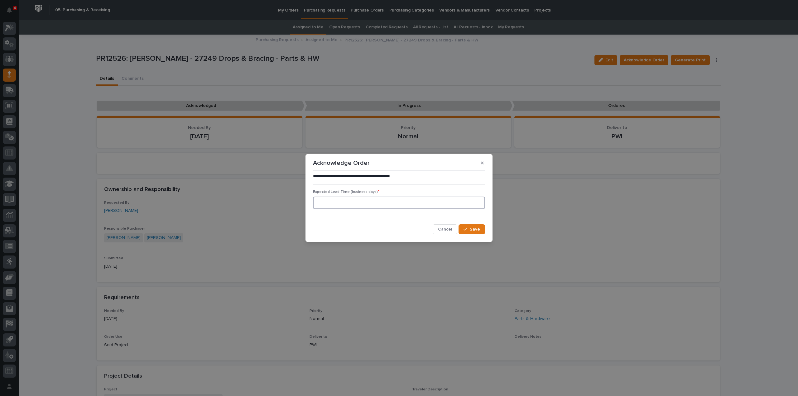
click at [328, 206] on input at bounding box center [399, 203] width 172 height 12
type input "0"
click at [474, 230] on span "Save" at bounding box center [475, 230] width 10 height 6
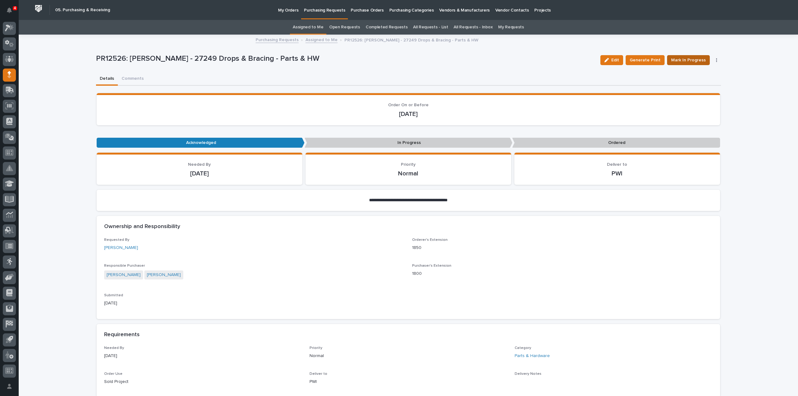
click at [681, 60] on span "Mark In Progress" at bounding box center [688, 59] width 35 height 7
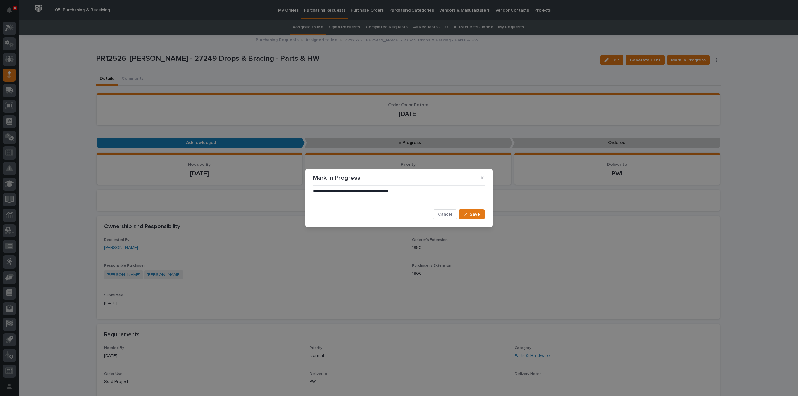
drag, startPoint x: 470, startPoint y: 212, endPoint x: 513, endPoint y: 195, distance: 46.2
click at [470, 212] on button "Save" at bounding box center [471, 214] width 26 height 10
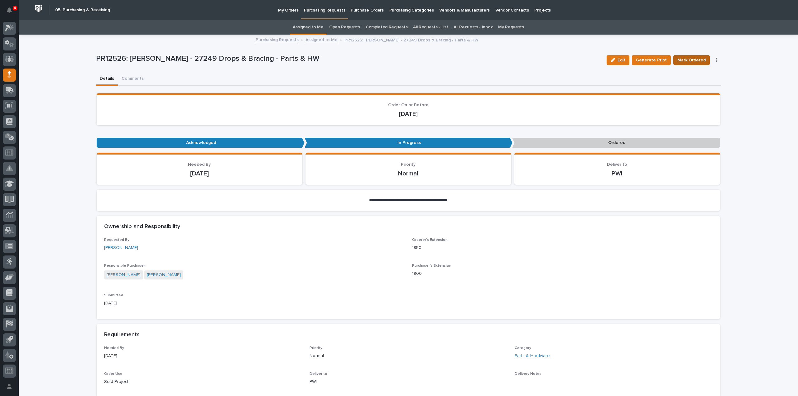
click at [687, 61] on span "Mark Ordered" at bounding box center [691, 59] width 28 height 7
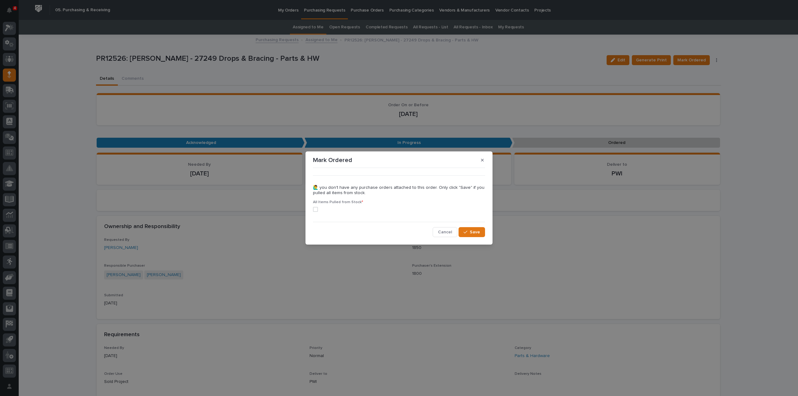
click at [317, 210] on span at bounding box center [315, 209] width 5 height 5
click at [464, 230] on icon "button" at bounding box center [465, 232] width 4 height 4
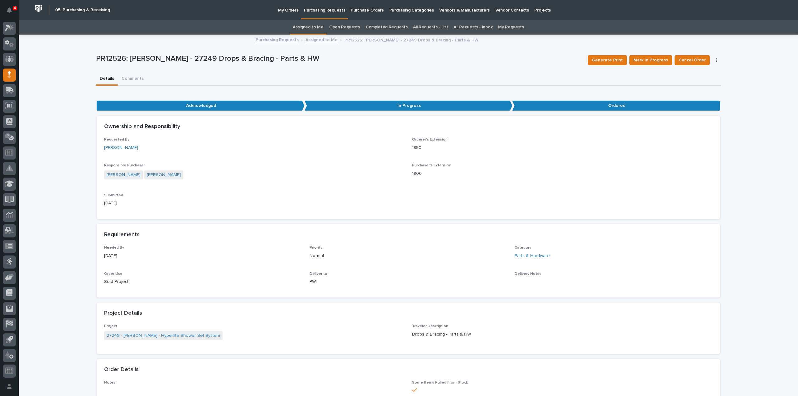
click at [318, 26] on link "Assigned to Me" at bounding box center [308, 27] width 31 height 15
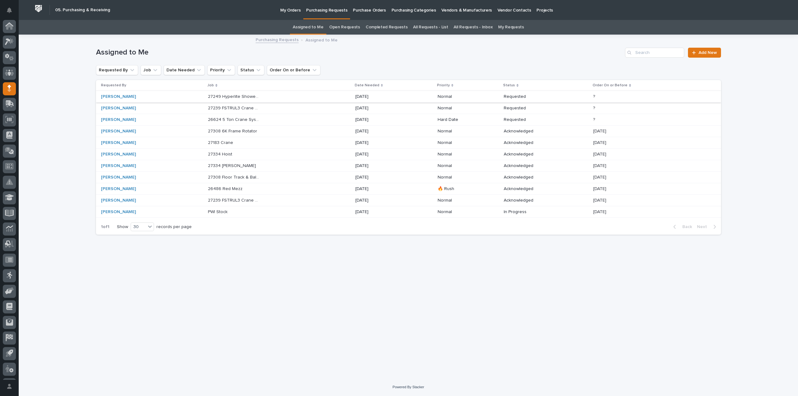
scroll to position [14, 0]
click at [236, 99] on p "27249 Hyperlite Shower Set System - Parts & HW" at bounding box center [234, 96] width 53 height 7
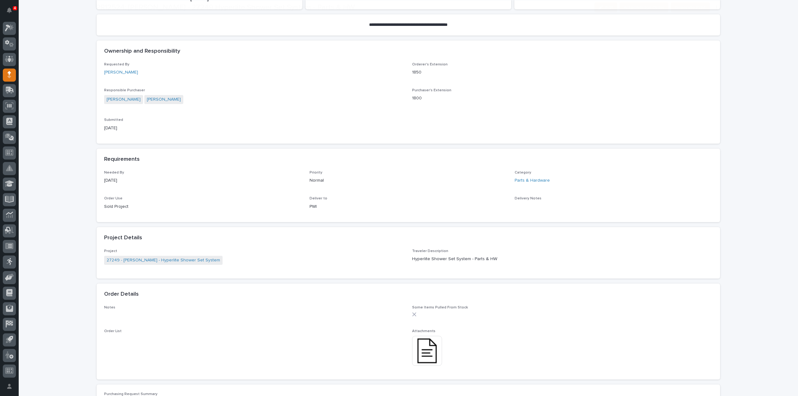
scroll to position [187, 0]
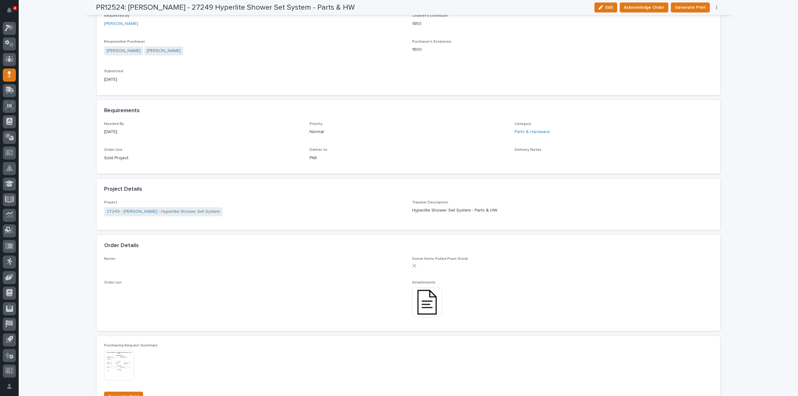
click at [424, 309] on img at bounding box center [427, 302] width 30 height 30
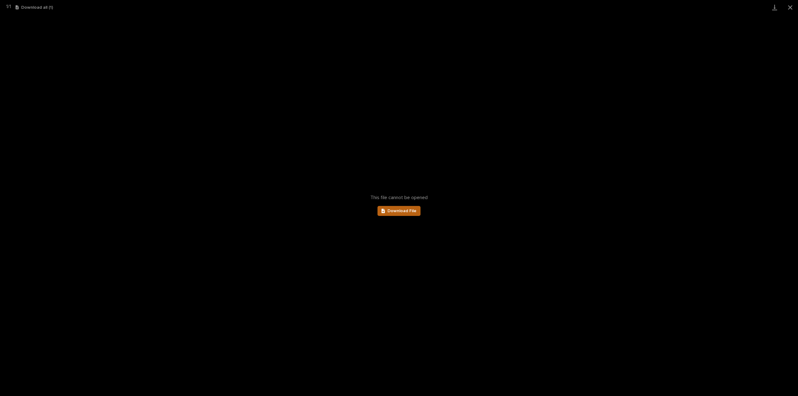
click at [405, 210] on span "Download File" at bounding box center [401, 211] width 29 height 4
click at [789, 8] on button "Close gallery" at bounding box center [790, 7] width 16 height 15
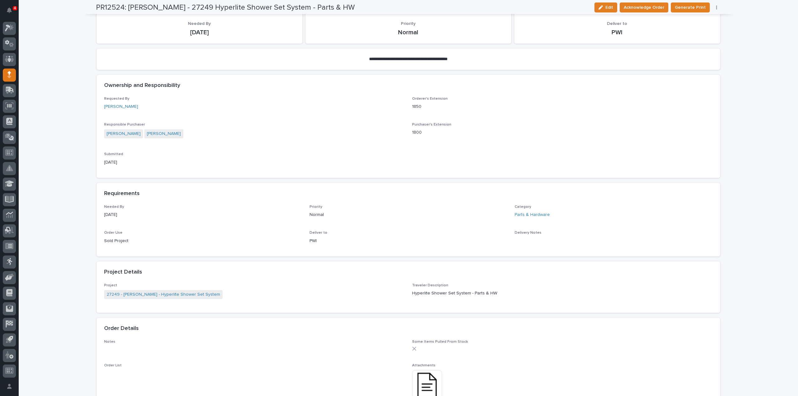
scroll to position [0, 0]
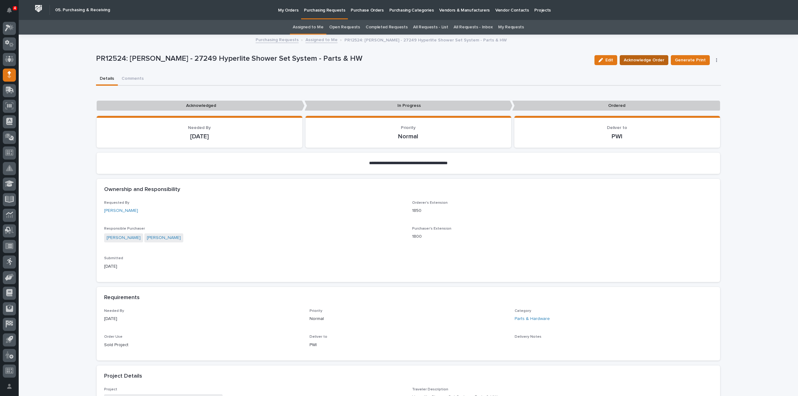
click at [641, 60] on span "Acknowledge Order" at bounding box center [643, 59] width 41 height 7
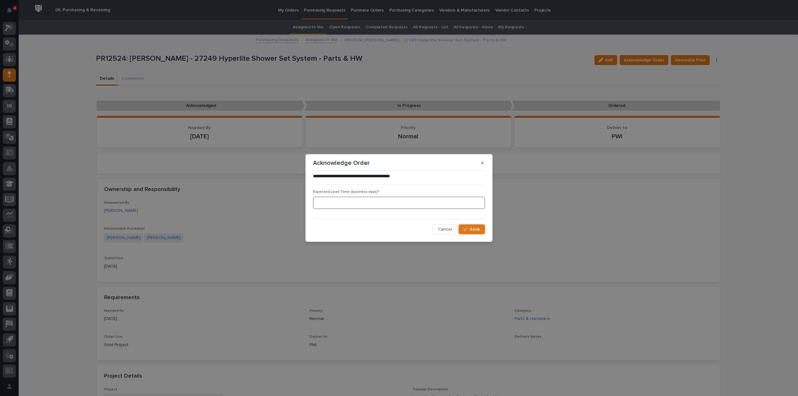
click at [451, 203] on input at bounding box center [399, 203] width 172 height 12
type input "0"
click at [474, 232] on button "Save" at bounding box center [471, 229] width 26 height 10
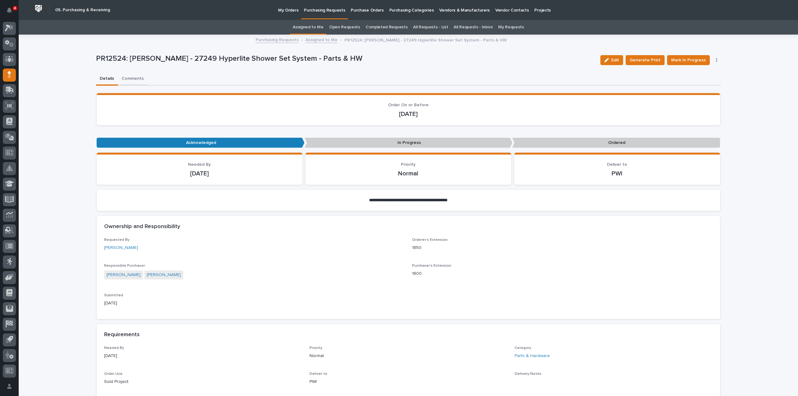
click at [127, 79] on button "Comments" at bounding box center [133, 79] width 30 height 13
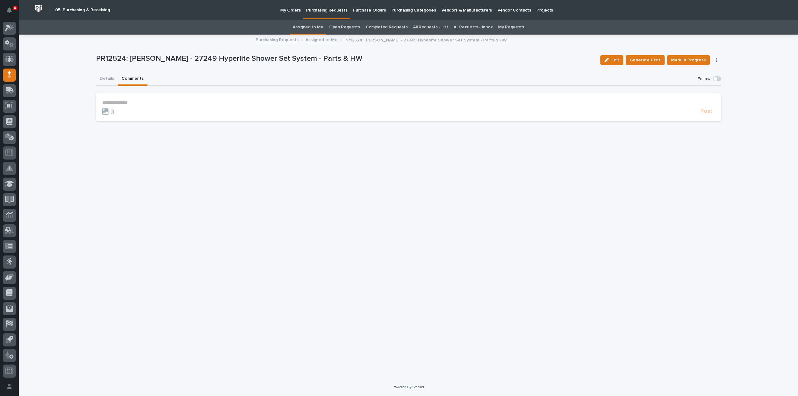
click at [125, 104] on p "**********" at bounding box center [408, 102] width 612 height 5
click at [118, 112] on span "[PERSON_NAME]" at bounding box center [121, 112] width 35 height 4
click at [130, 104] on p "**********" at bounding box center [408, 103] width 612 height 6
click at [709, 115] on span "Post" at bounding box center [706, 114] width 12 height 7
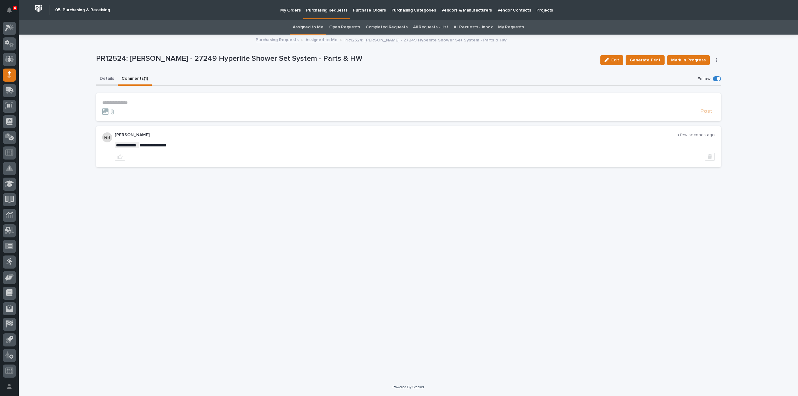
click at [105, 79] on button "Details" at bounding box center [107, 79] width 22 height 13
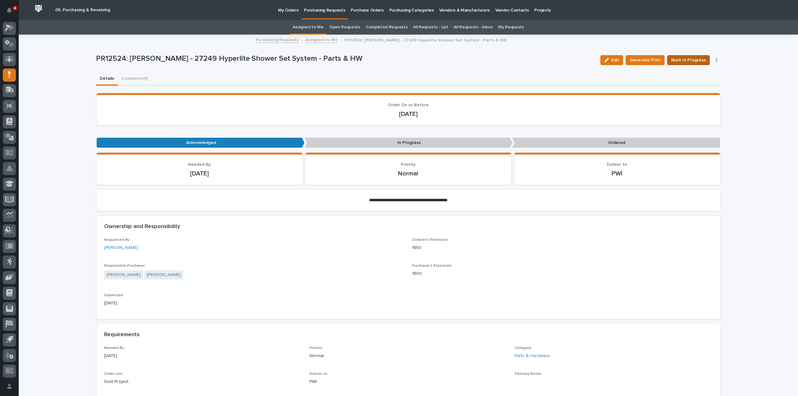
click at [699, 61] on span "Mark In Progress" at bounding box center [688, 59] width 35 height 7
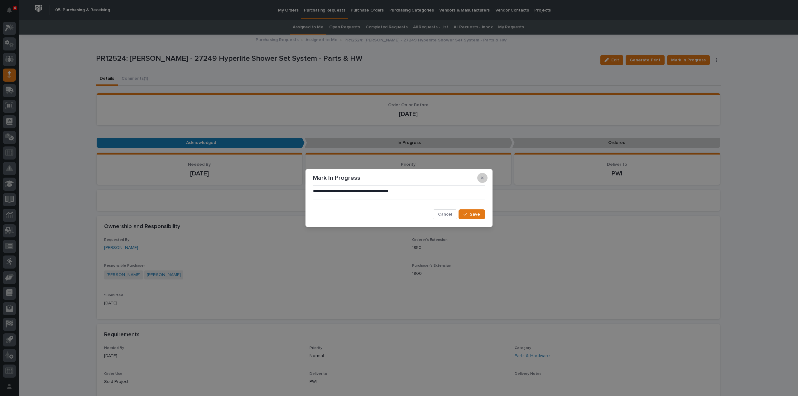
click at [481, 176] on icon "button" at bounding box center [482, 178] width 3 height 4
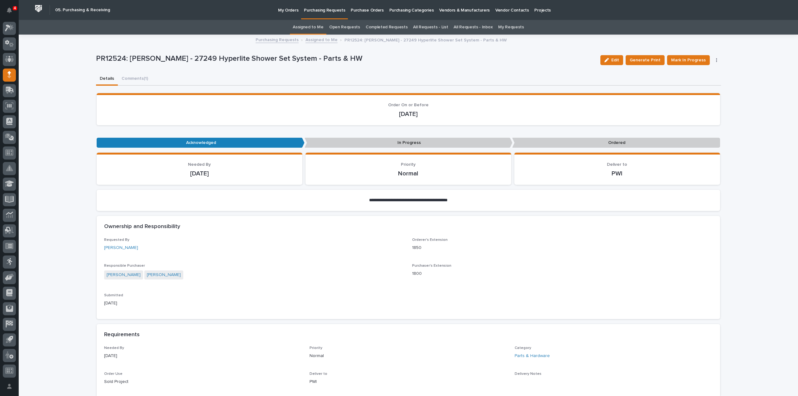
click at [302, 28] on link "Assigned to Me" at bounding box center [308, 27] width 31 height 15
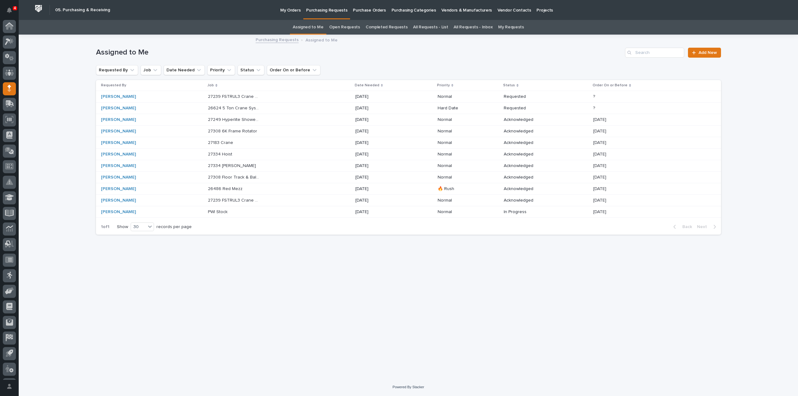
scroll to position [14, 0]
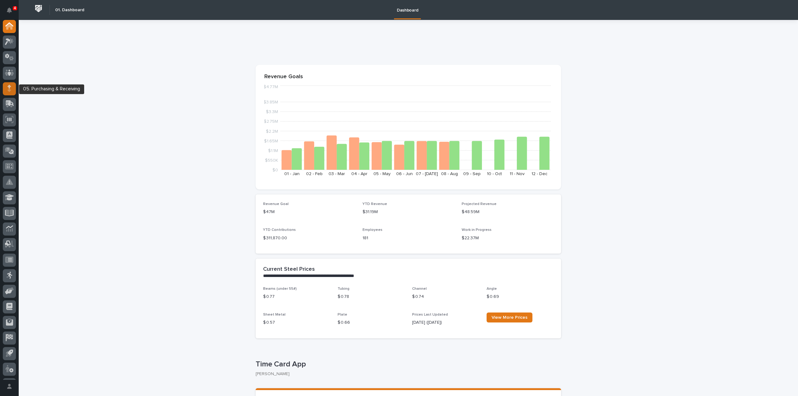
click at [9, 90] on icon at bounding box center [8, 89] width 3 height 3
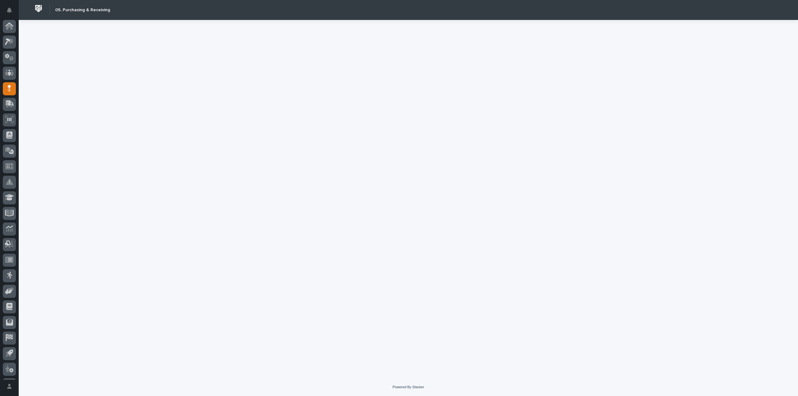
scroll to position [14, 0]
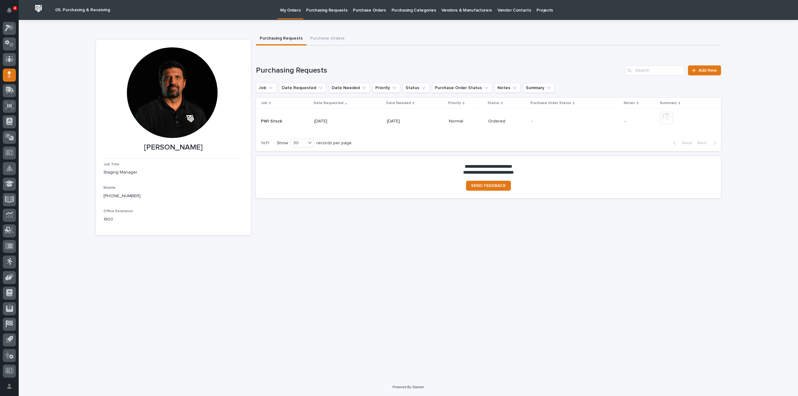
click at [364, 11] on p "Purchase Orders" at bounding box center [369, 6] width 33 height 13
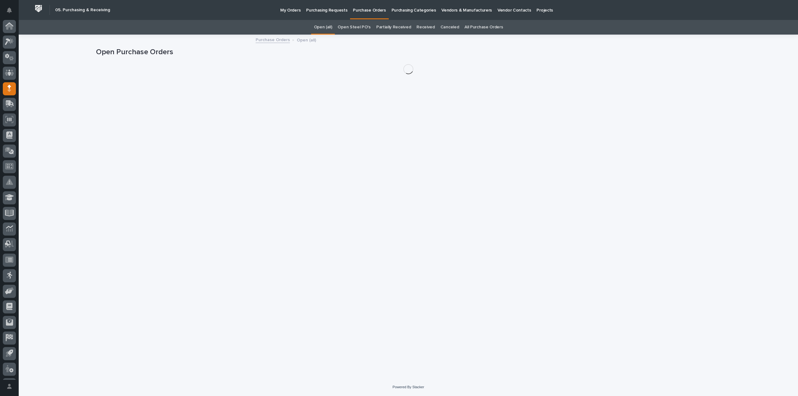
scroll to position [14, 0]
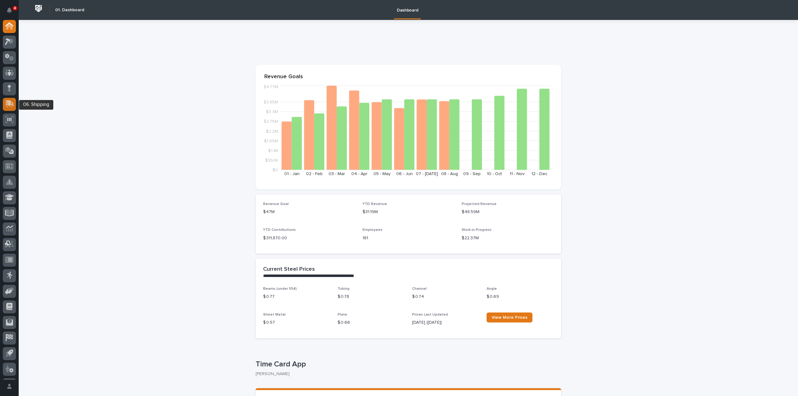
click at [8, 107] on icon at bounding box center [9, 103] width 9 height 7
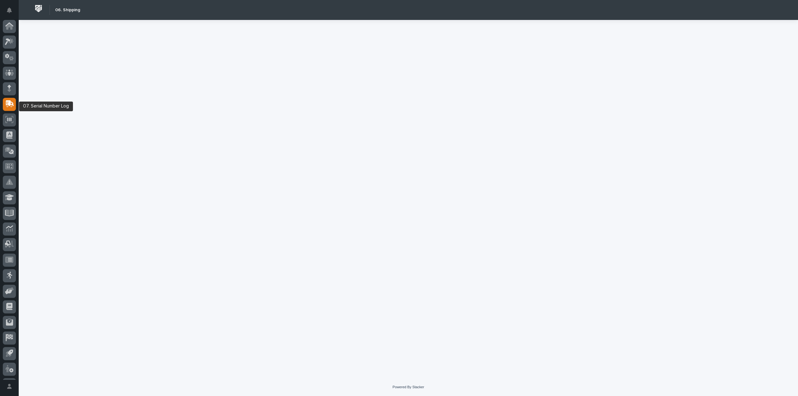
scroll to position [14, 0]
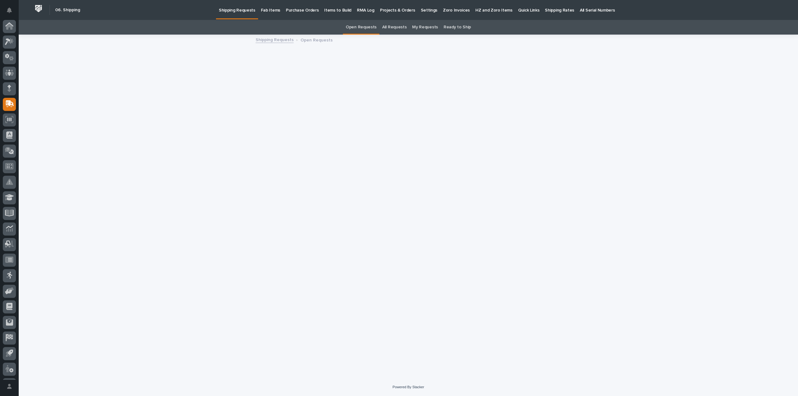
scroll to position [14, 0]
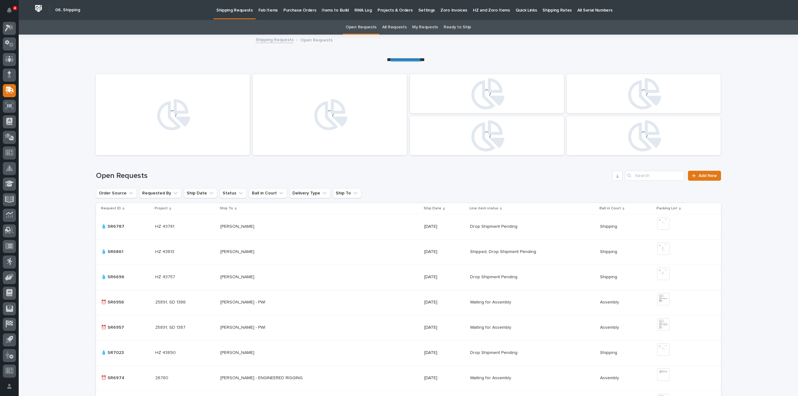
click at [270, 10] on p "Fab Items" at bounding box center [267, 6] width 19 height 13
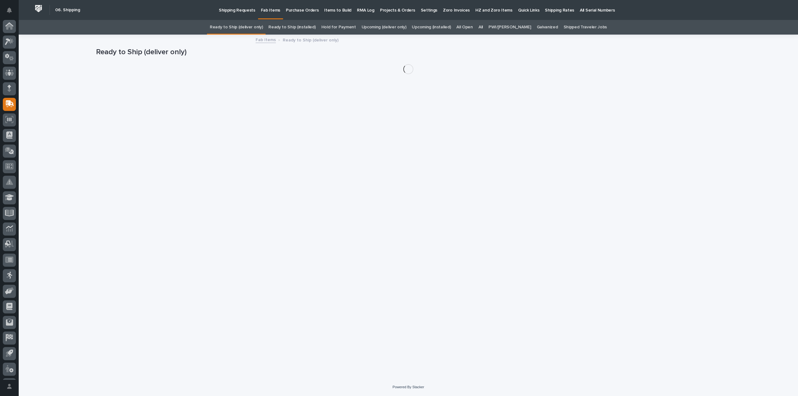
scroll to position [14, 0]
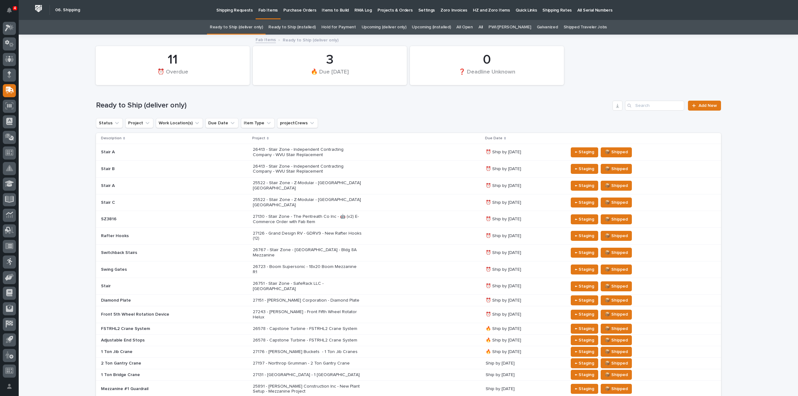
click at [483, 27] on link "All" at bounding box center [480, 27] width 4 height 15
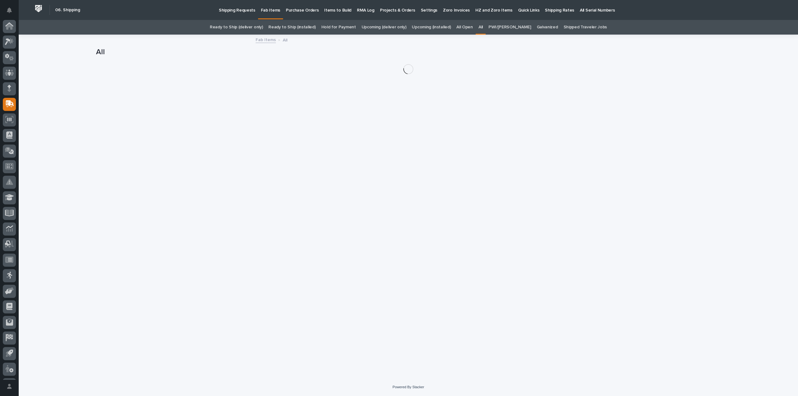
scroll to position [14, 0]
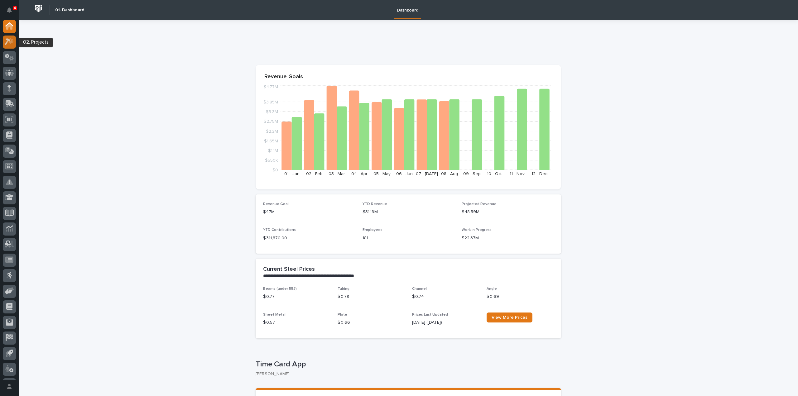
click at [12, 42] on icon at bounding box center [10, 41] width 5 height 6
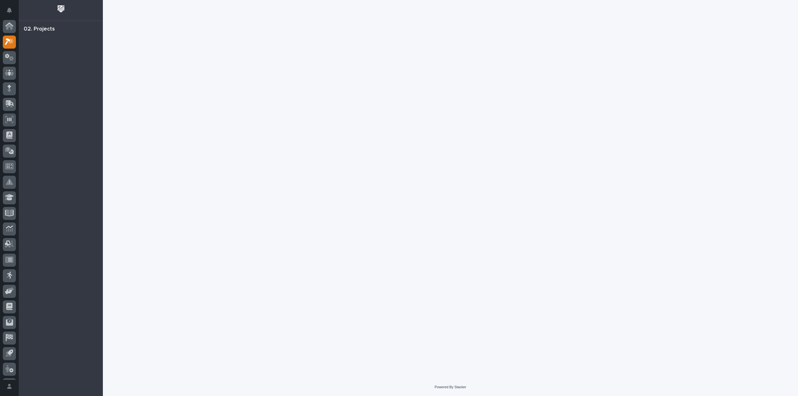
scroll to position [14, 0]
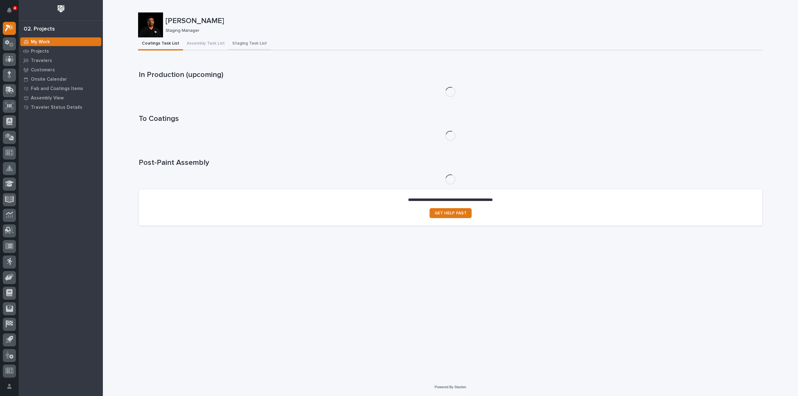
click at [242, 45] on button "Staging Task List" at bounding box center [249, 43] width 42 height 13
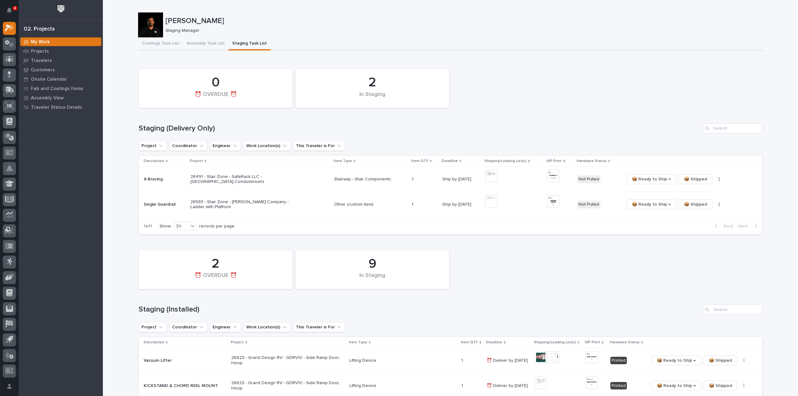
click at [657, 28] on div "Staging Manager" at bounding box center [461, 30] width 592 height 7
click at [606, 89] on div "2 In Staging 0 ⏰ OVERDUE ⏰" at bounding box center [450, 88] width 629 height 45
